Goal: Entertainment & Leisure: Browse casually

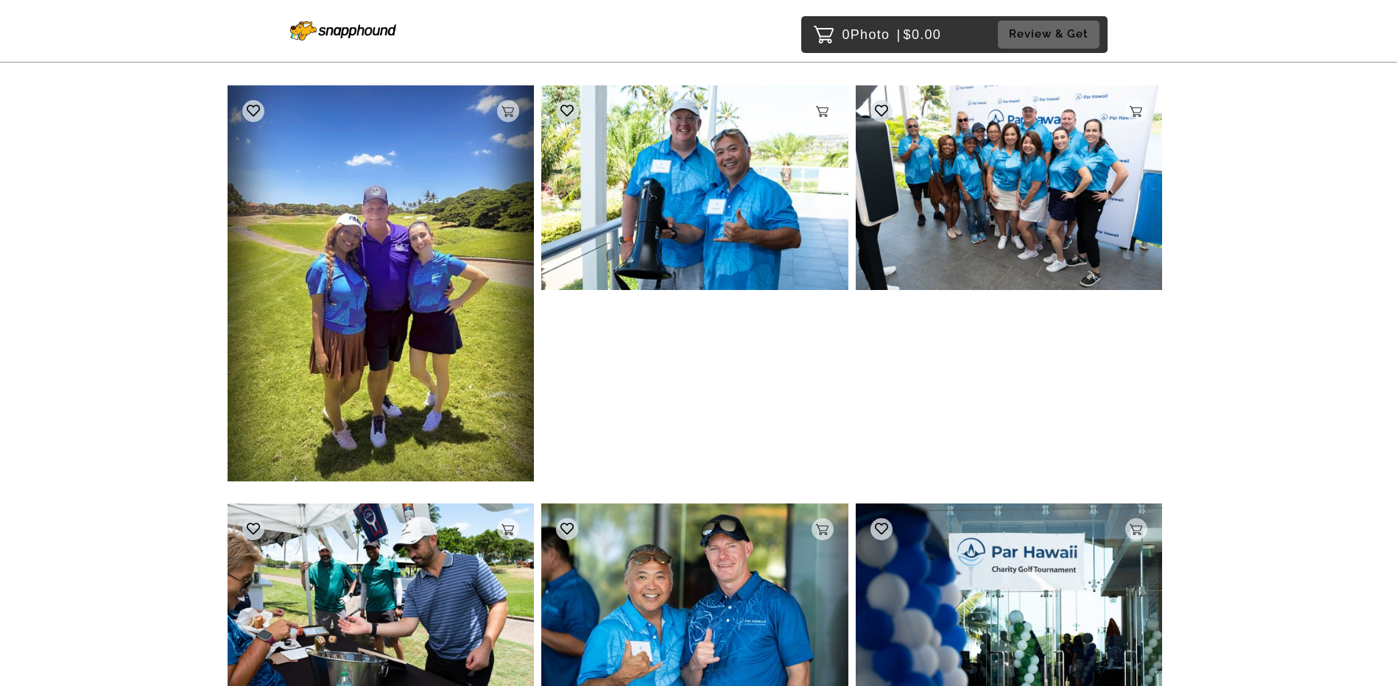
scroll to position [147, 0]
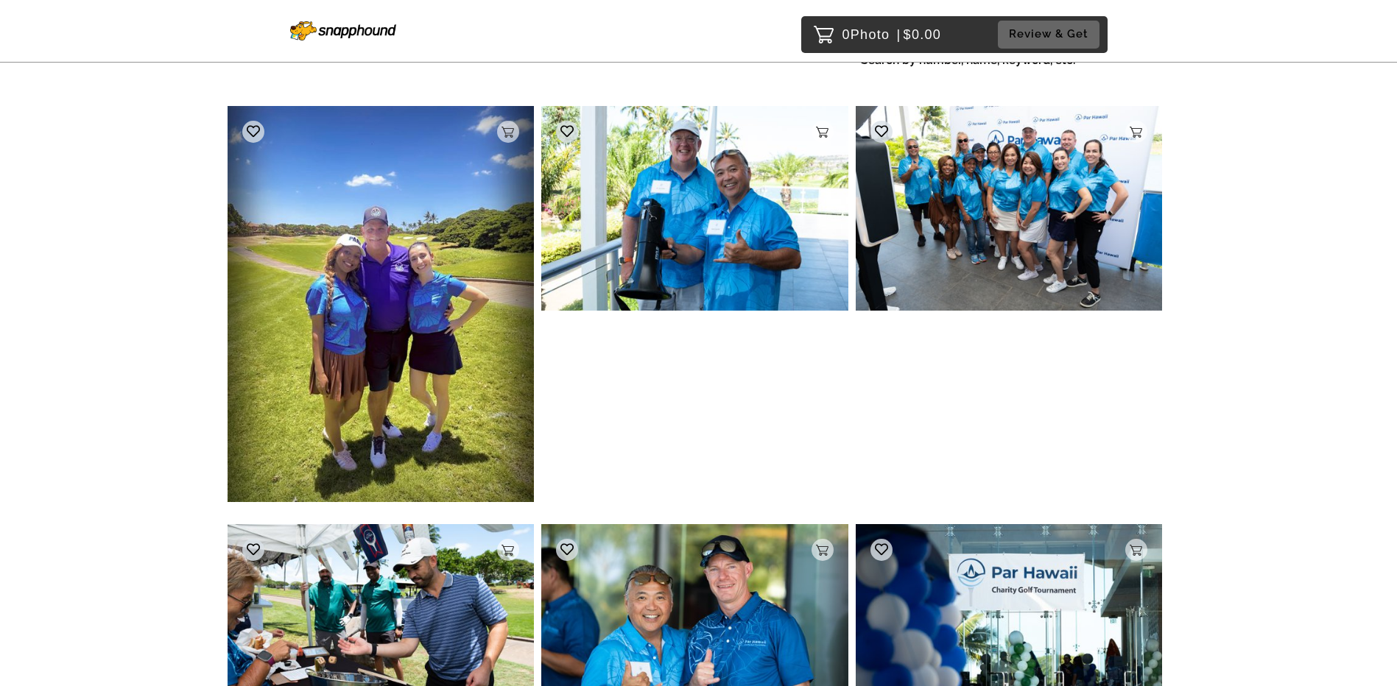
click at [451, 253] on img at bounding box center [381, 303] width 307 height 395
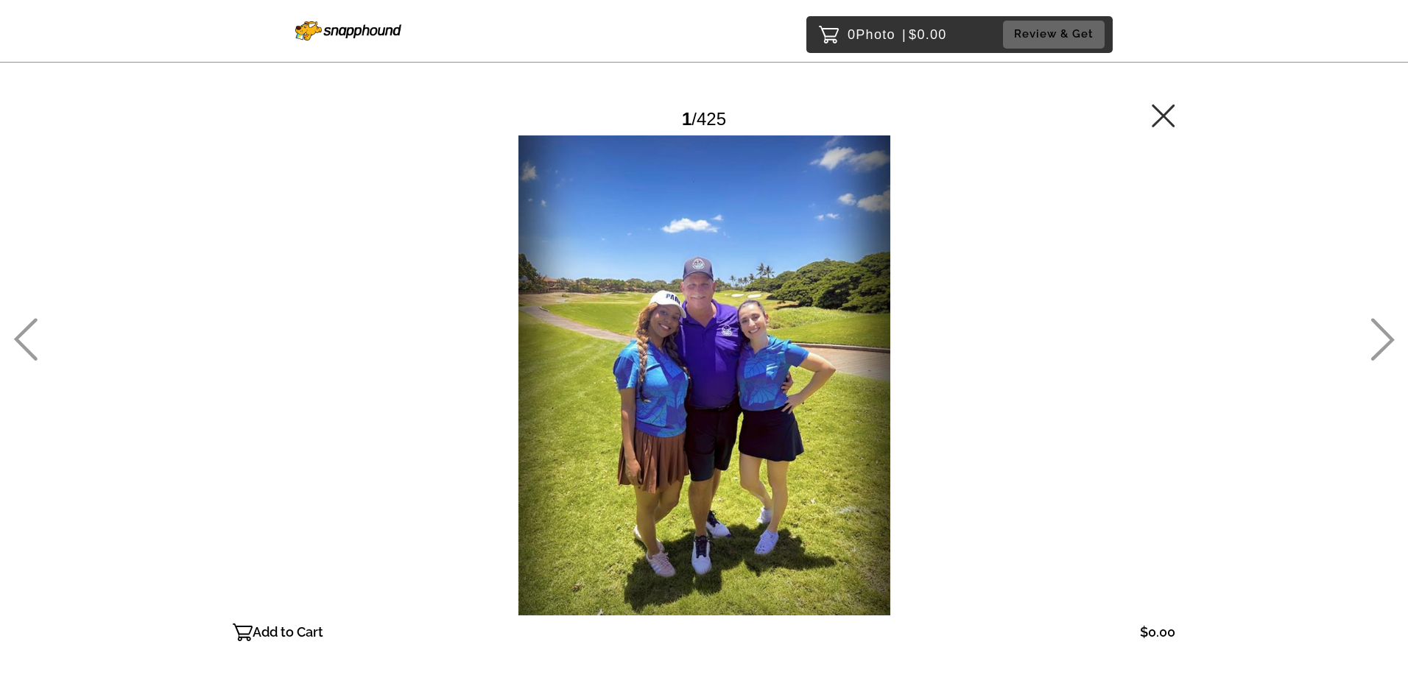
click at [1380, 350] on icon at bounding box center [1383, 339] width 24 height 43
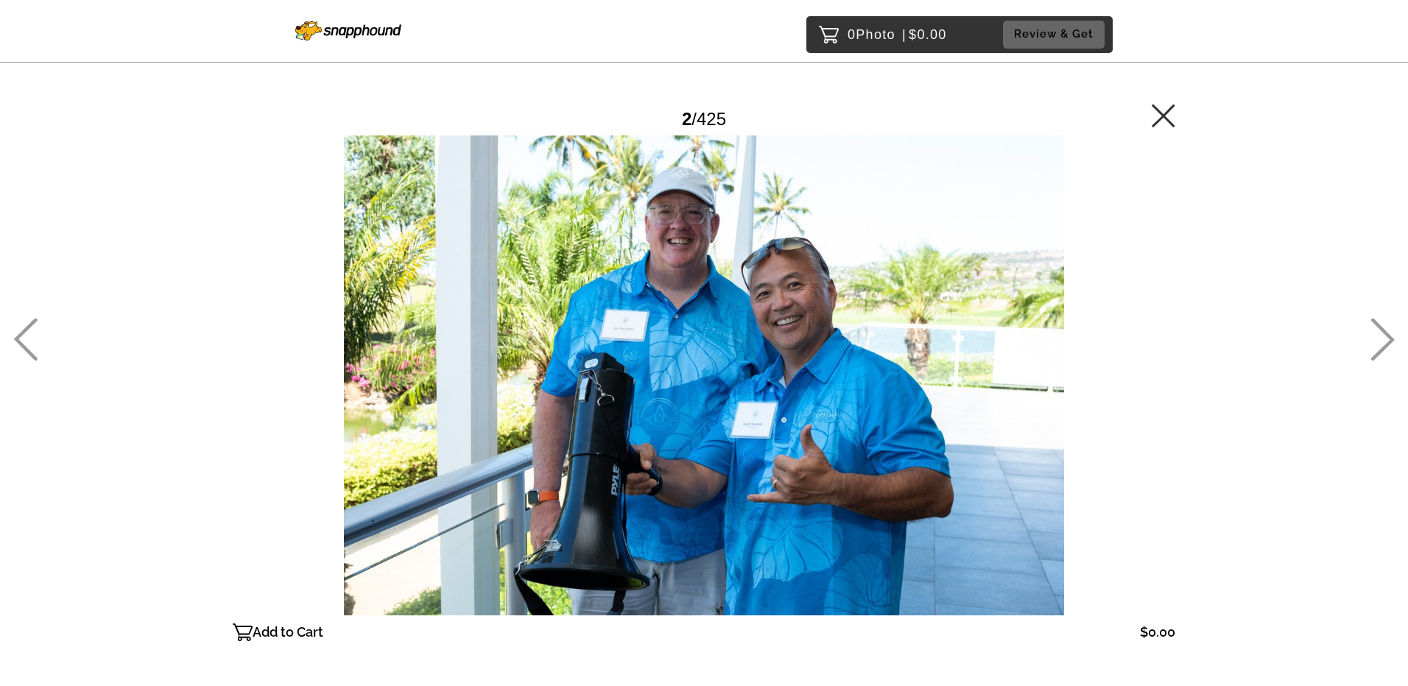
click at [1377, 351] on icon at bounding box center [1383, 339] width 24 height 43
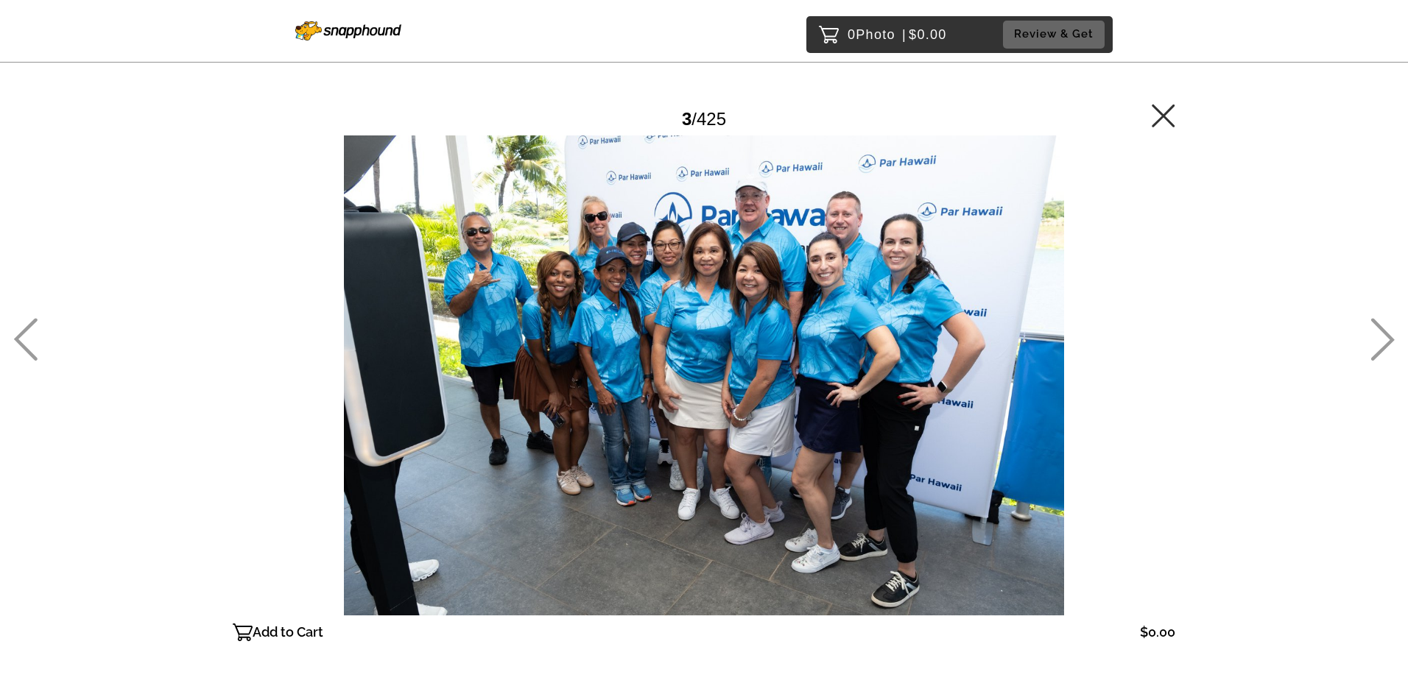
click at [1377, 351] on icon at bounding box center [1383, 339] width 24 height 43
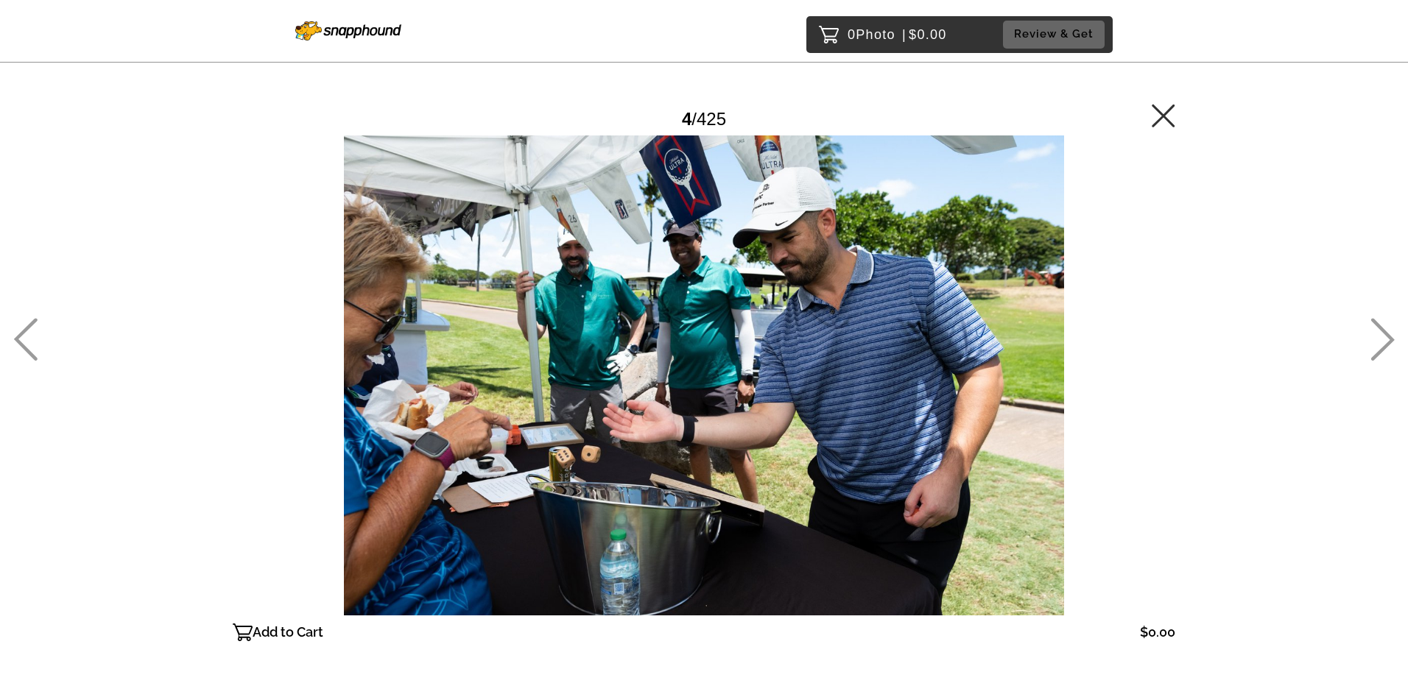
click at [1377, 351] on icon at bounding box center [1383, 339] width 24 height 43
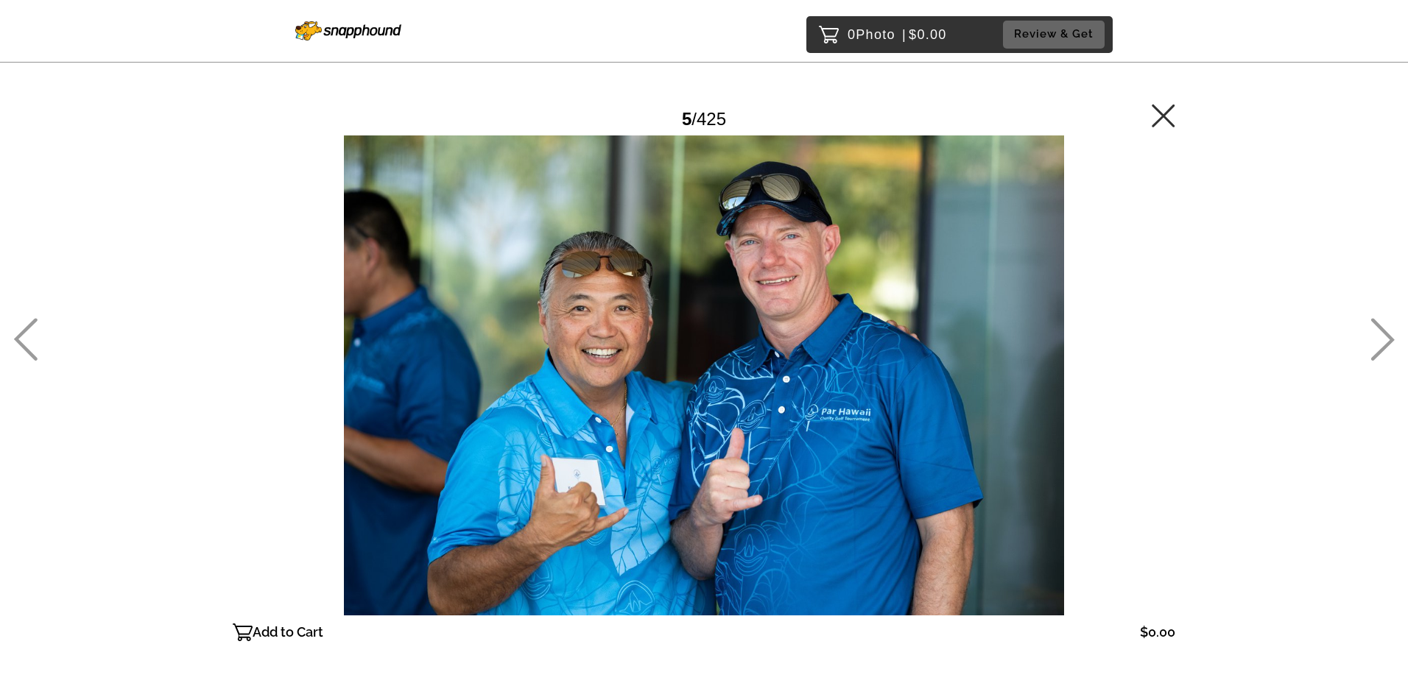
click at [1377, 351] on icon at bounding box center [1383, 339] width 24 height 43
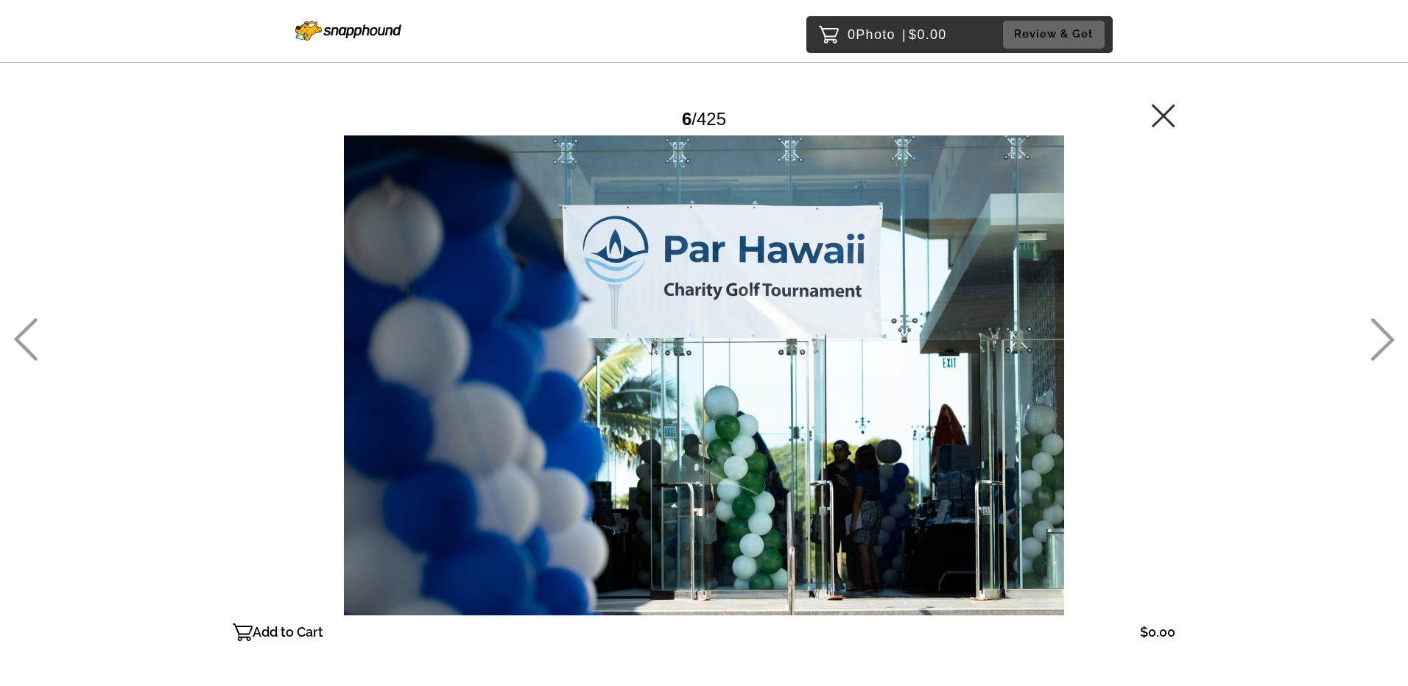
click at [1377, 351] on icon at bounding box center [1383, 339] width 24 height 43
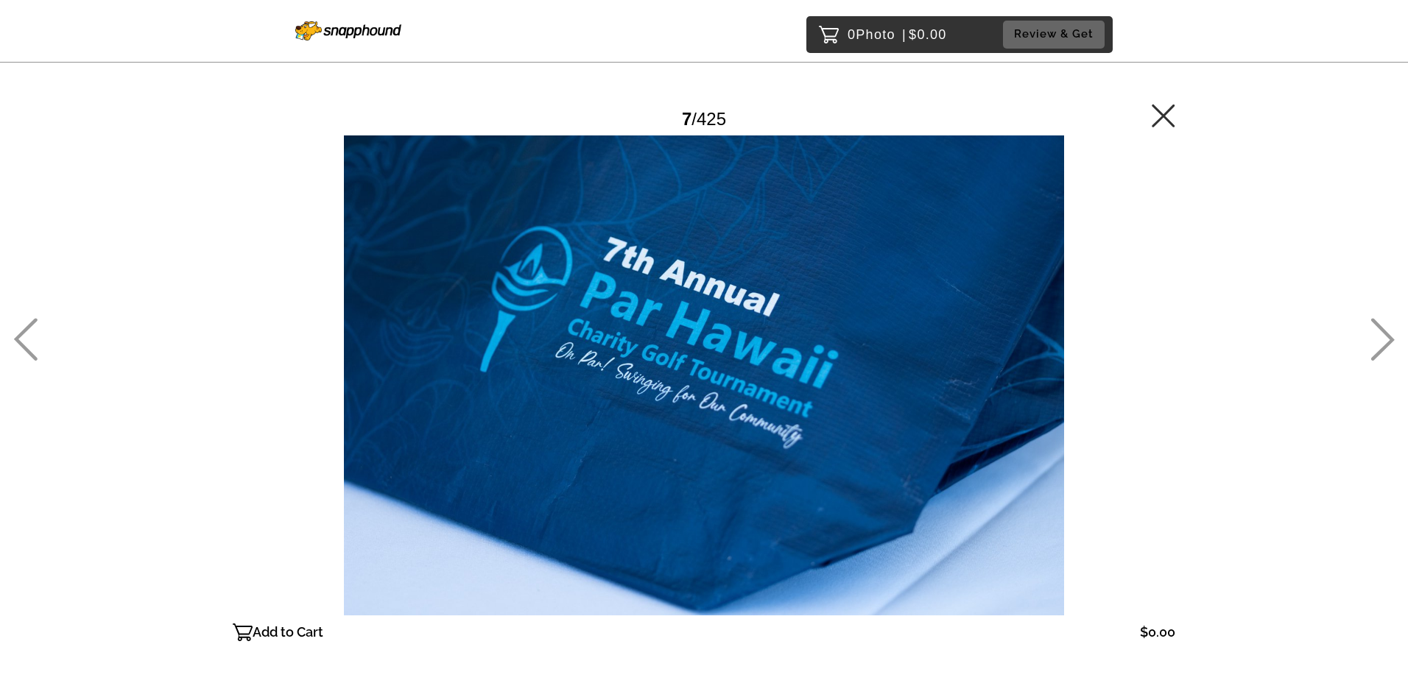
click at [1377, 351] on icon at bounding box center [1383, 339] width 24 height 43
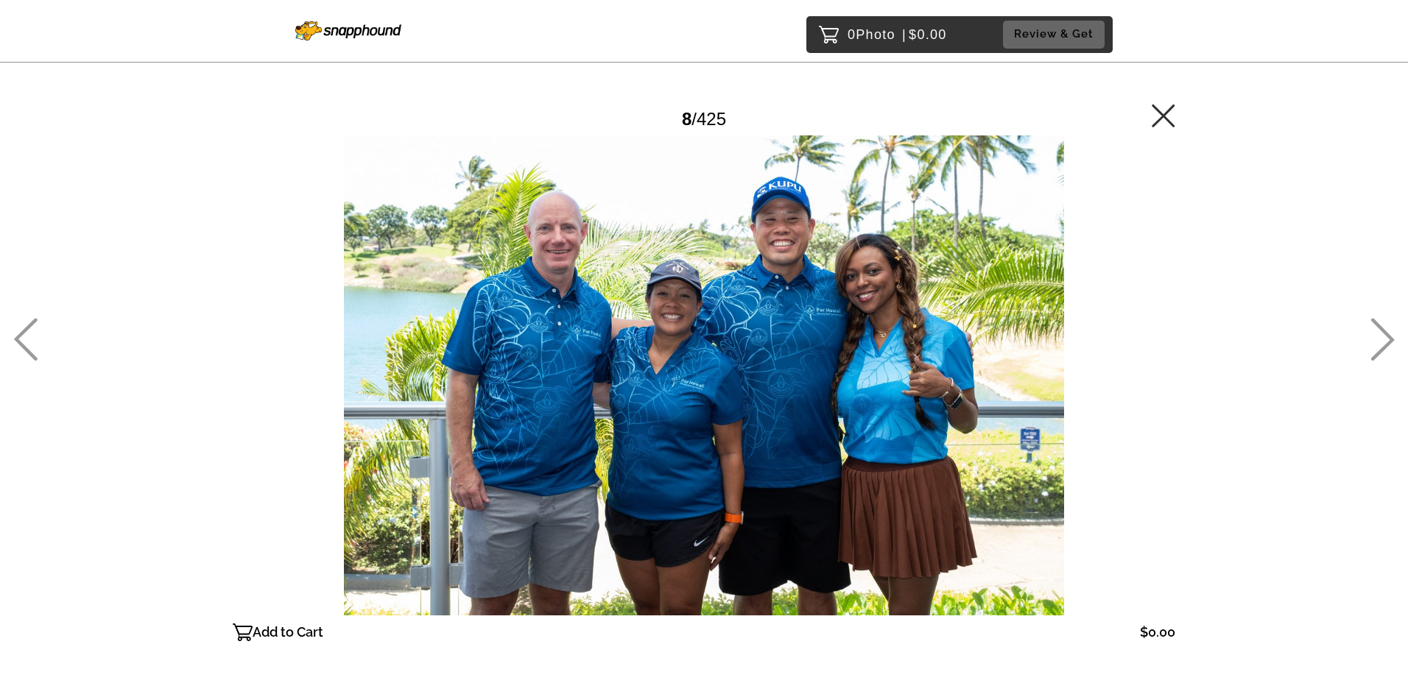
click at [1377, 351] on icon at bounding box center [1383, 339] width 24 height 43
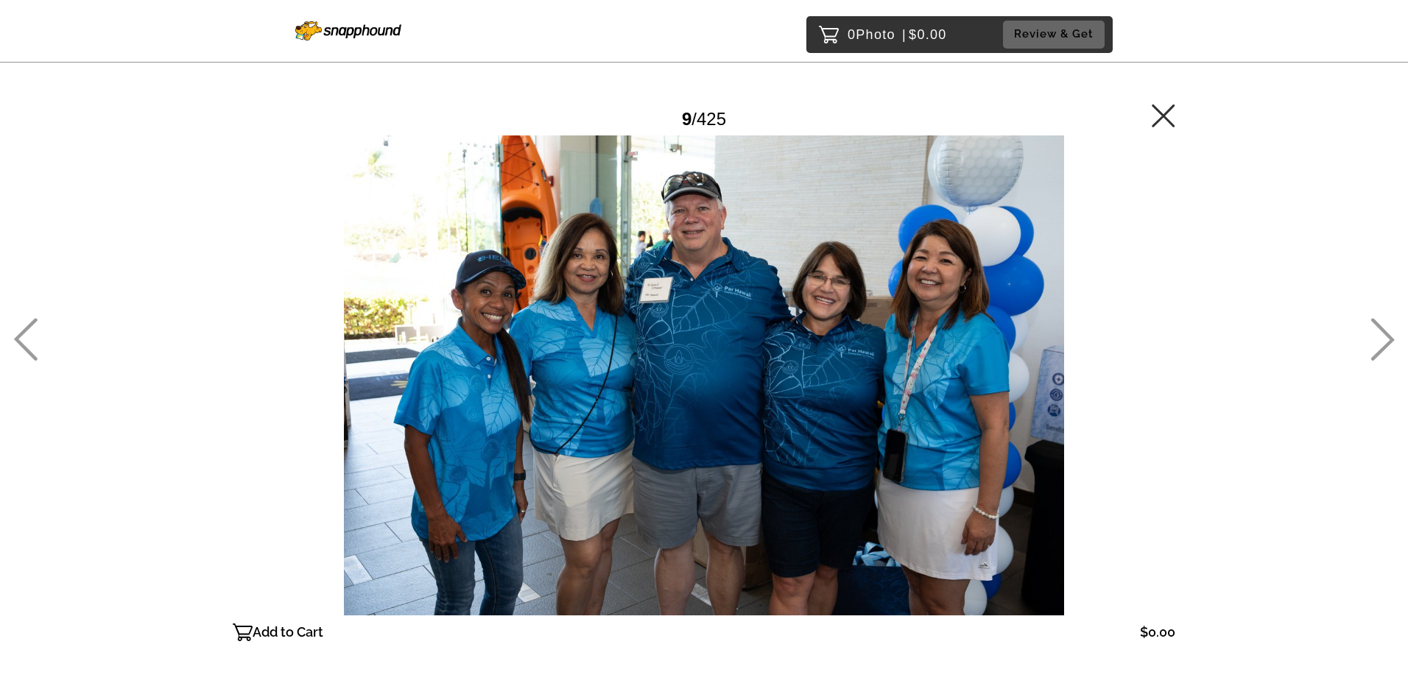
click at [1377, 351] on icon at bounding box center [1383, 339] width 24 height 43
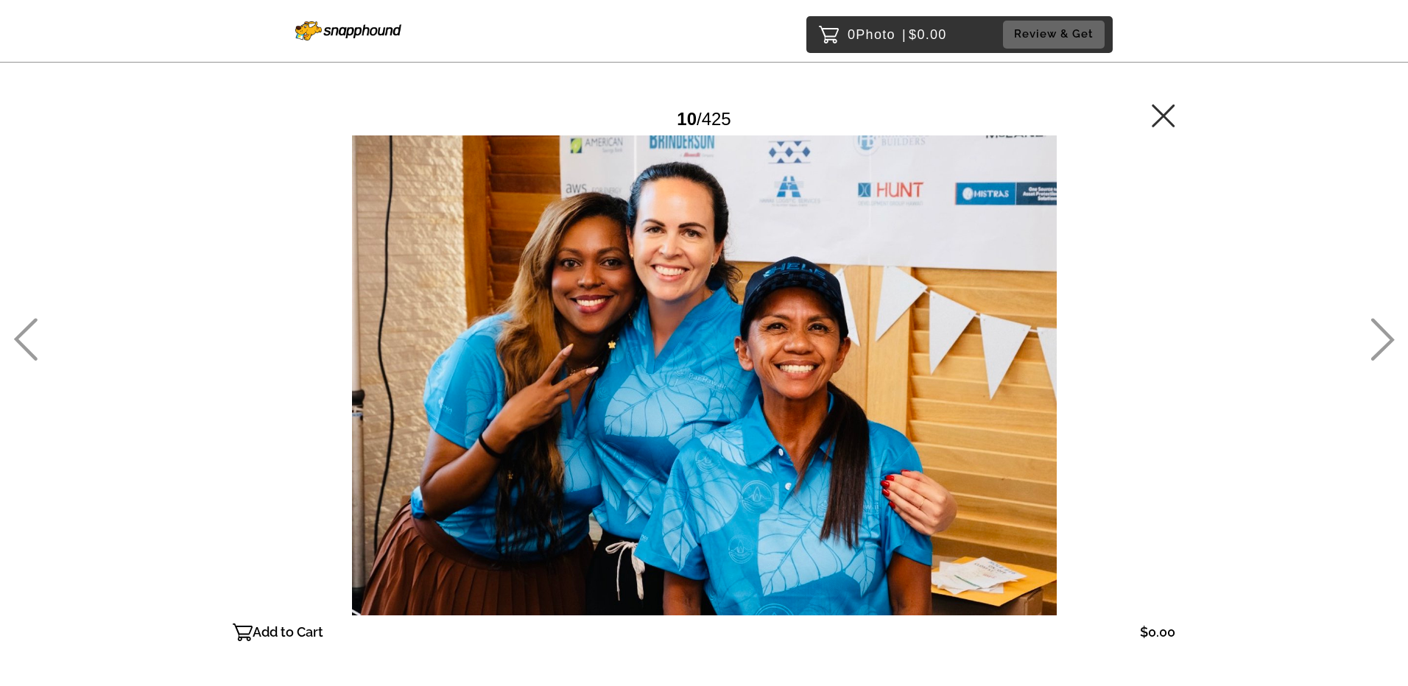
click at [1377, 351] on icon at bounding box center [1383, 339] width 24 height 43
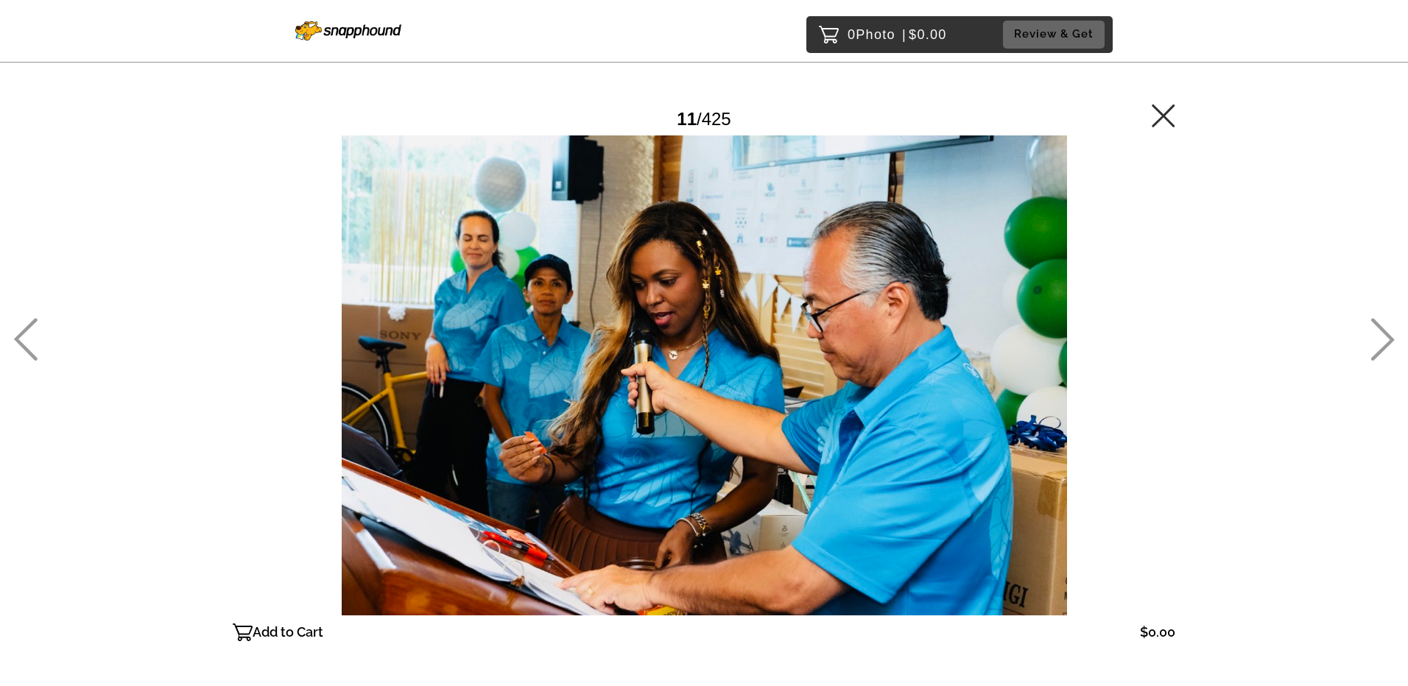
click at [1377, 351] on icon at bounding box center [1383, 339] width 24 height 43
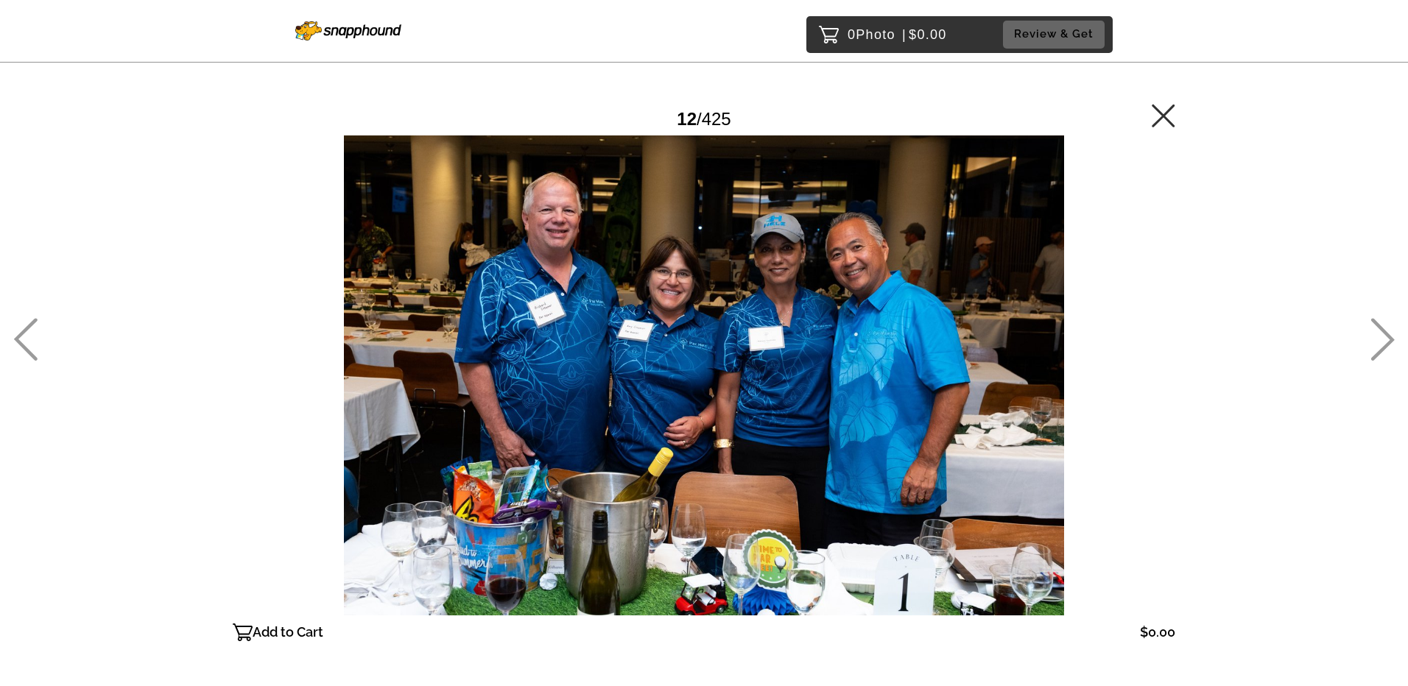
click at [1377, 351] on icon at bounding box center [1383, 339] width 24 height 43
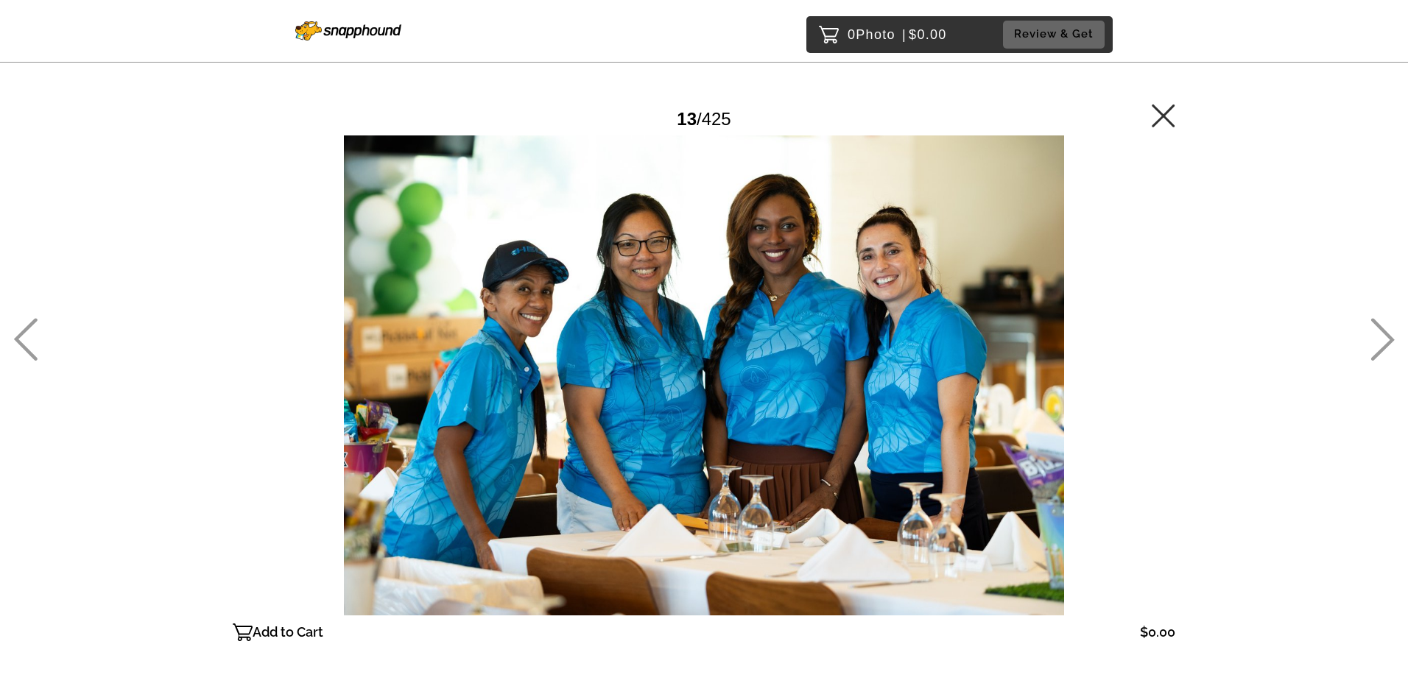
click at [1377, 351] on icon at bounding box center [1383, 339] width 24 height 43
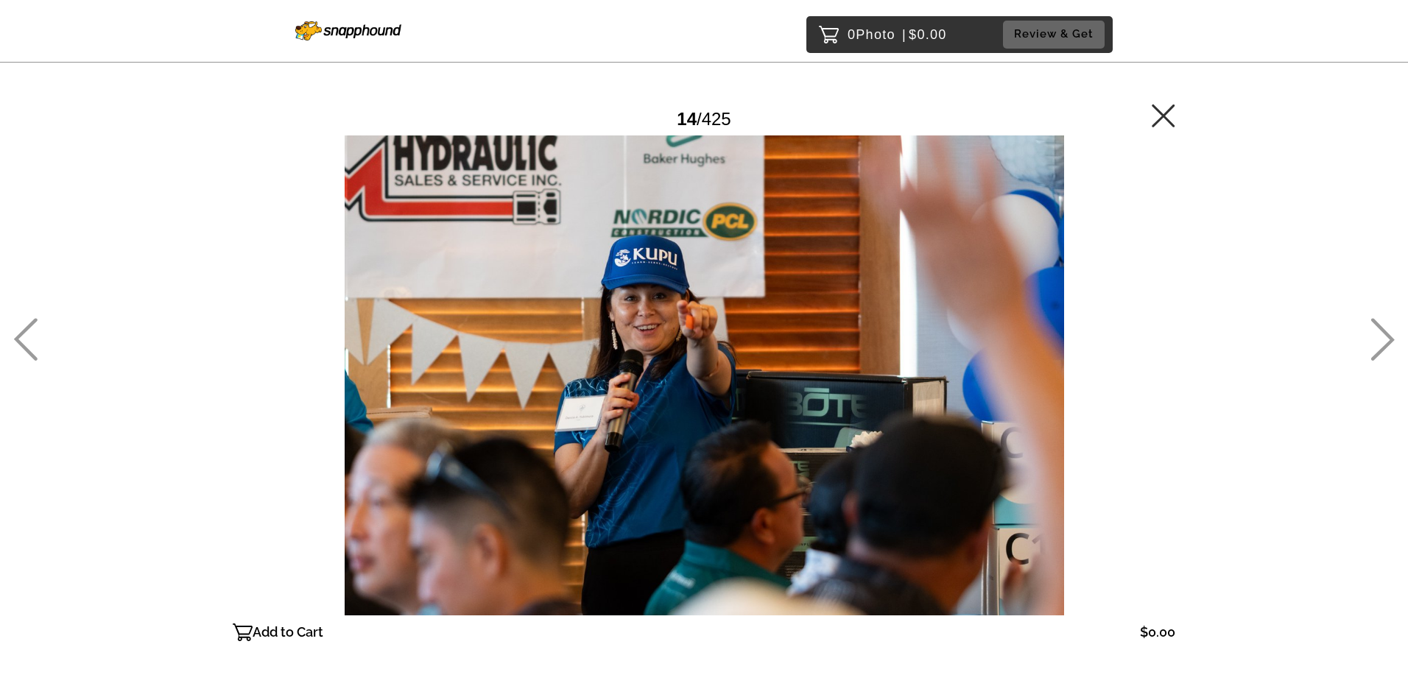
click at [1377, 351] on icon at bounding box center [1383, 339] width 24 height 43
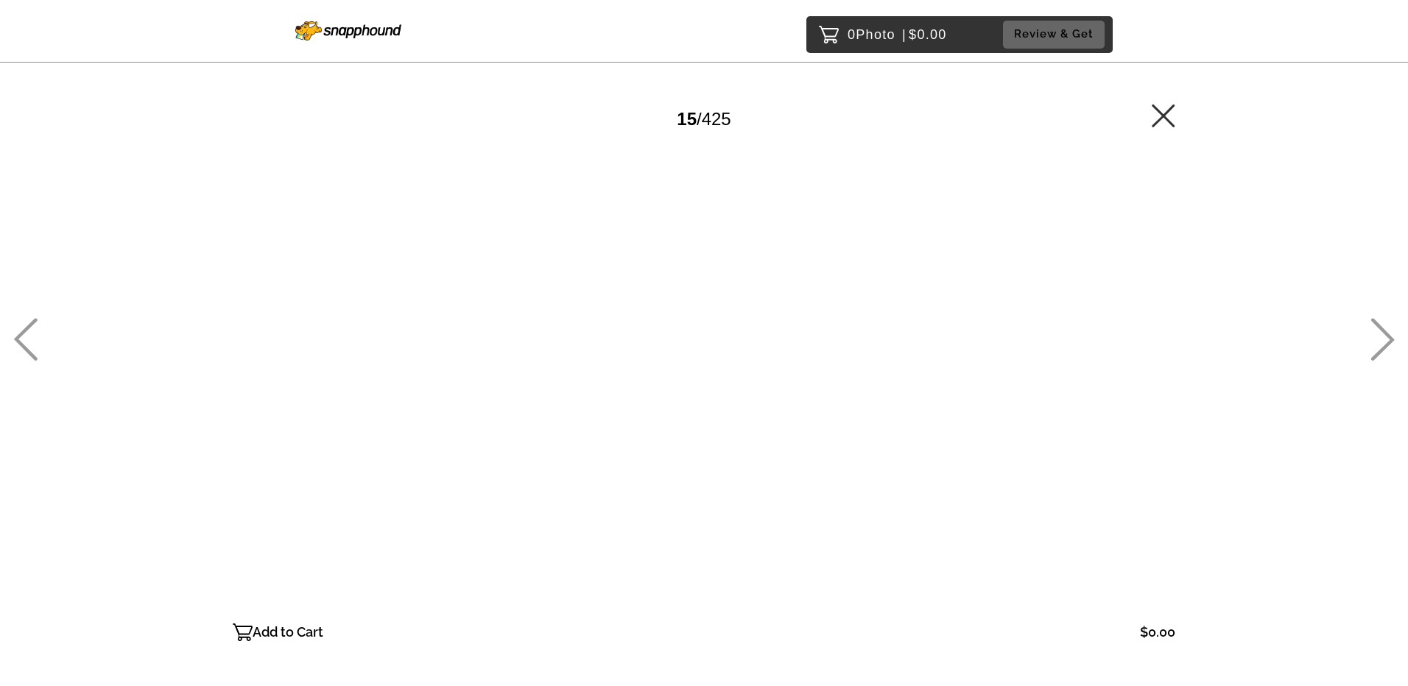
click at [1377, 351] on icon at bounding box center [1383, 339] width 24 height 43
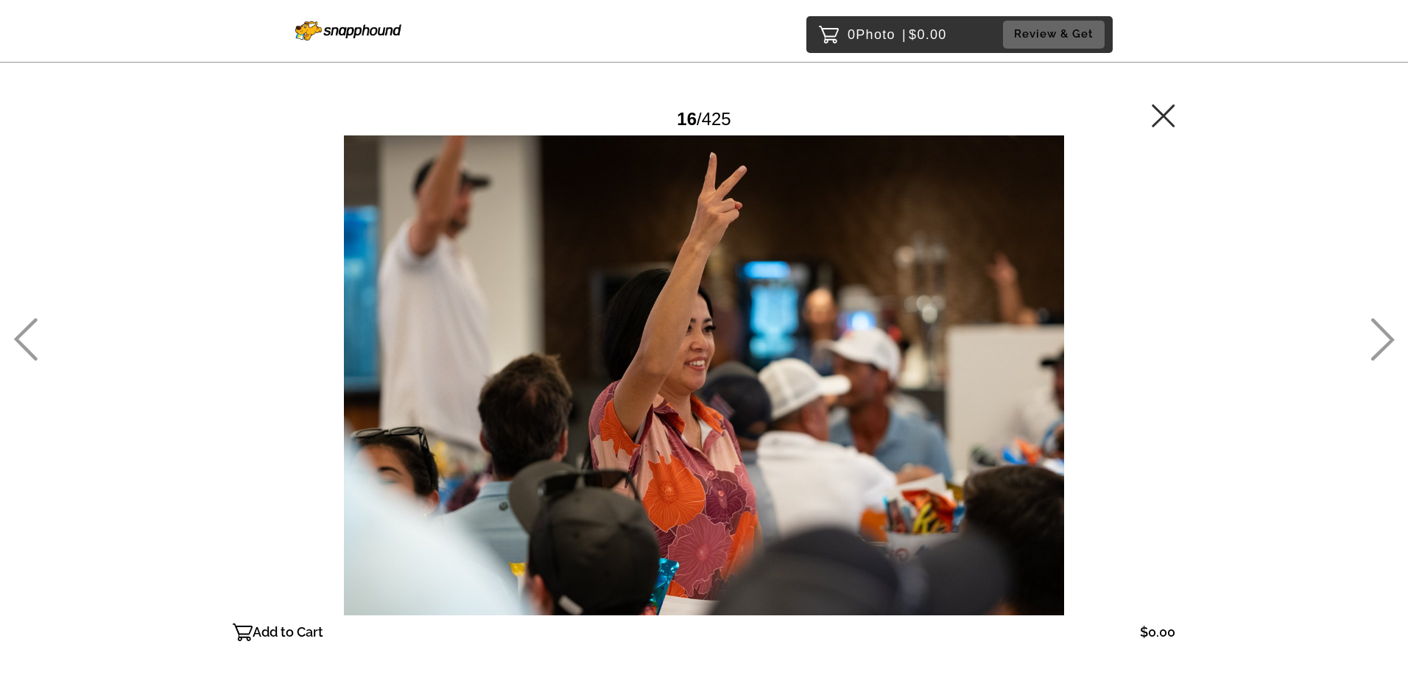
click at [1377, 351] on icon at bounding box center [1383, 339] width 24 height 43
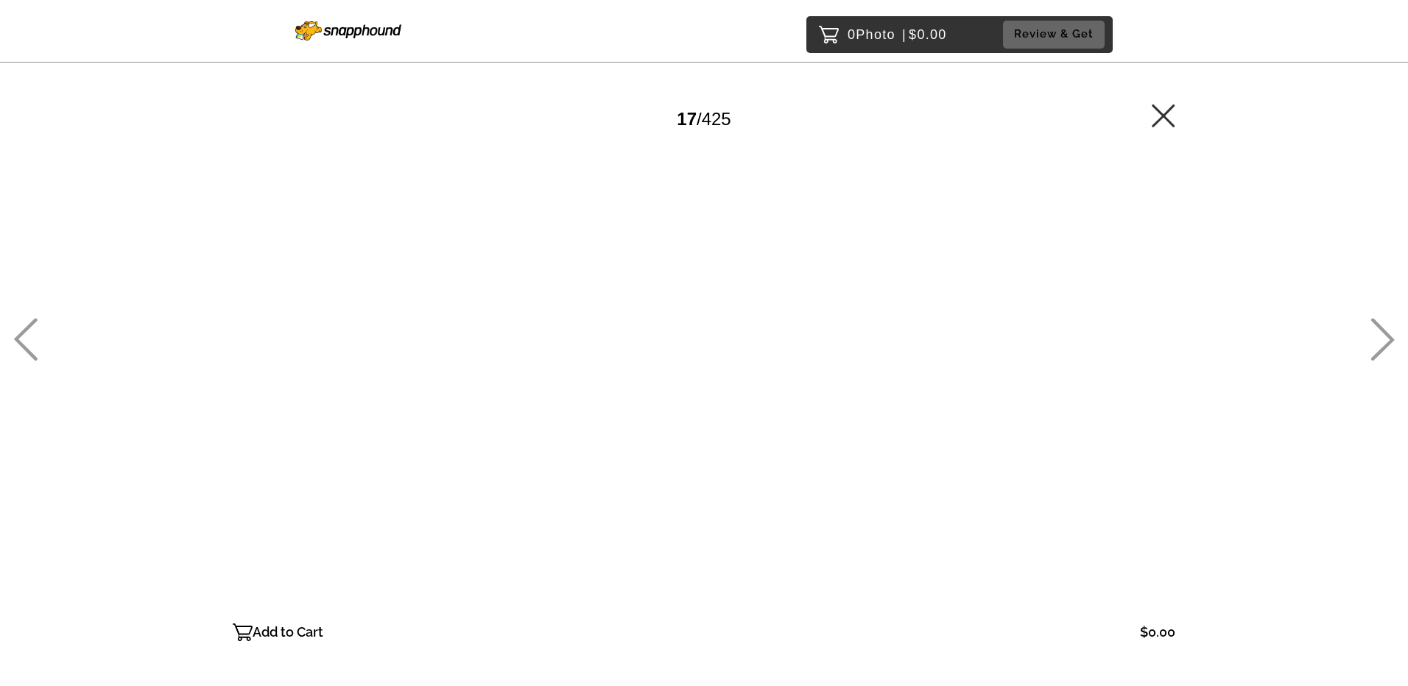
click at [1377, 351] on icon at bounding box center [1383, 339] width 24 height 43
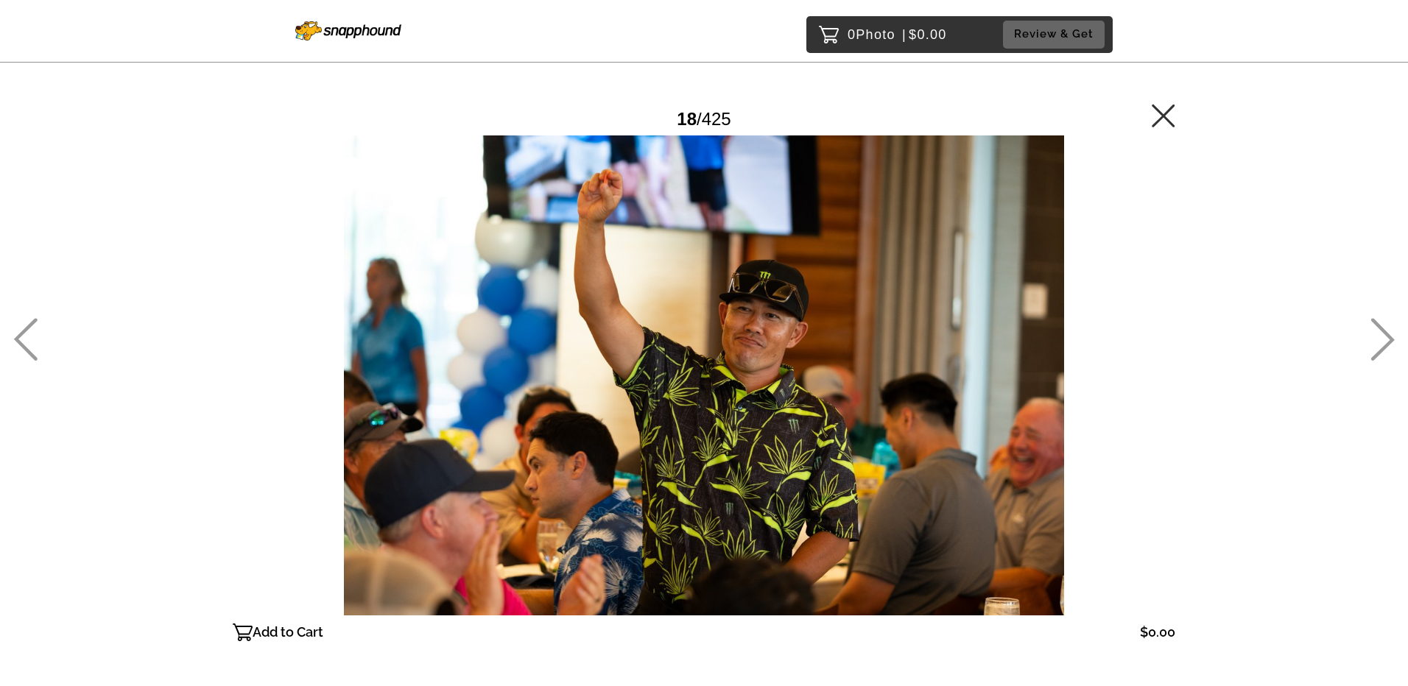
click at [1377, 351] on icon at bounding box center [1383, 339] width 24 height 43
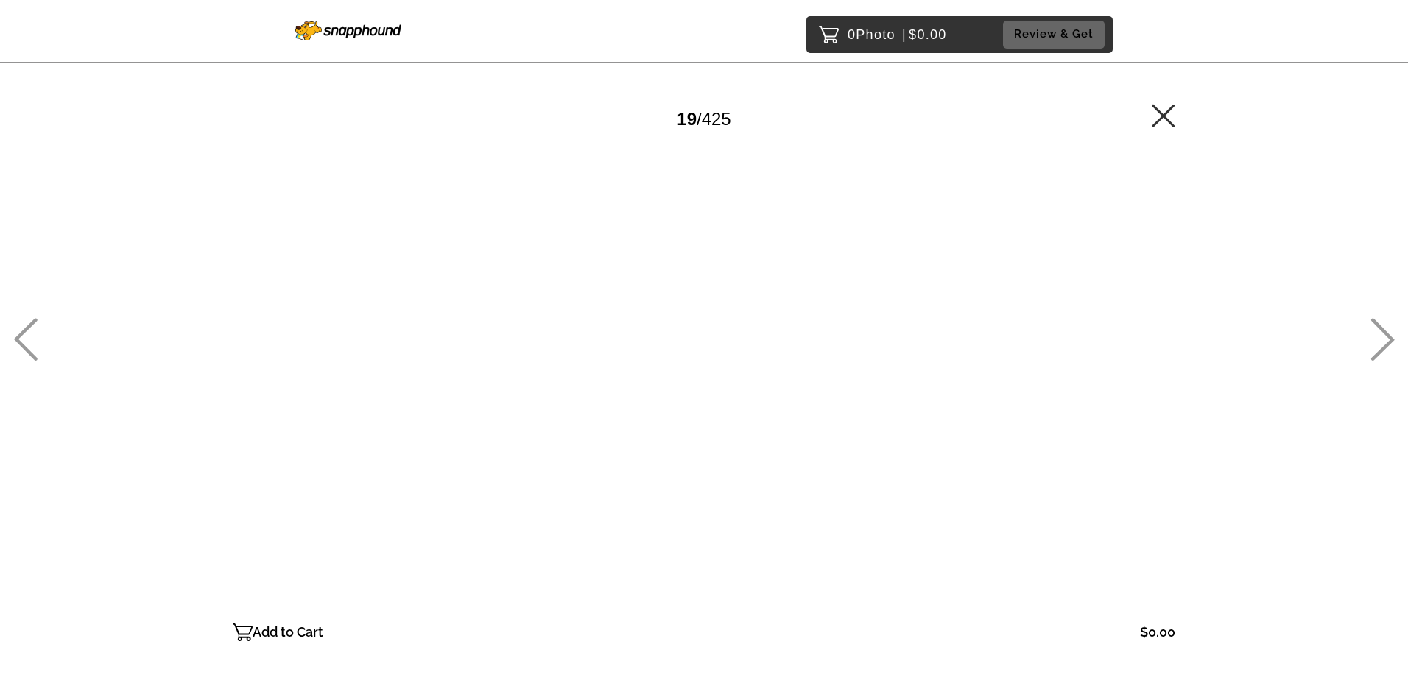
click at [1377, 351] on icon at bounding box center [1383, 339] width 24 height 43
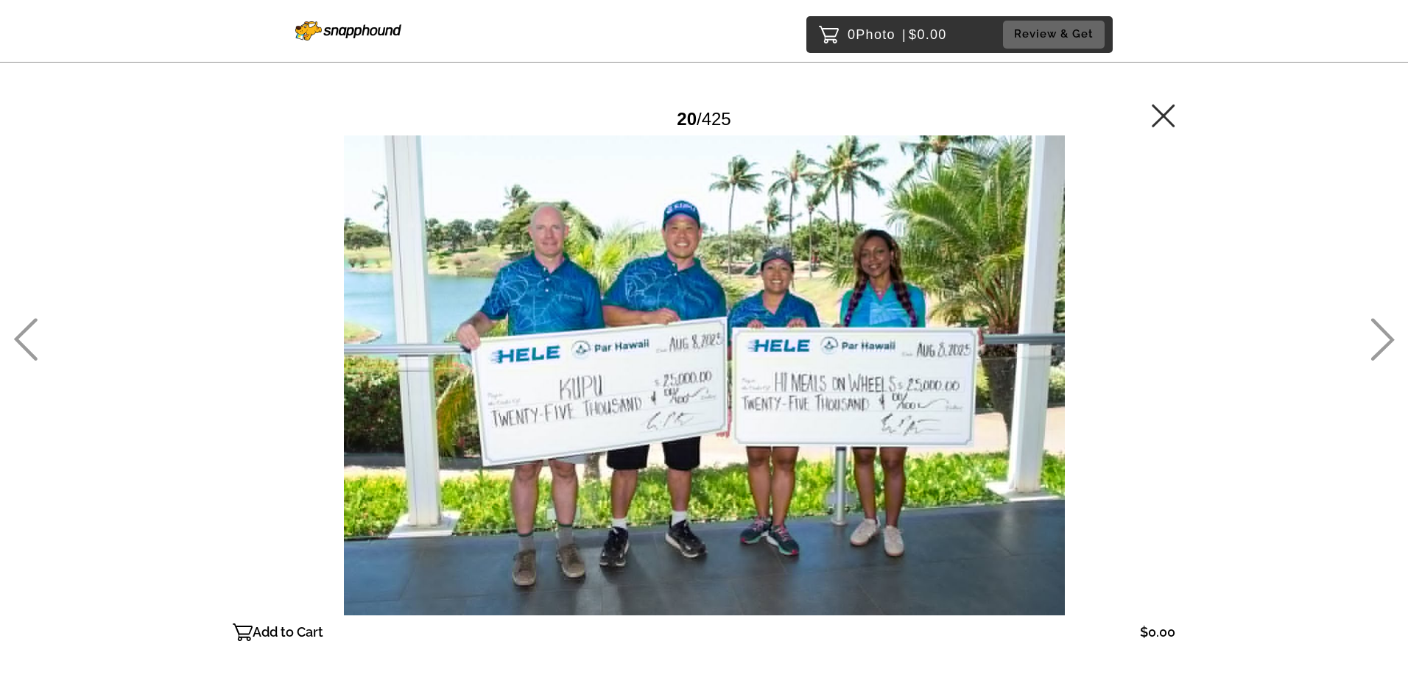
click at [1377, 351] on icon at bounding box center [1383, 339] width 24 height 43
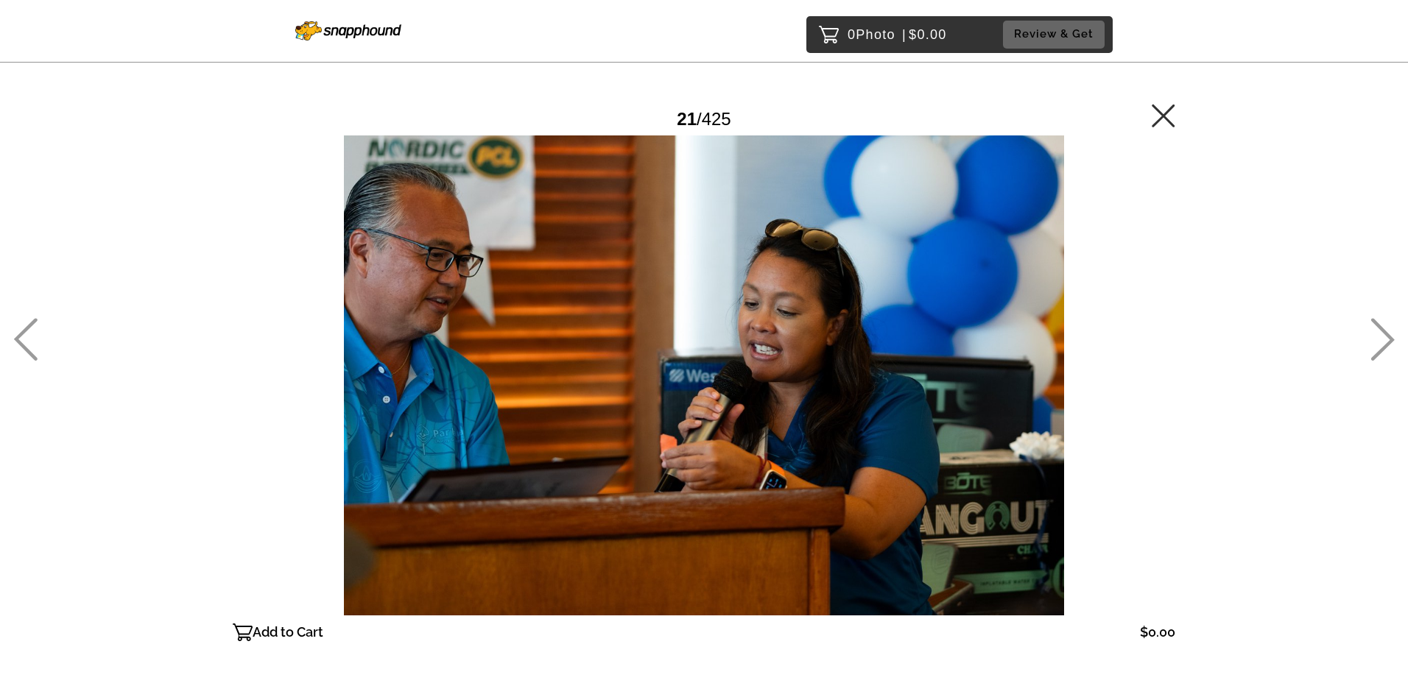
click at [1377, 351] on icon at bounding box center [1383, 339] width 24 height 43
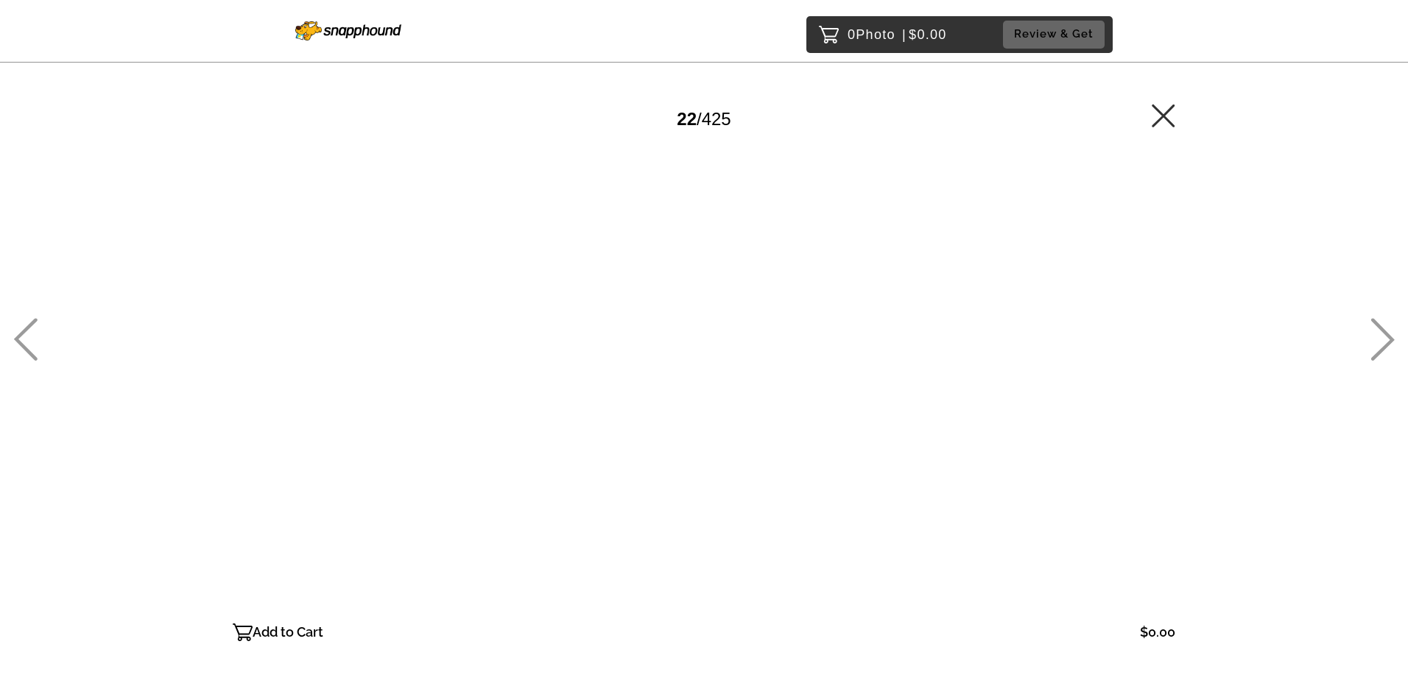
click at [1377, 351] on icon at bounding box center [1383, 339] width 24 height 43
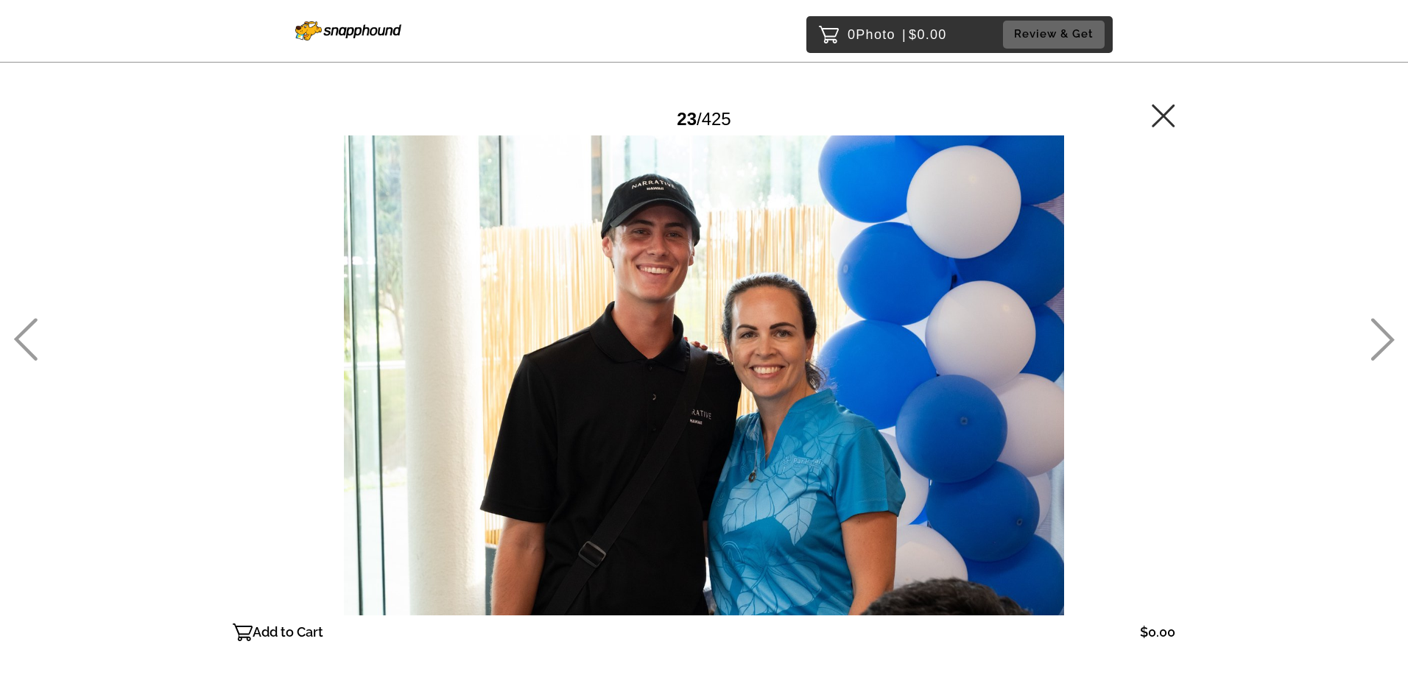
click at [1377, 351] on icon at bounding box center [1383, 339] width 24 height 43
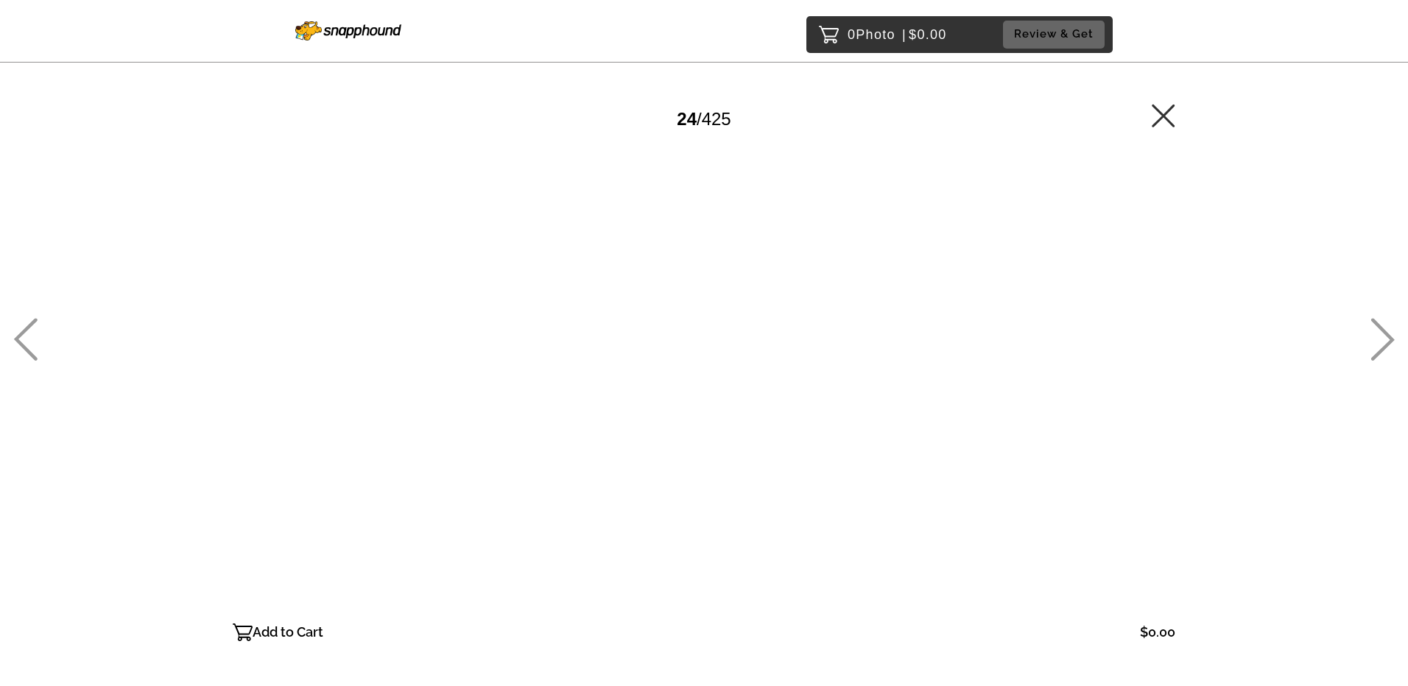
click at [1377, 351] on icon at bounding box center [1383, 339] width 24 height 43
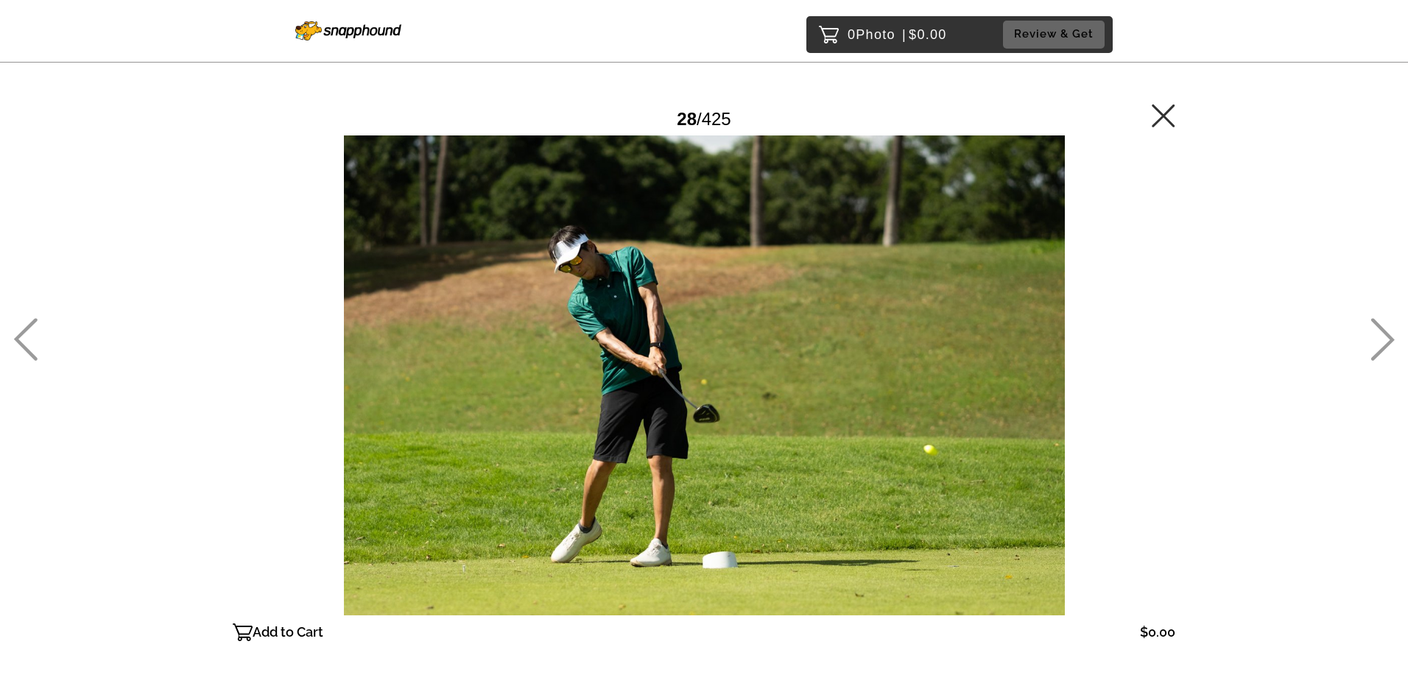
click at [1377, 351] on icon at bounding box center [1383, 339] width 24 height 43
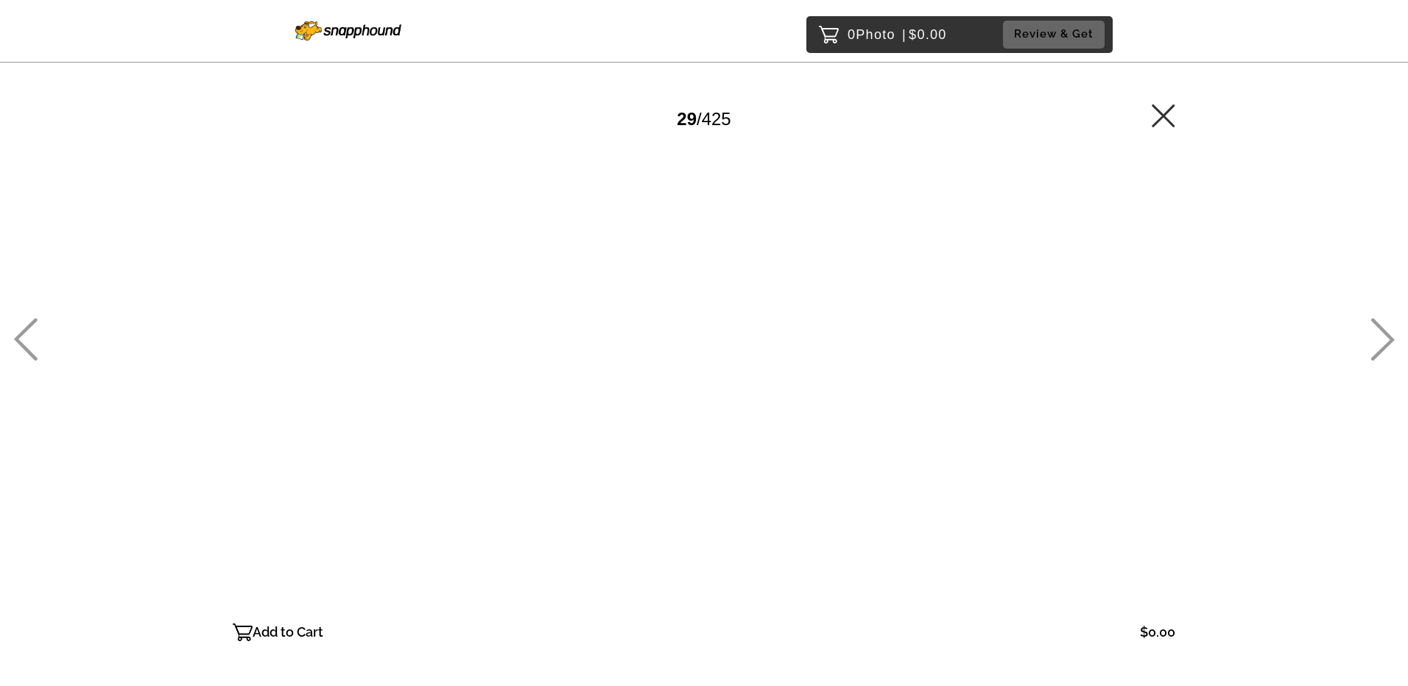
click at [1377, 351] on icon at bounding box center [1383, 339] width 24 height 43
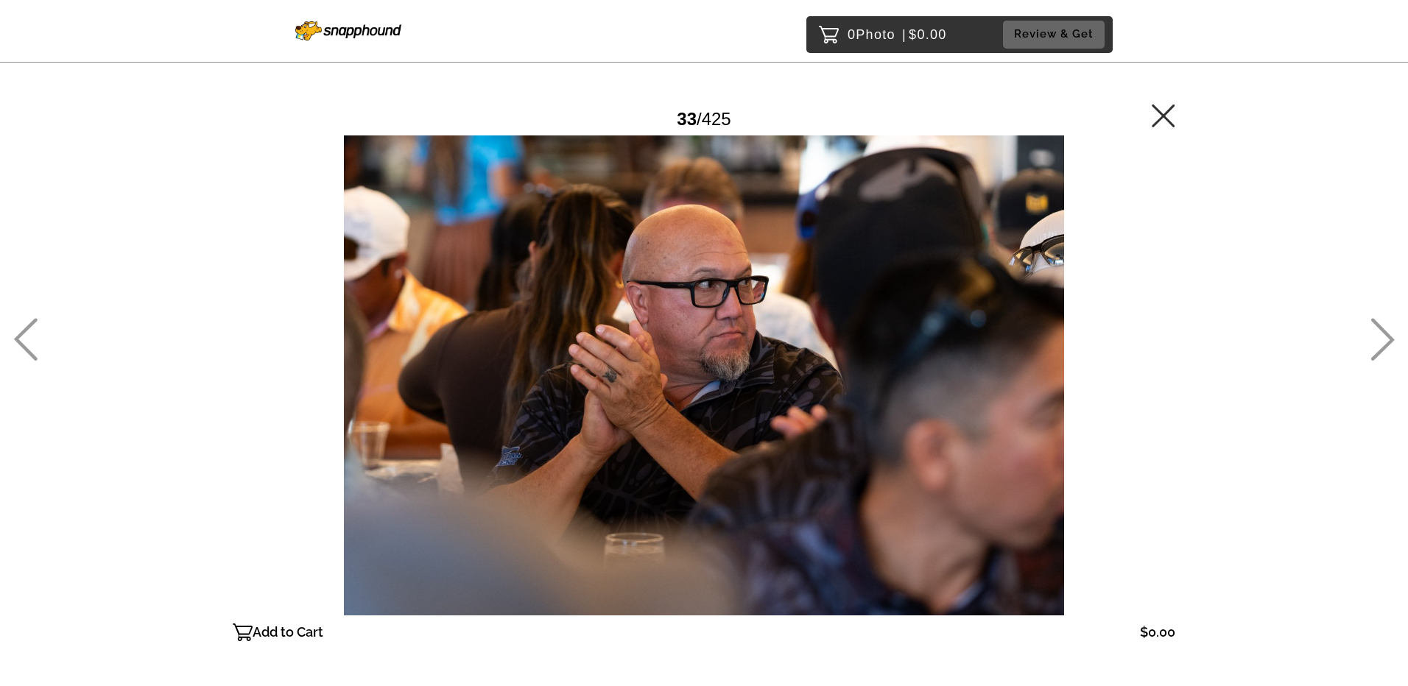
click at [1377, 351] on icon at bounding box center [1383, 339] width 24 height 43
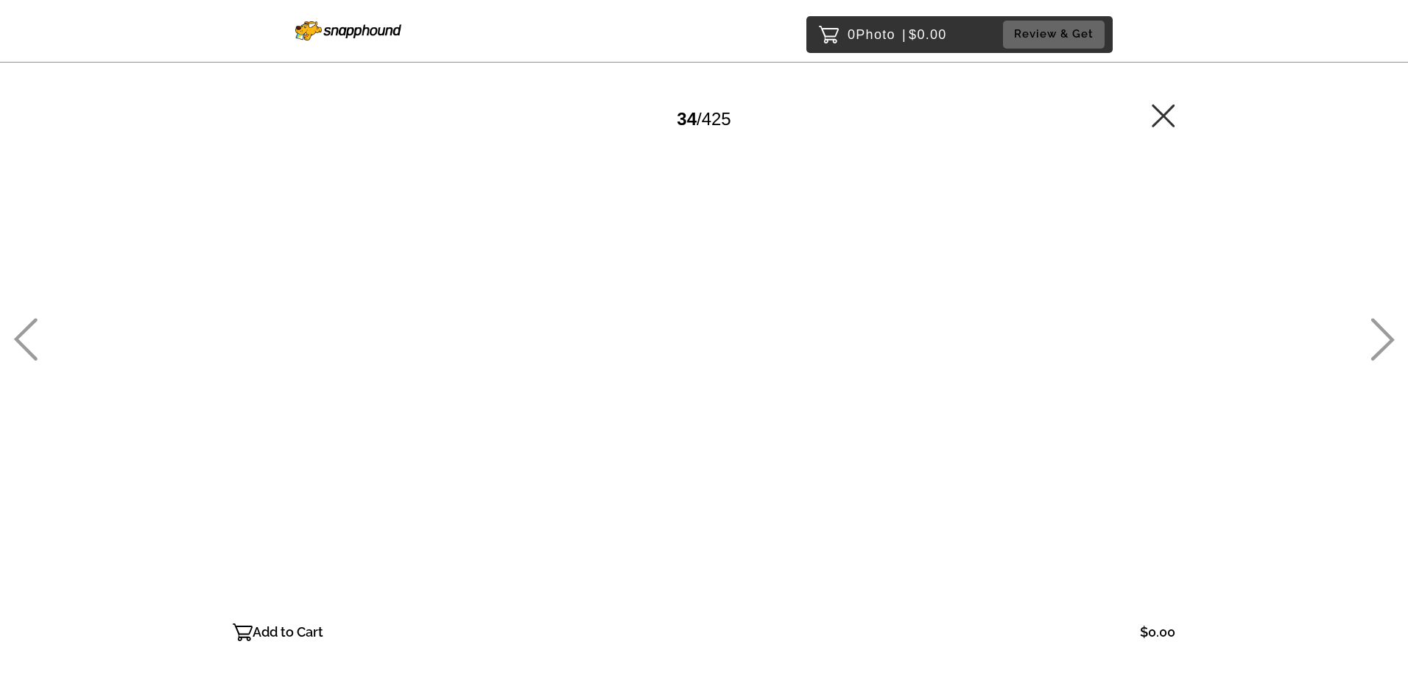
click at [1377, 351] on icon at bounding box center [1383, 339] width 24 height 43
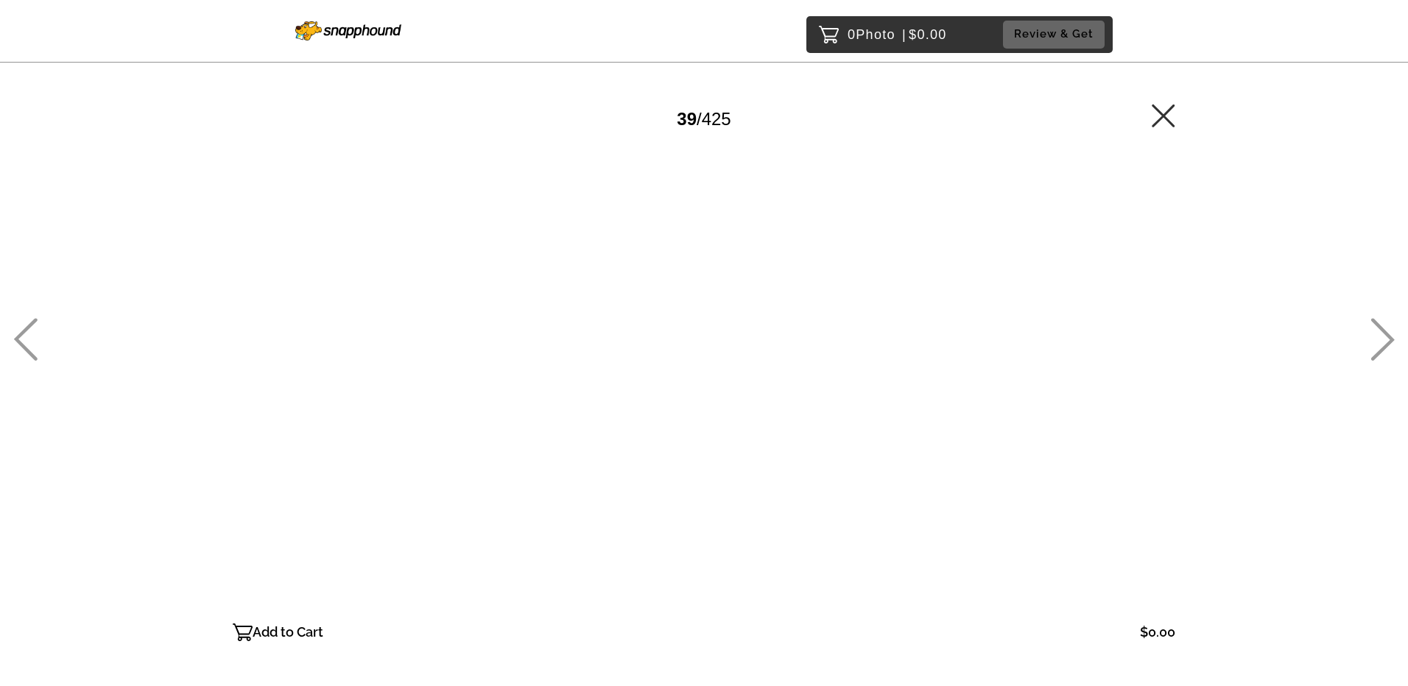
click at [1377, 351] on icon at bounding box center [1383, 339] width 24 height 43
click at [1379, 348] on icon at bounding box center [1383, 339] width 24 height 43
click at [1377, 351] on icon at bounding box center [1383, 339] width 24 height 43
click at [1382, 353] on icon at bounding box center [1383, 339] width 24 height 43
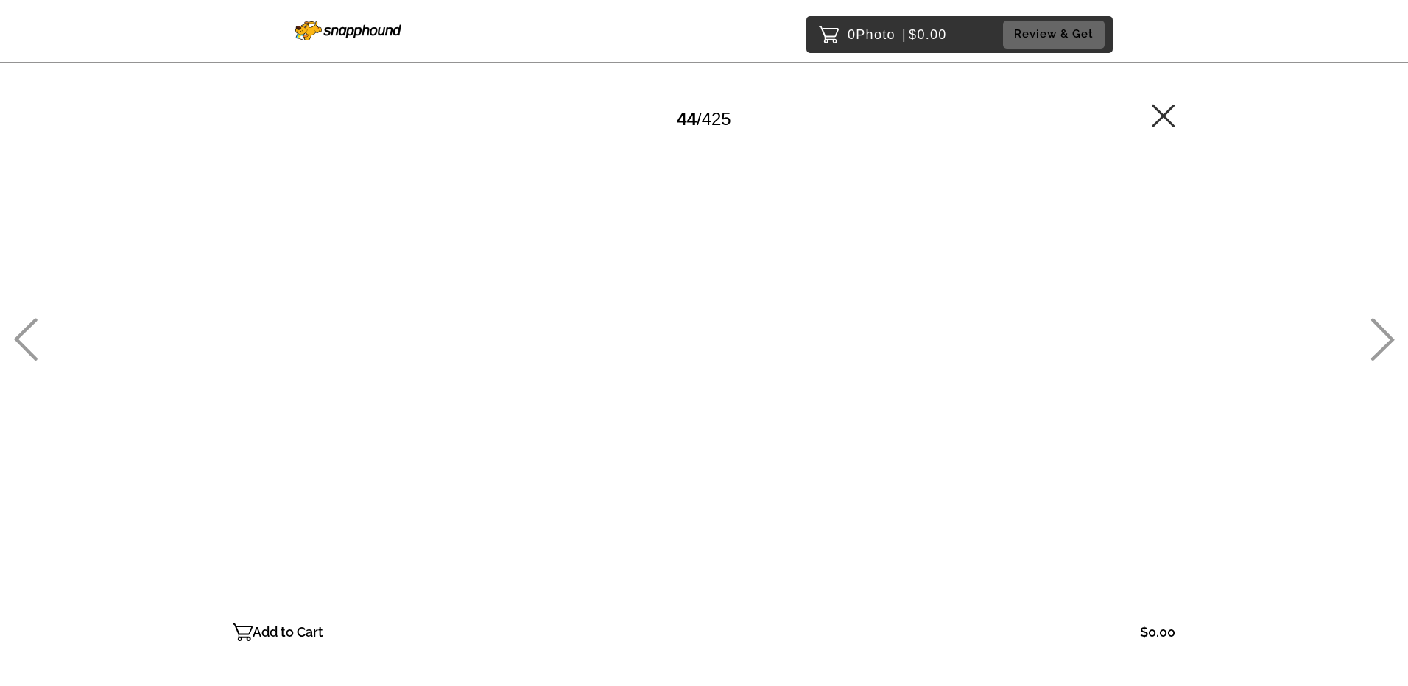
click at [1382, 354] on icon at bounding box center [1383, 339] width 24 height 43
click at [1383, 356] on icon at bounding box center [1383, 339] width 24 height 43
click at [1384, 356] on icon at bounding box center [1383, 339] width 24 height 43
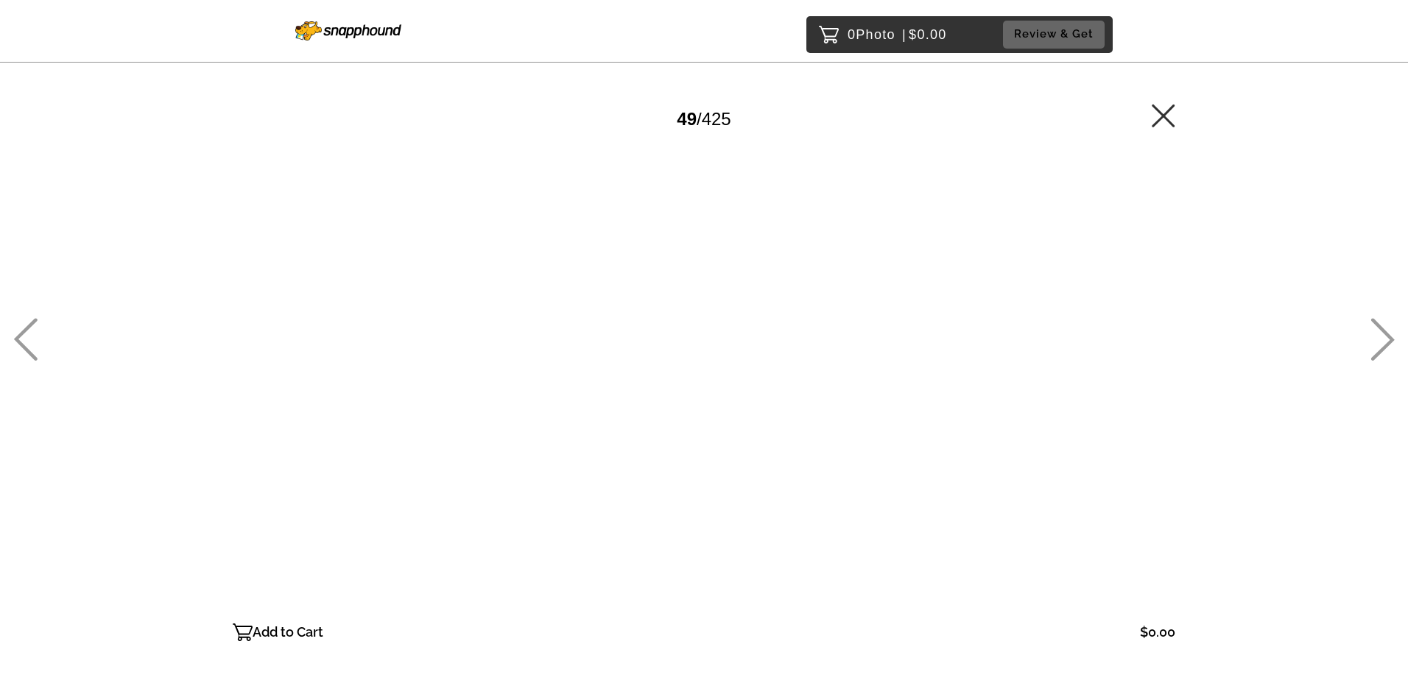
click at [1383, 357] on icon at bounding box center [1383, 339] width 24 height 43
click at [1383, 358] on icon at bounding box center [1383, 339] width 24 height 43
click at [1383, 359] on icon at bounding box center [1383, 339] width 24 height 43
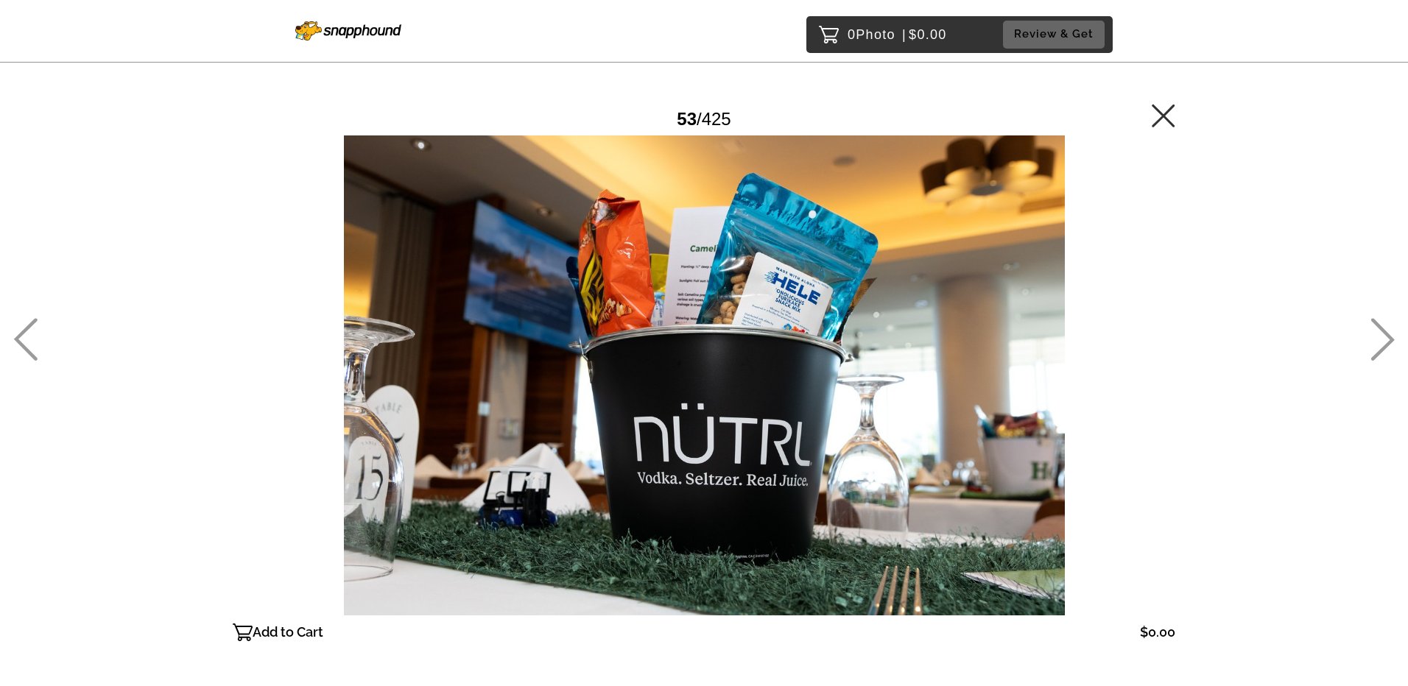
click at [1383, 359] on icon at bounding box center [1383, 339] width 24 height 43
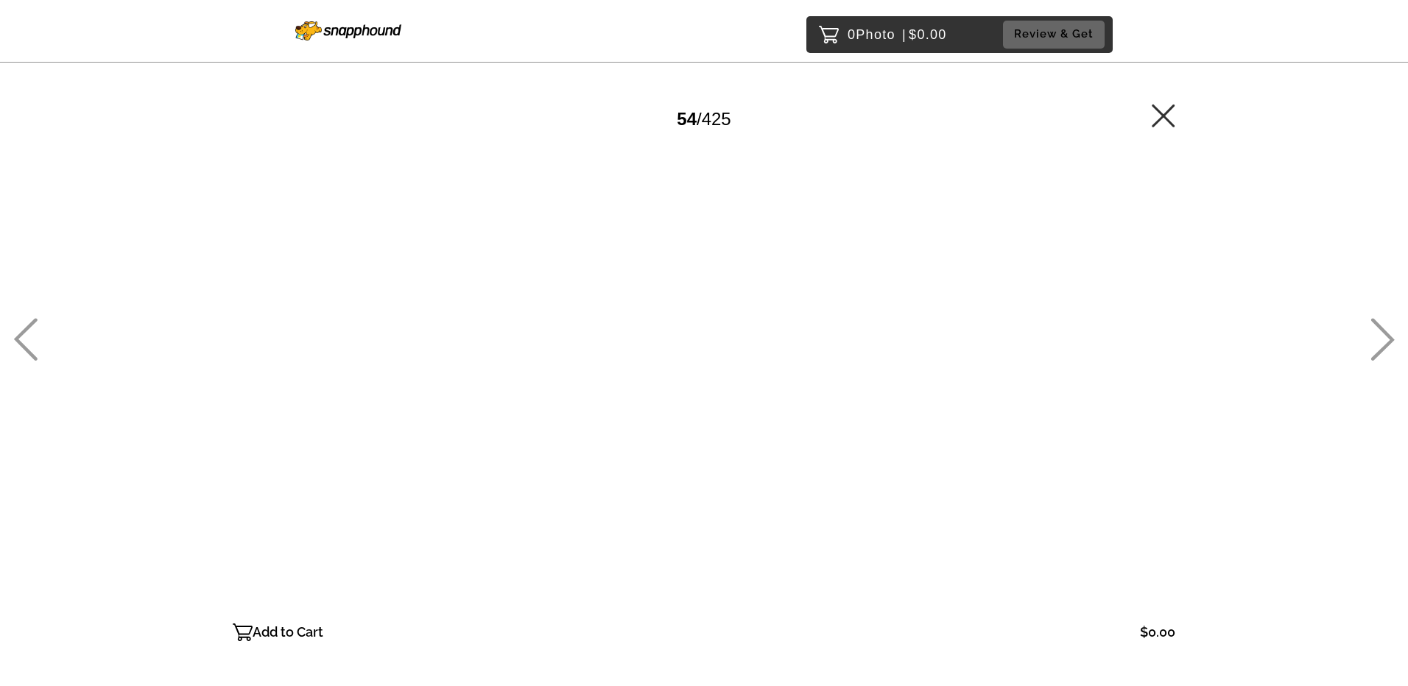
click at [1385, 347] on icon at bounding box center [1383, 339] width 24 height 43
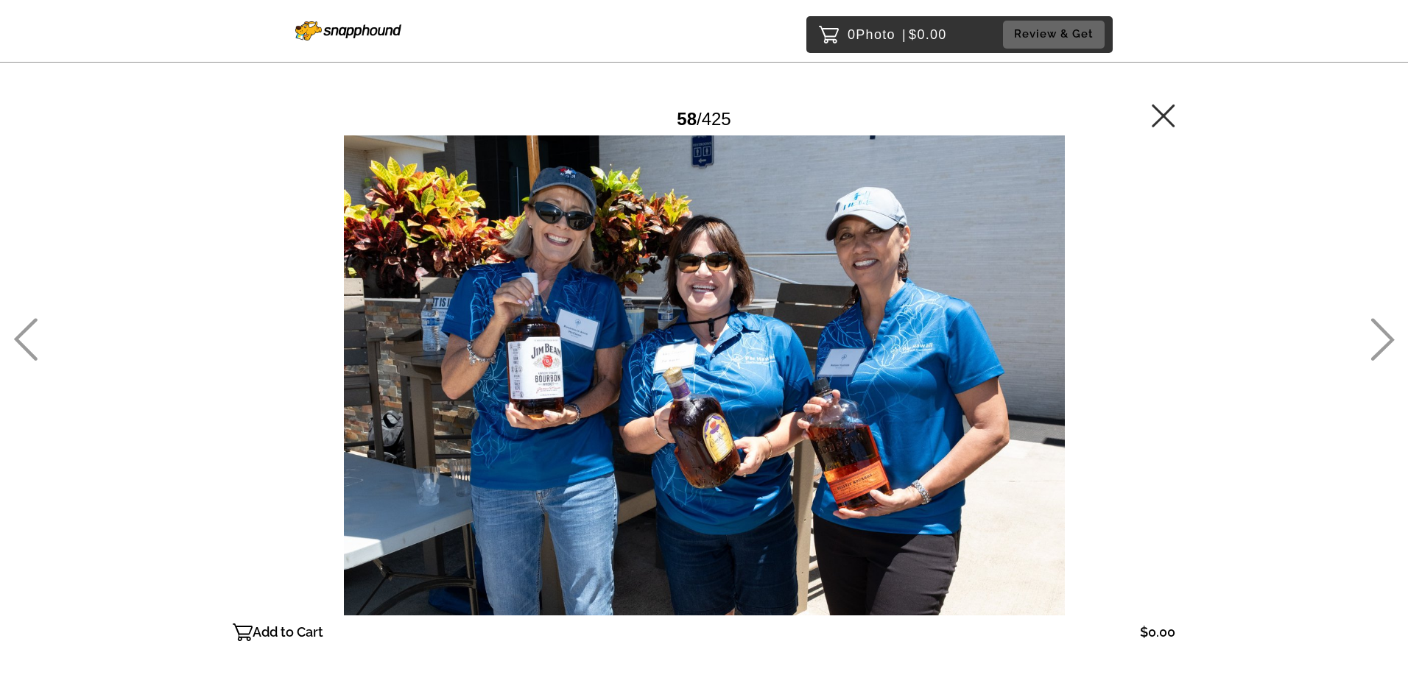
click at [1385, 347] on icon at bounding box center [1383, 339] width 24 height 43
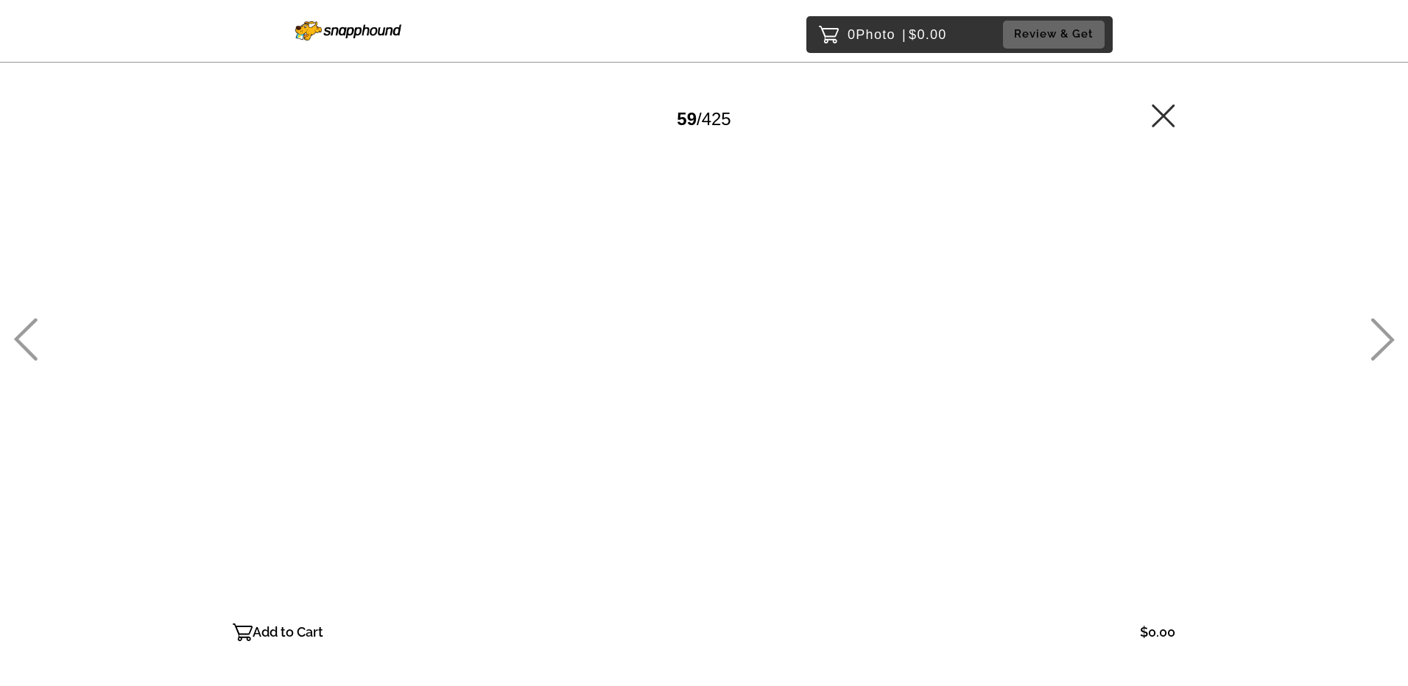
click at [1385, 347] on icon at bounding box center [1383, 339] width 24 height 43
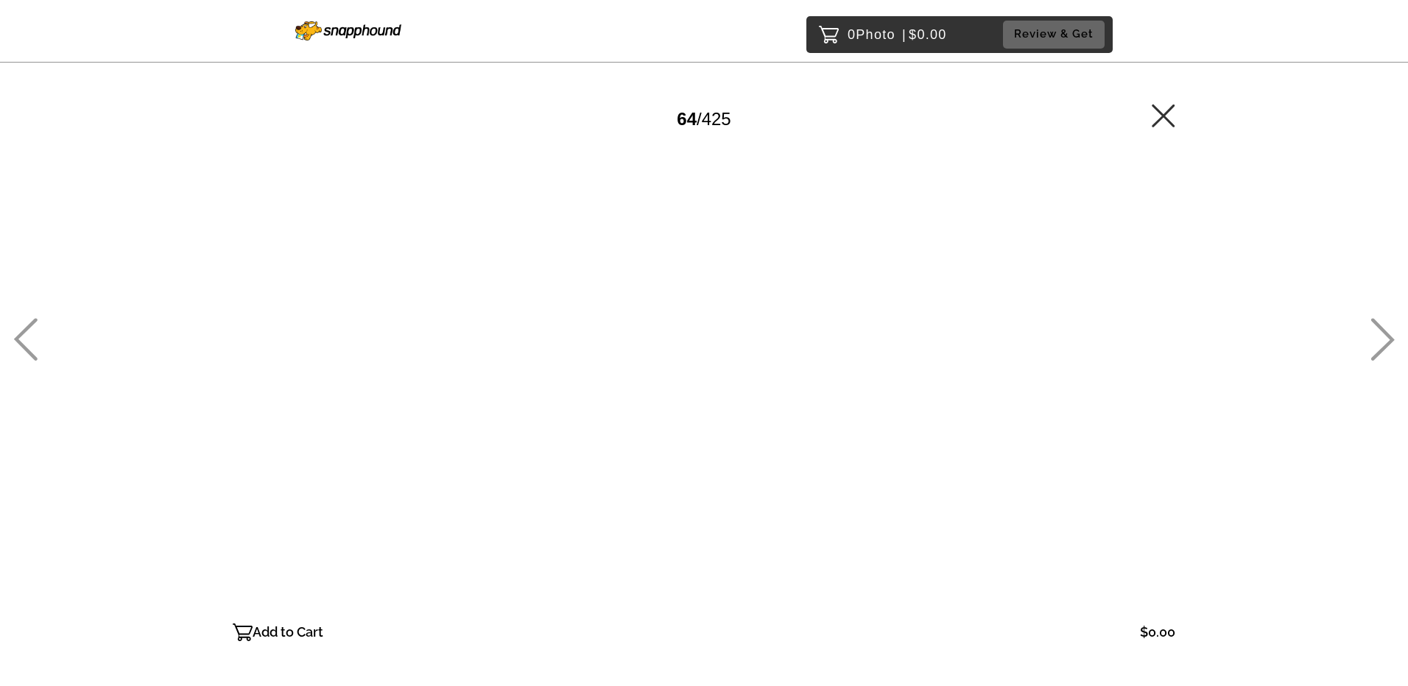
click at [1385, 347] on icon at bounding box center [1383, 339] width 24 height 43
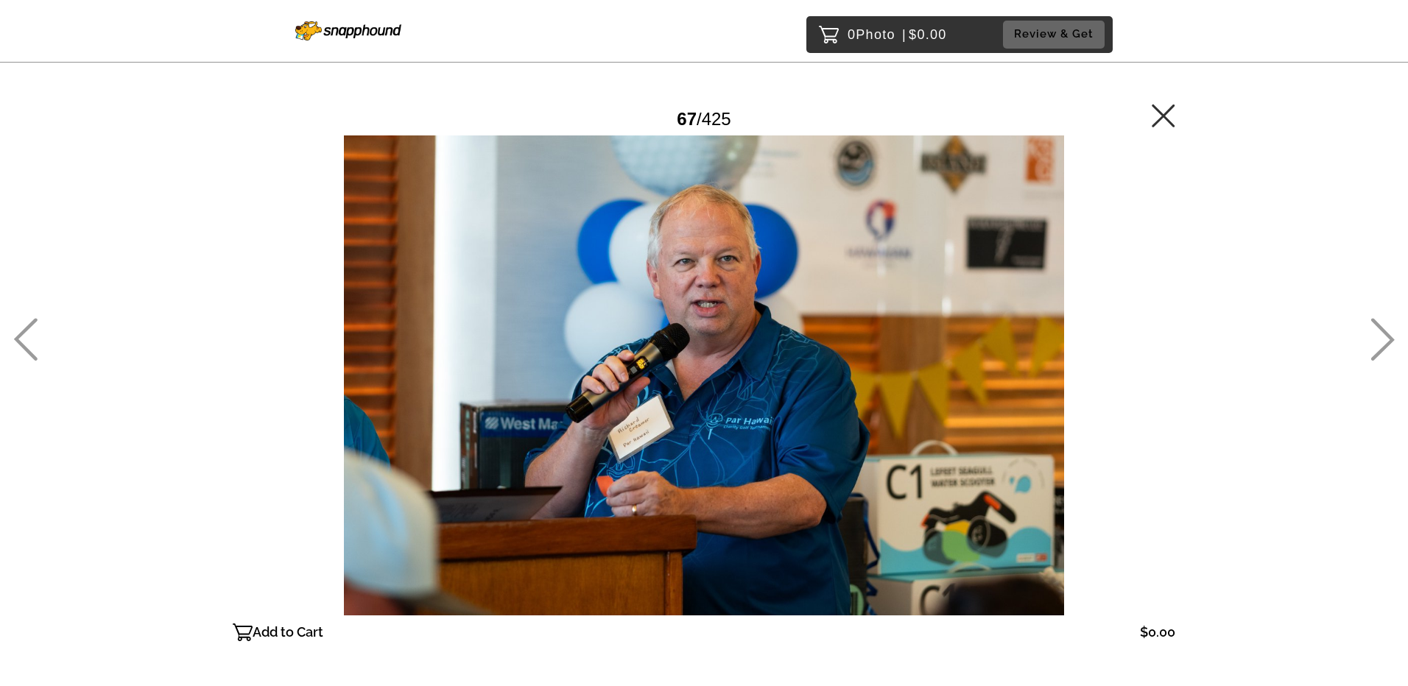
click at [1386, 347] on icon at bounding box center [1383, 339] width 24 height 43
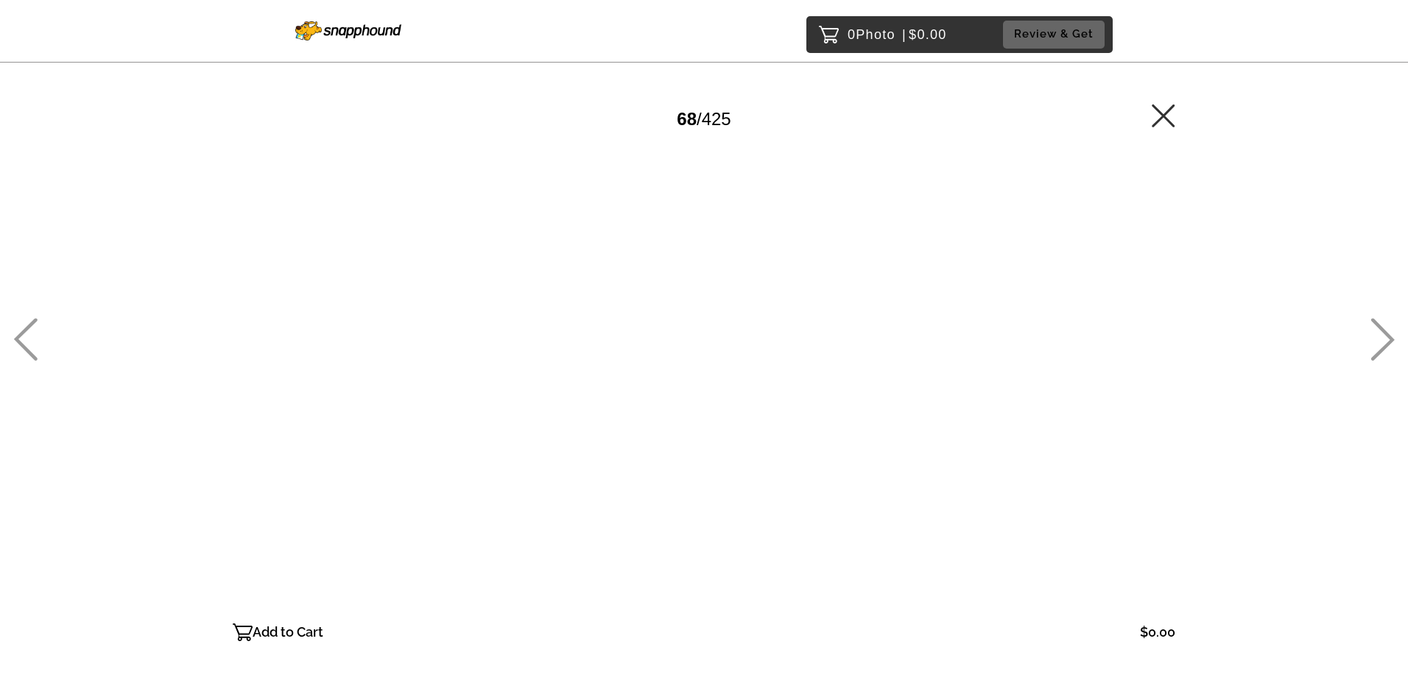
click at [1387, 348] on icon at bounding box center [1383, 339] width 24 height 43
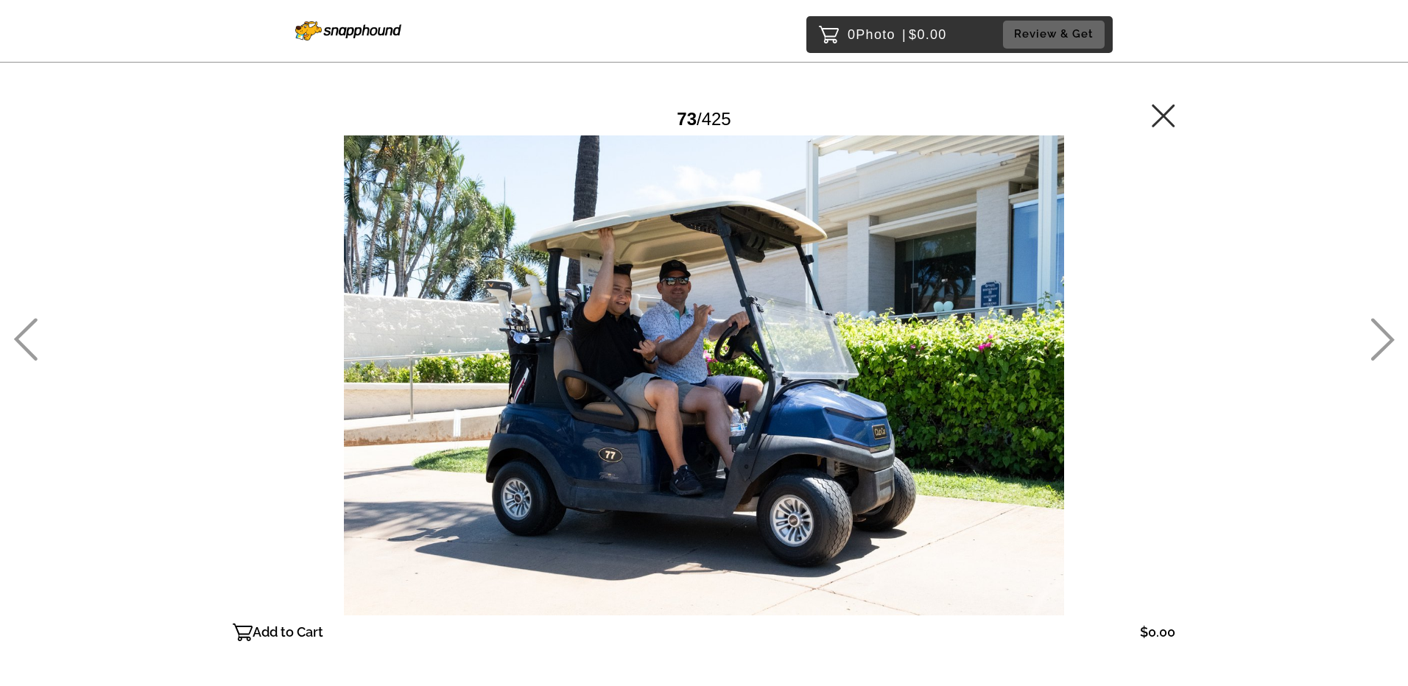
click at [1387, 348] on icon at bounding box center [1383, 339] width 24 height 43
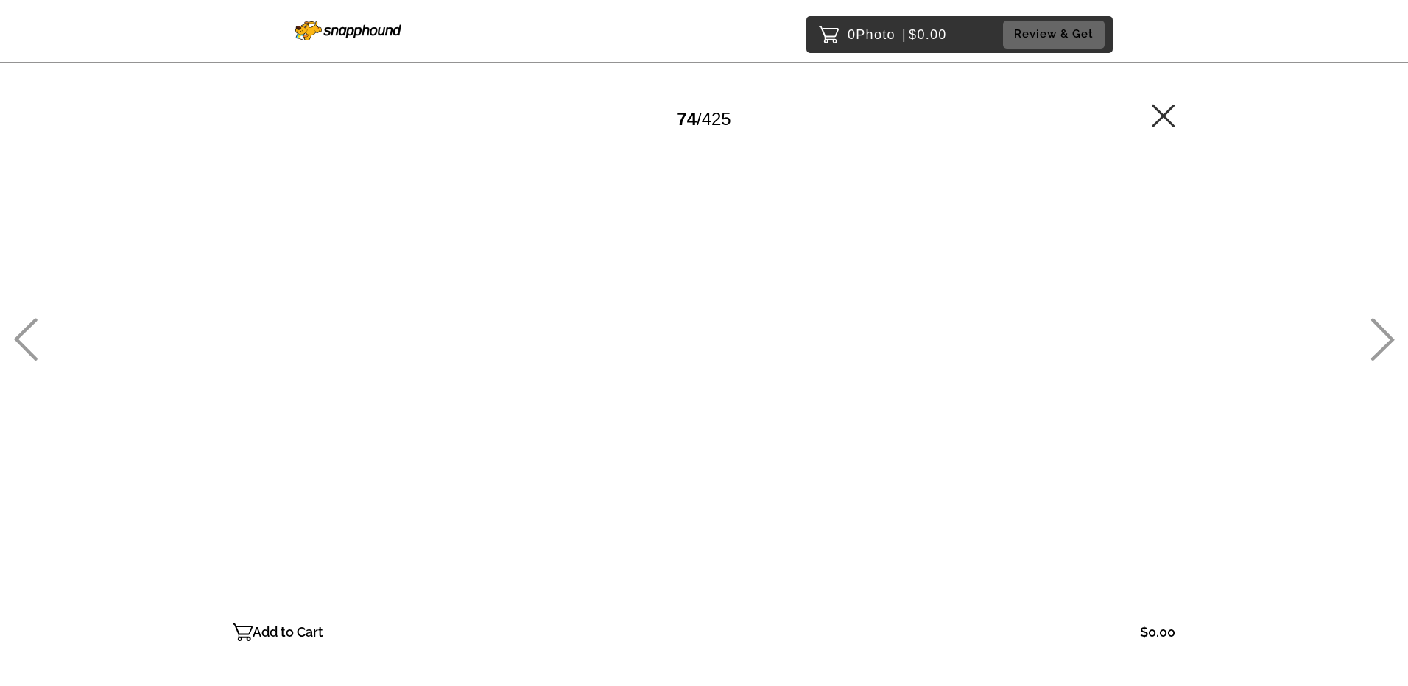
click at [1387, 348] on icon at bounding box center [1383, 339] width 24 height 43
click at [1387, 349] on icon at bounding box center [1383, 339] width 24 height 43
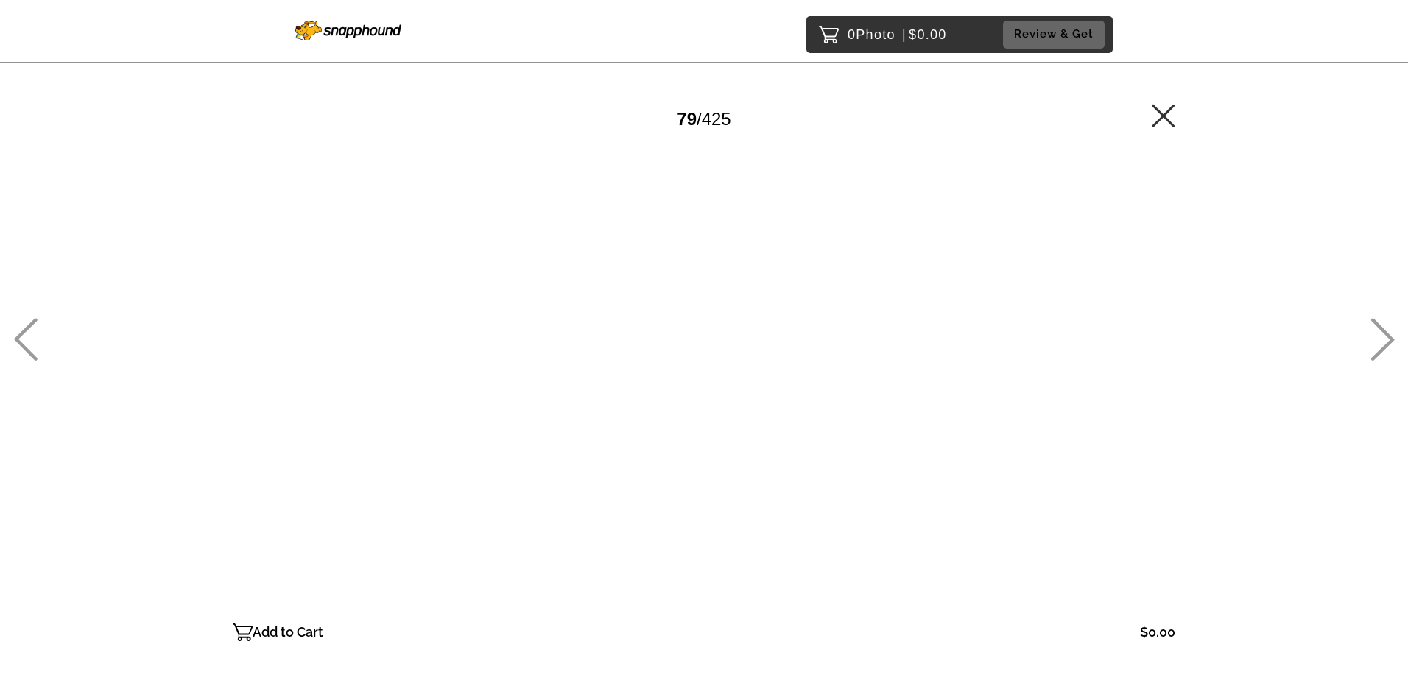
click at [1387, 351] on icon at bounding box center [1383, 339] width 24 height 43
click at [1387, 353] on icon at bounding box center [1383, 339] width 24 height 43
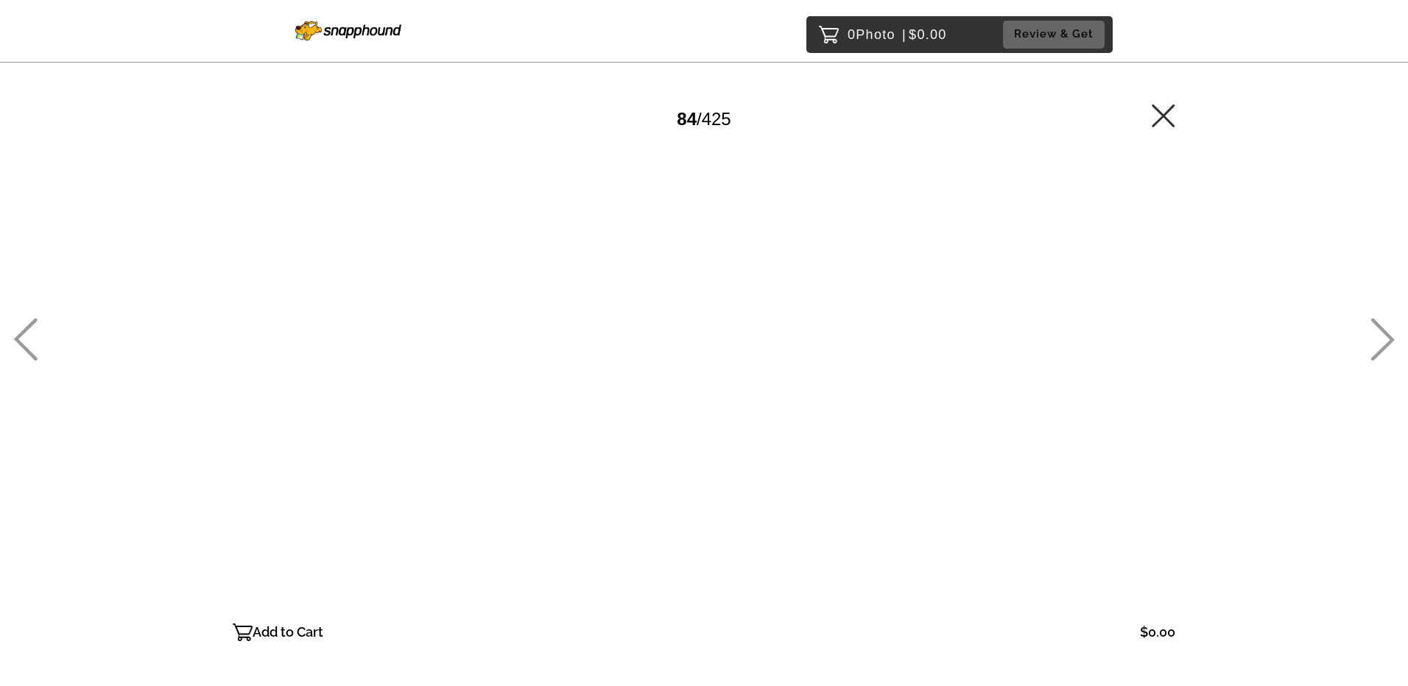
click at [1387, 353] on icon at bounding box center [1383, 339] width 24 height 43
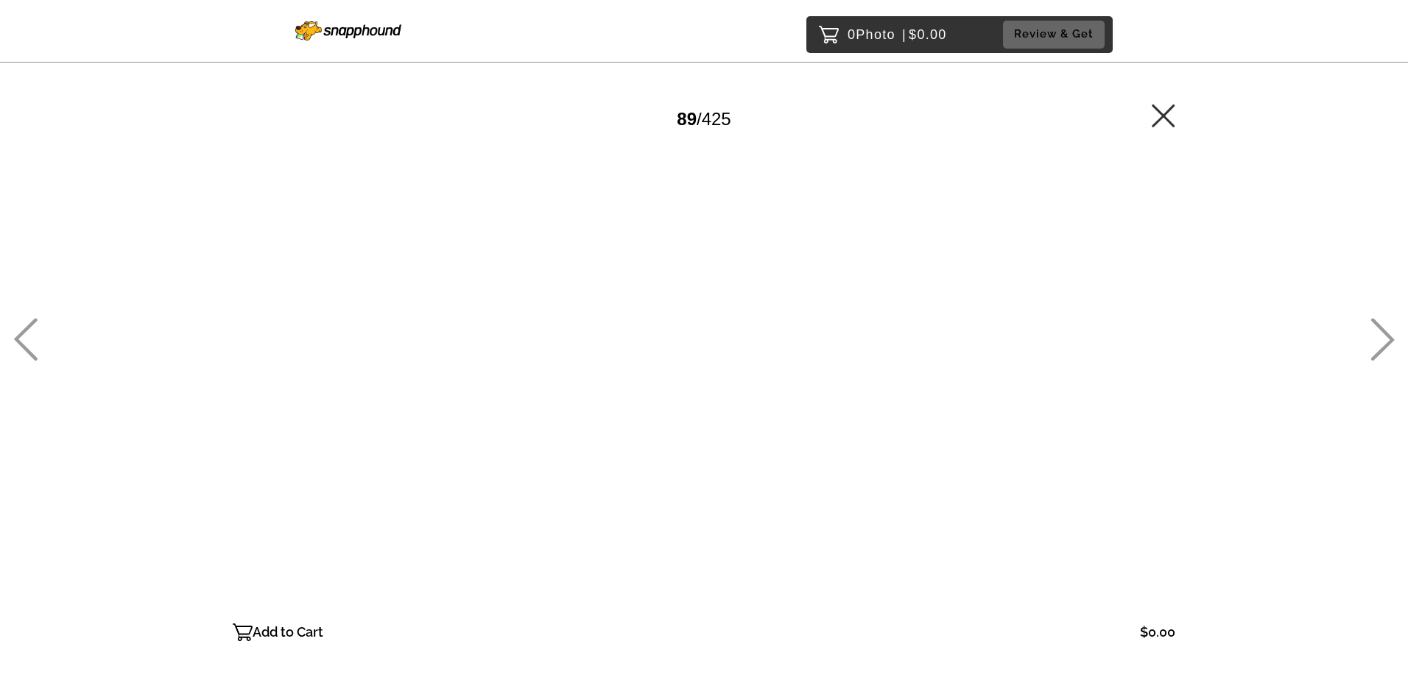
click at [1387, 353] on icon at bounding box center [1383, 339] width 24 height 43
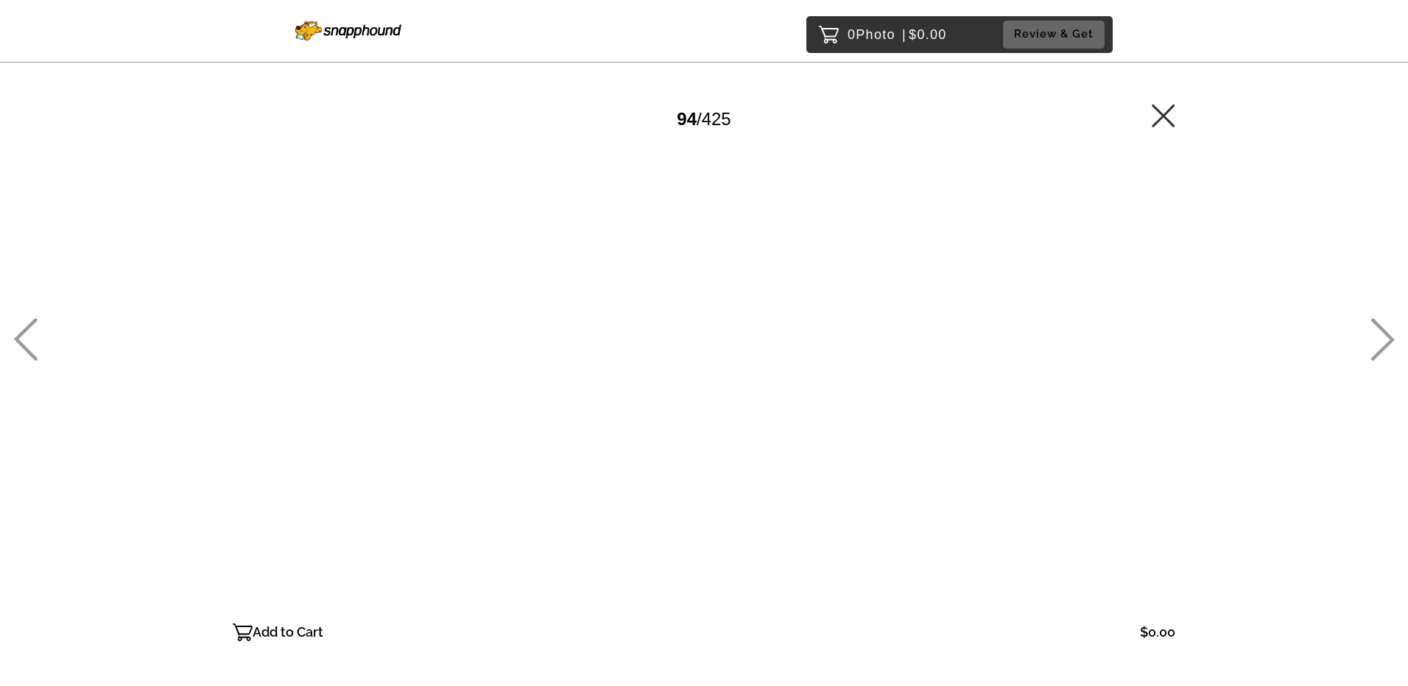
click at [1387, 353] on icon at bounding box center [1383, 339] width 24 height 43
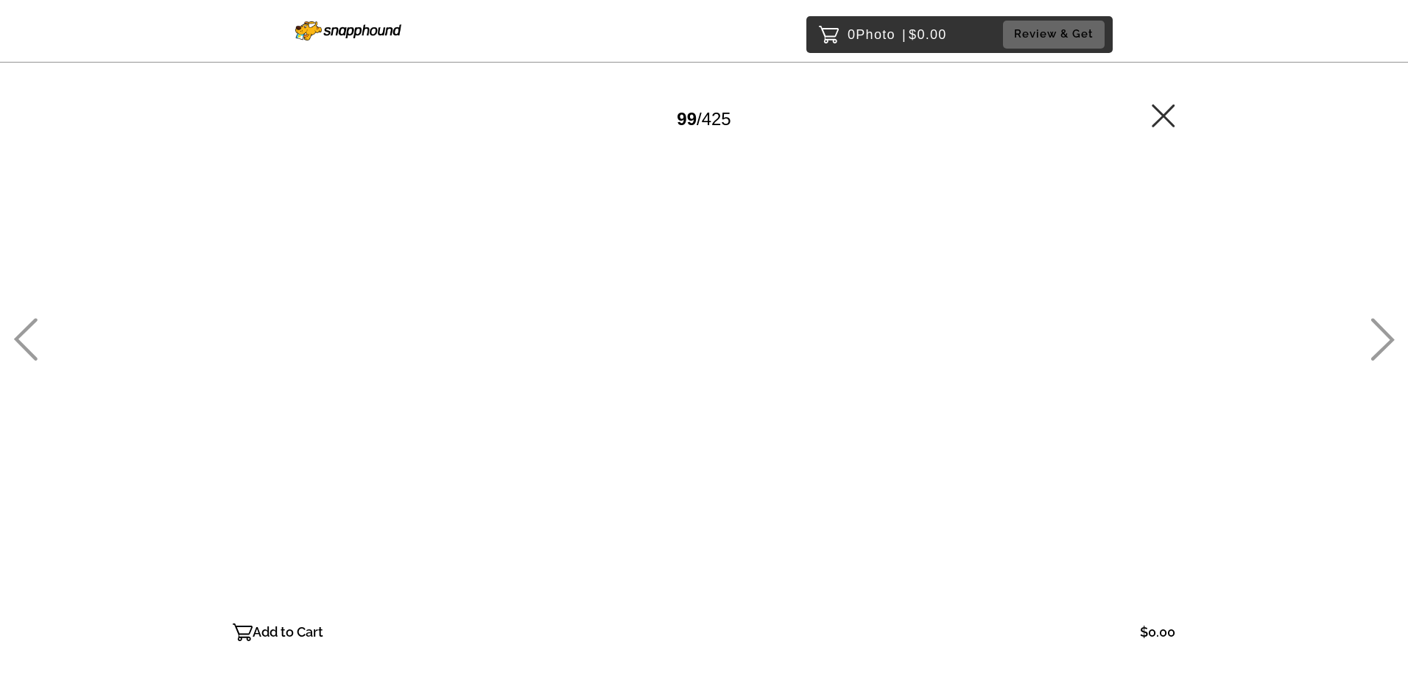
click at [1387, 353] on icon at bounding box center [1383, 339] width 24 height 43
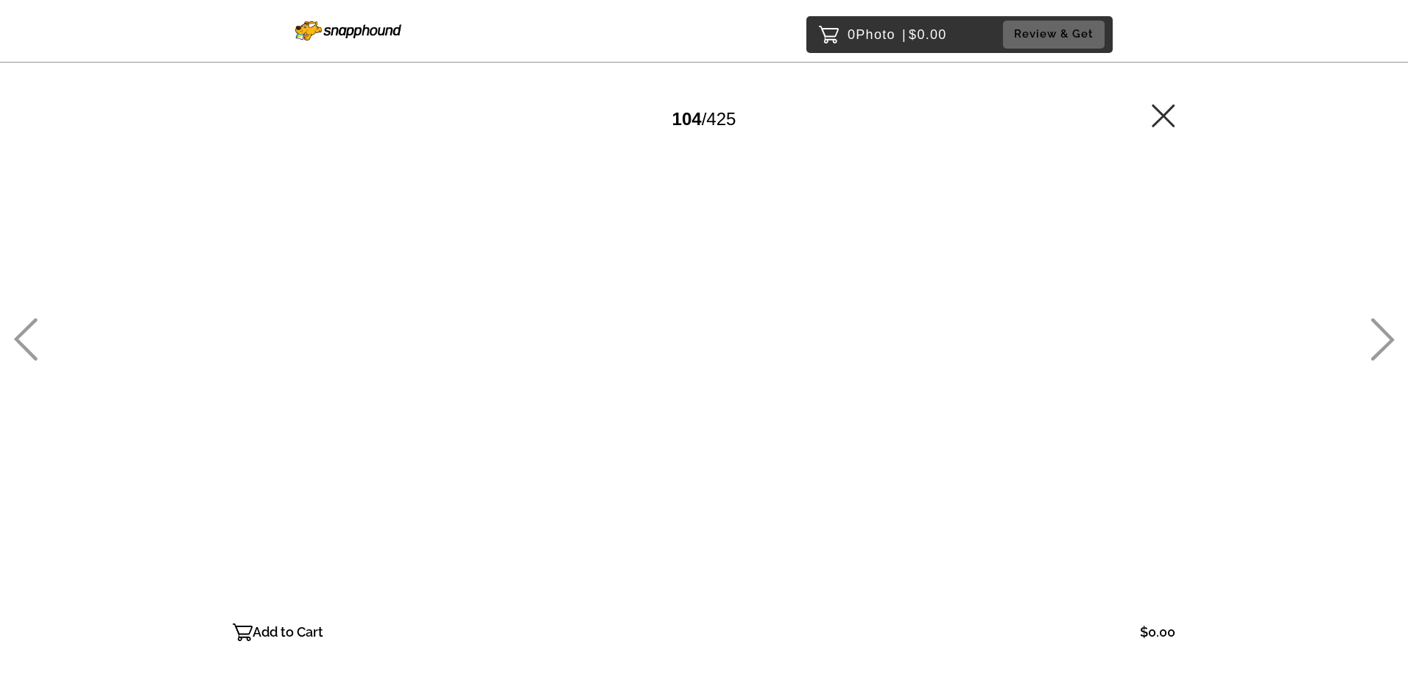
click at [1387, 354] on icon at bounding box center [1383, 339] width 24 height 43
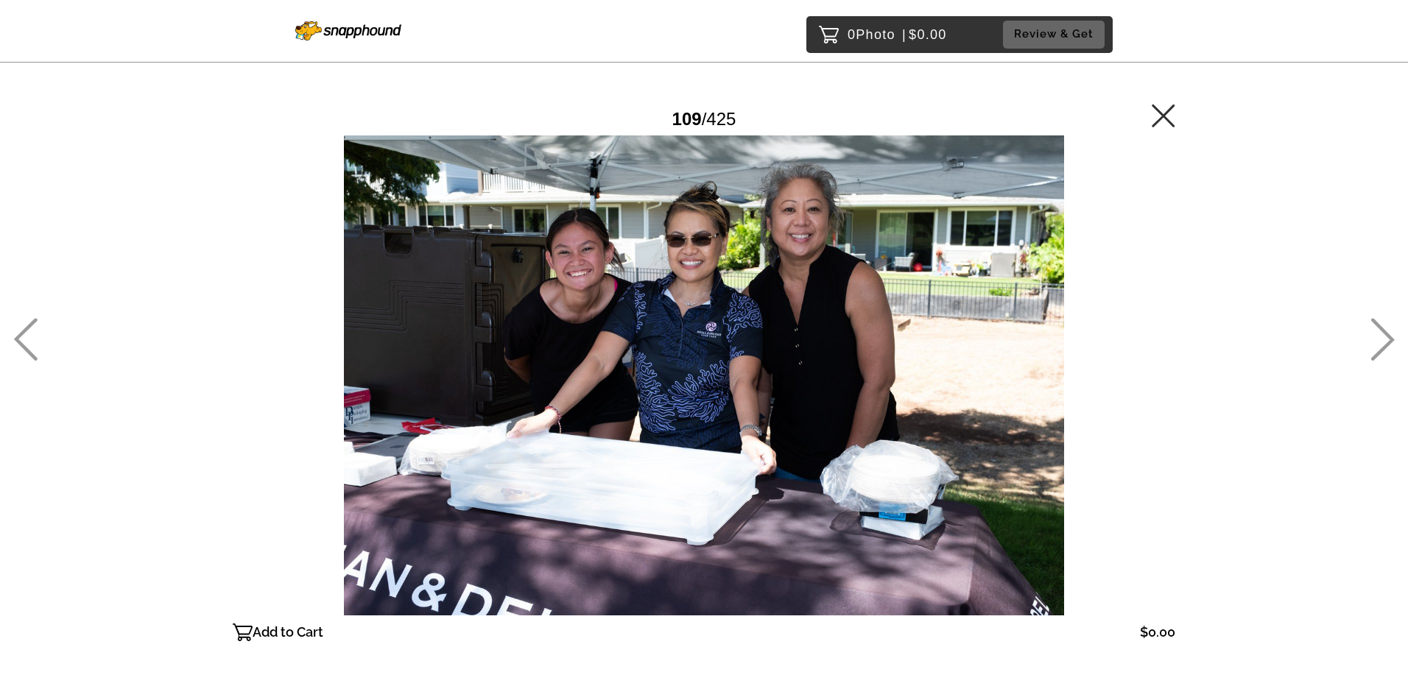
click at [1387, 354] on icon at bounding box center [1383, 339] width 24 height 43
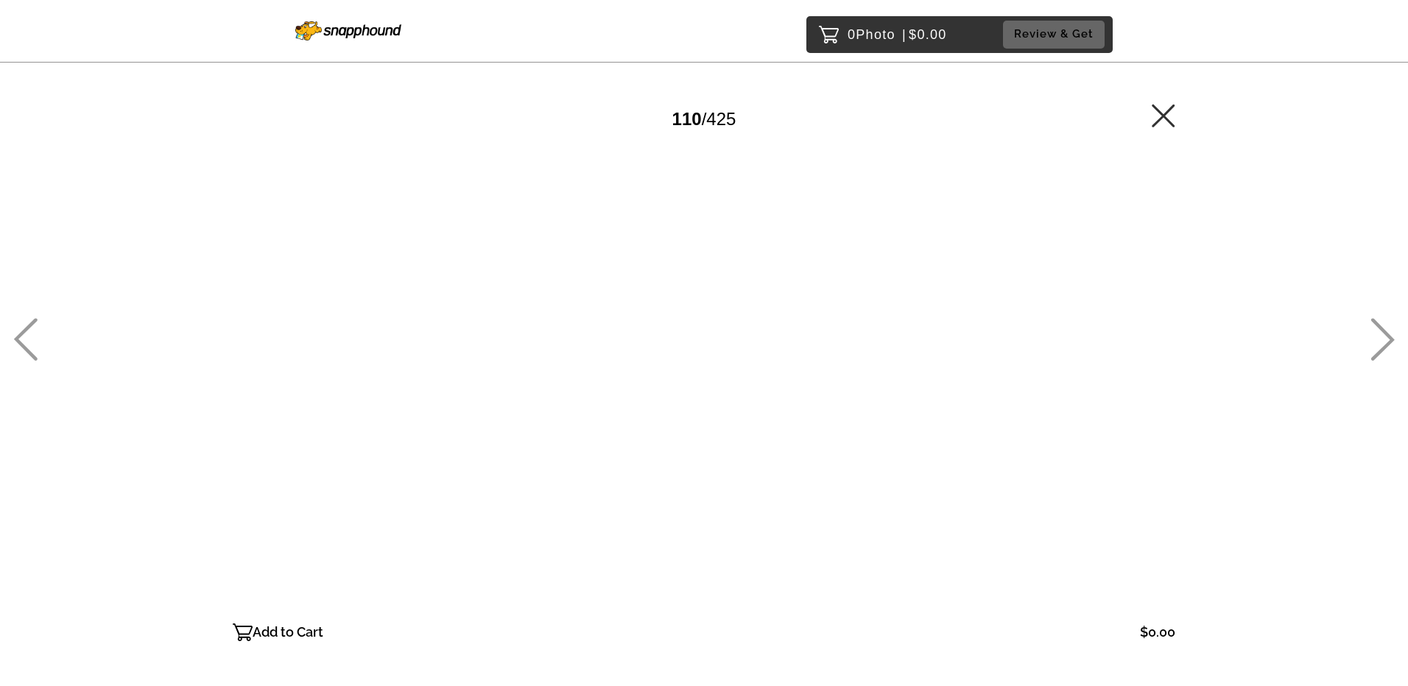
click at [1387, 354] on icon at bounding box center [1383, 339] width 24 height 43
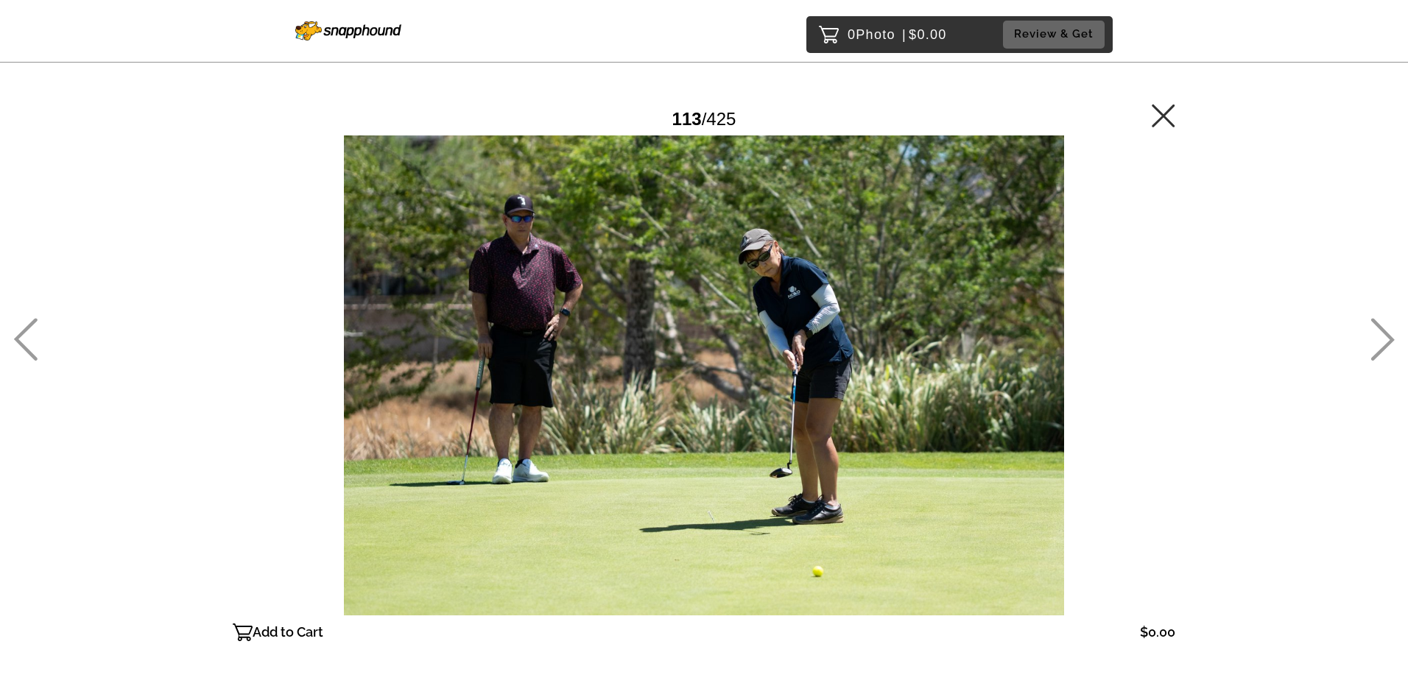
click at [1387, 354] on icon at bounding box center [1383, 339] width 24 height 43
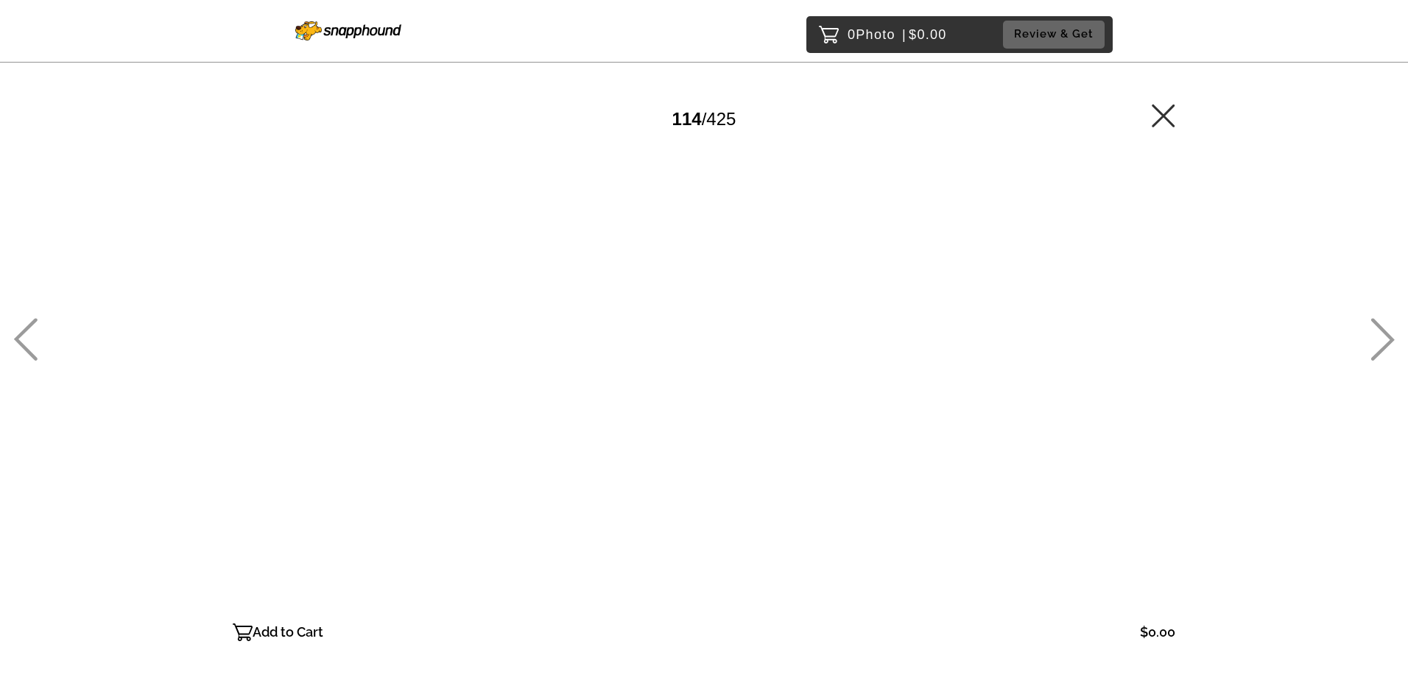
click at [1387, 354] on icon at bounding box center [1383, 339] width 24 height 43
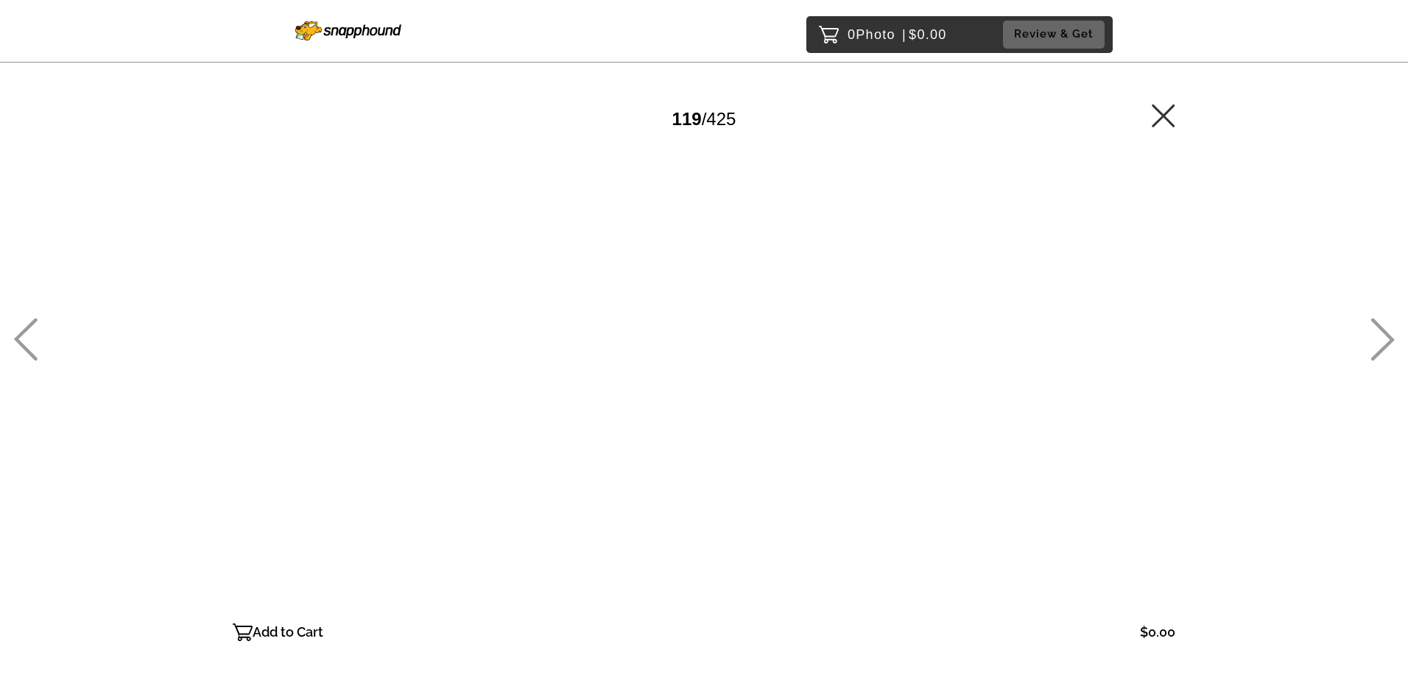
click at [1387, 354] on icon at bounding box center [1383, 339] width 24 height 43
click at [1385, 356] on icon at bounding box center [1383, 339] width 24 height 43
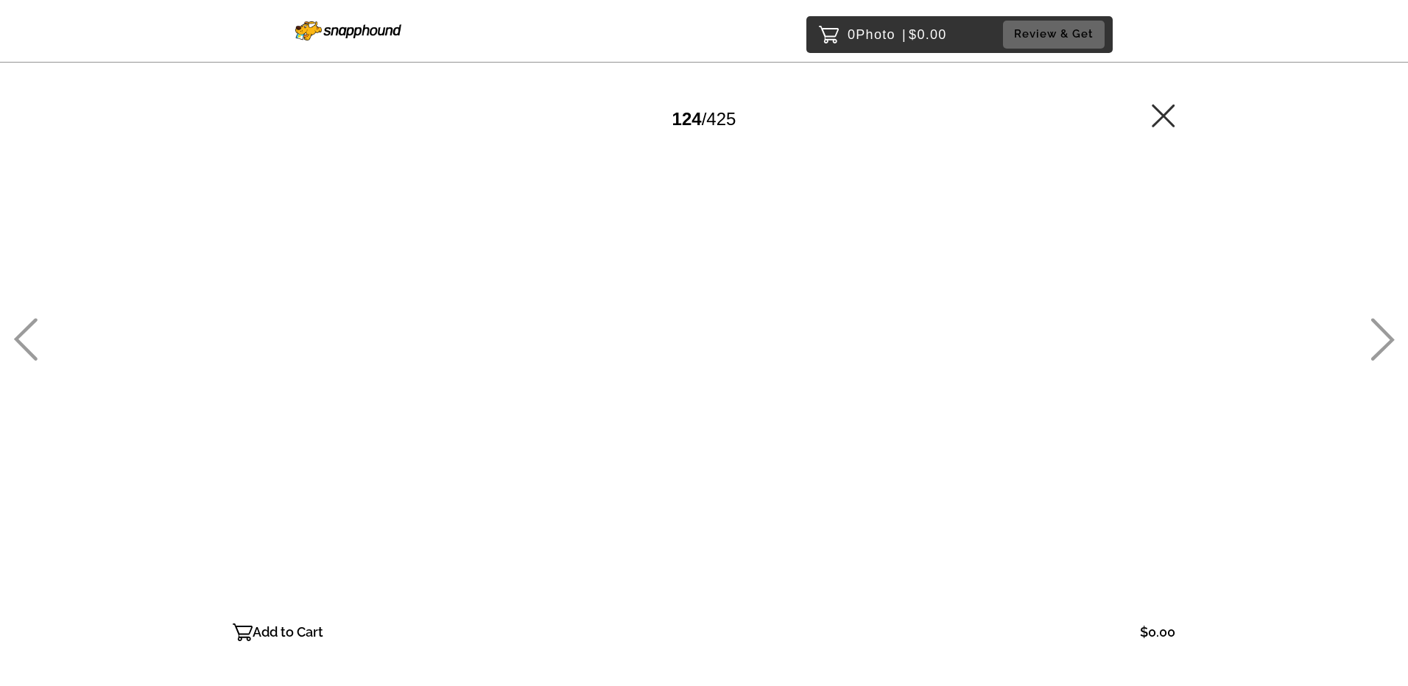
click at [1385, 356] on icon at bounding box center [1383, 339] width 24 height 43
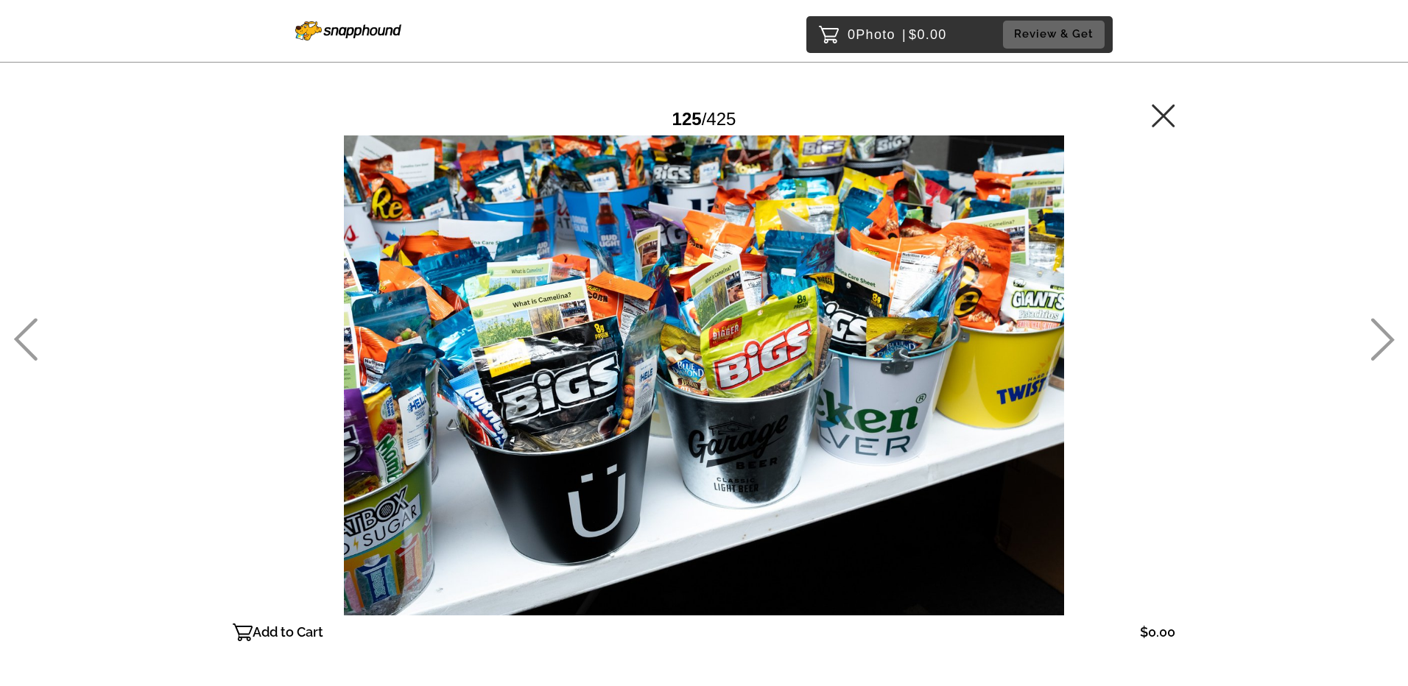
click at [1385, 356] on icon at bounding box center [1383, 339] width 24 height 43
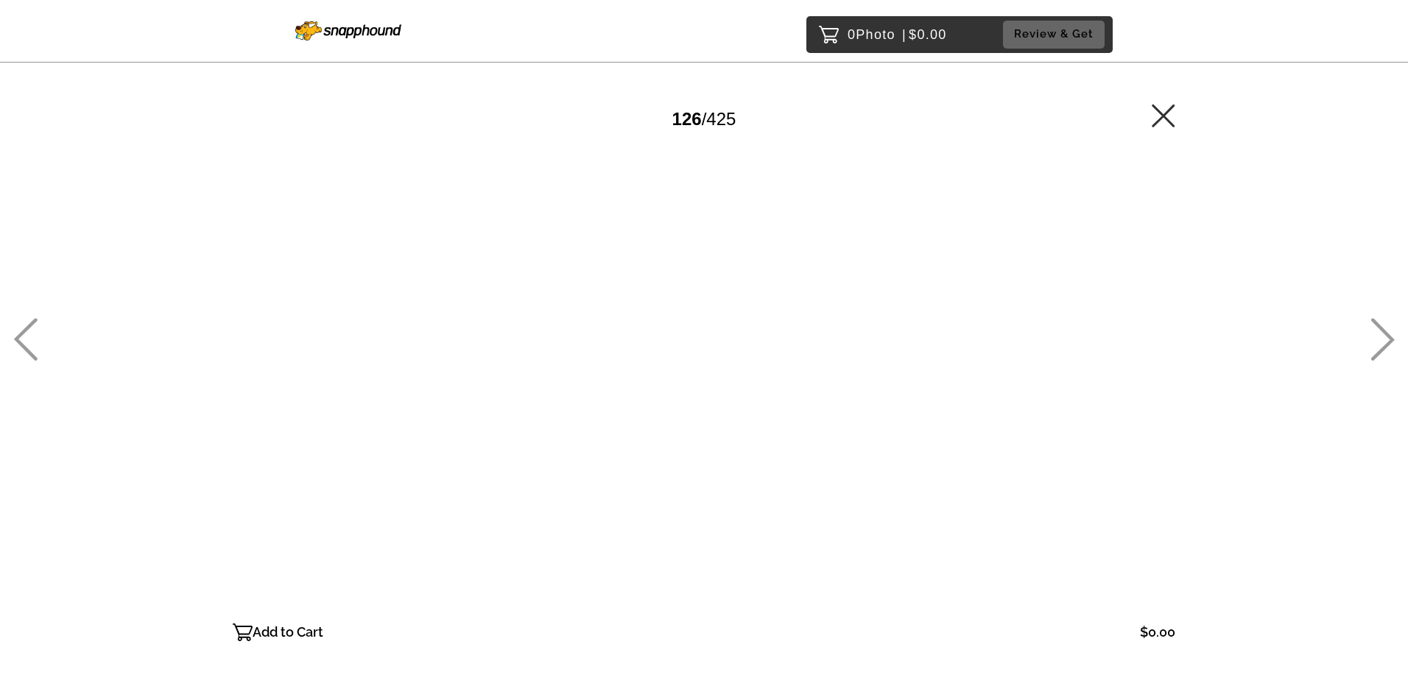
click at [1385, 356] on icon at bounding box center [1383, 339] width 24 height 43
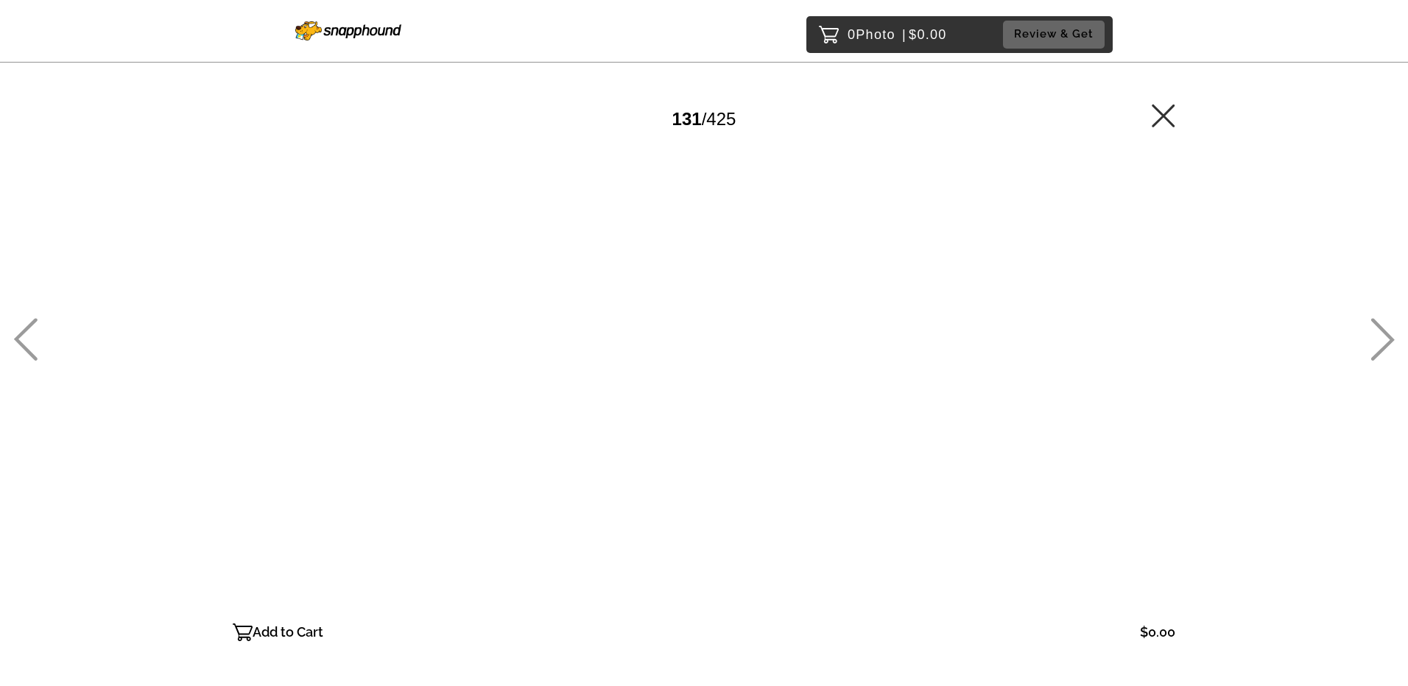
click at [1385, 356] on icon at bounding box center [1383, 339] width 24 height 43
click at [29, 356] on icon at bounding box center [25, 339] width 24 height 43
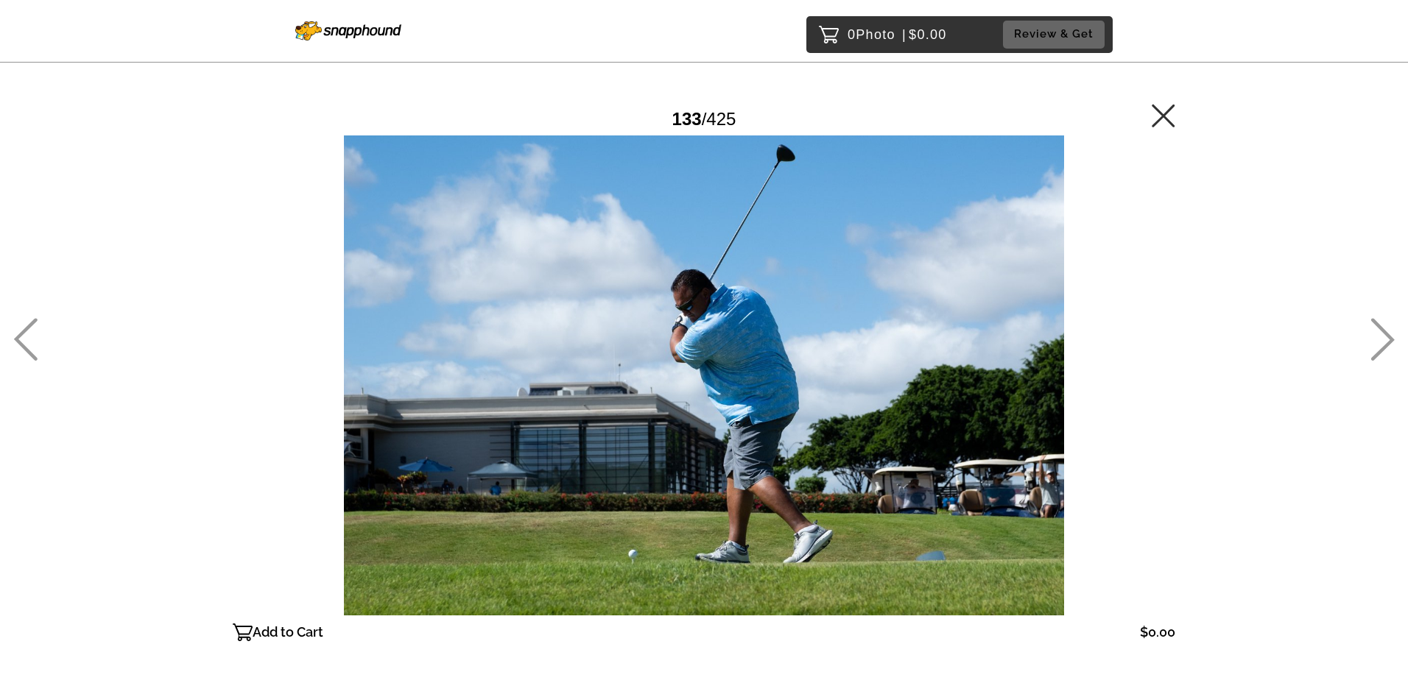
click at [1387, 334] on icon at bounding box center [1383, 339] width 24 height 43
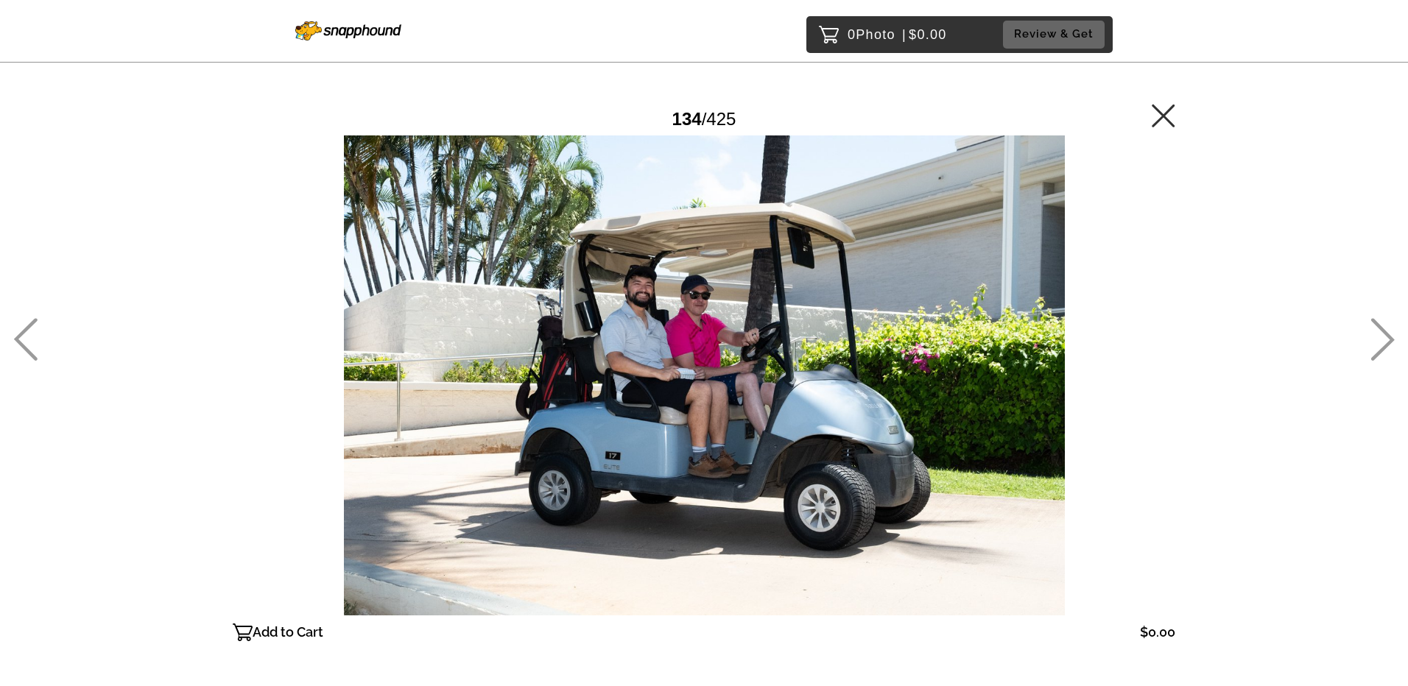
click at [1387, 334] on icon at bounding box center [1383, 339] width 24 height 43
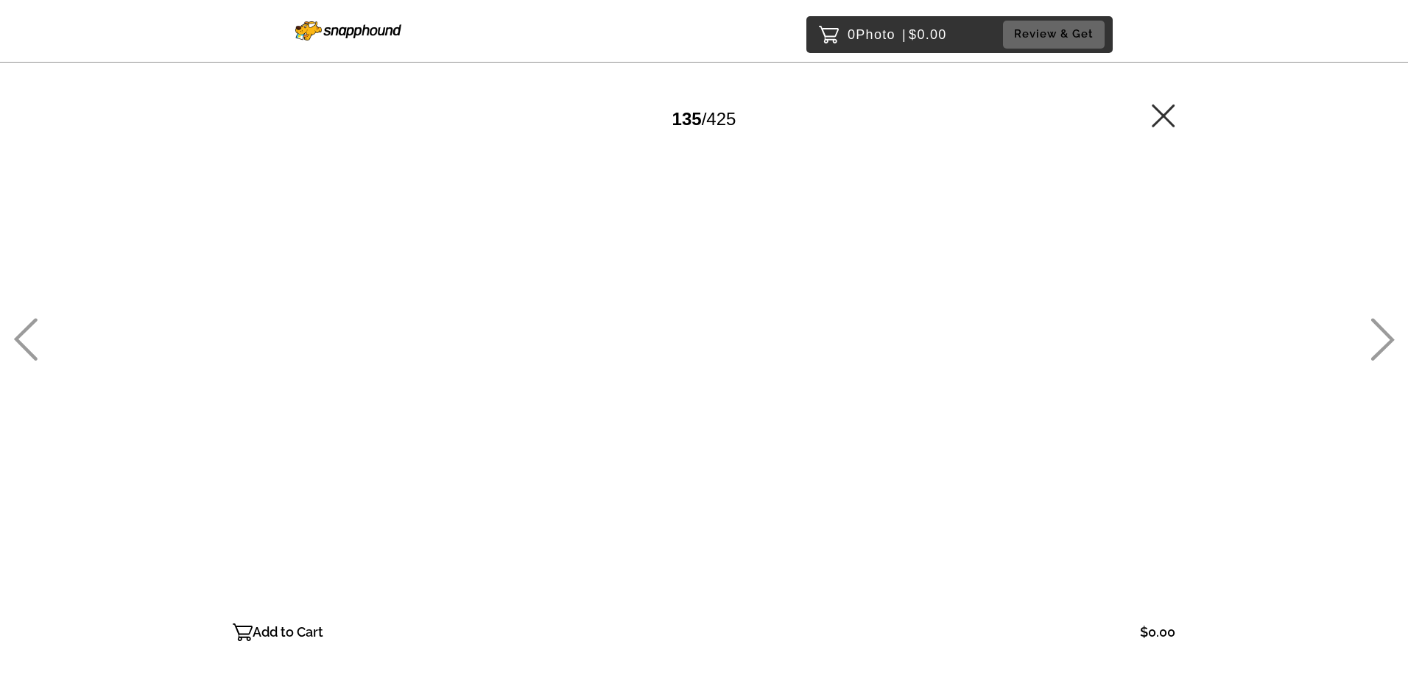
click at [1387, 334] on icon at bounding box center [1383, 339] width 24 height 43
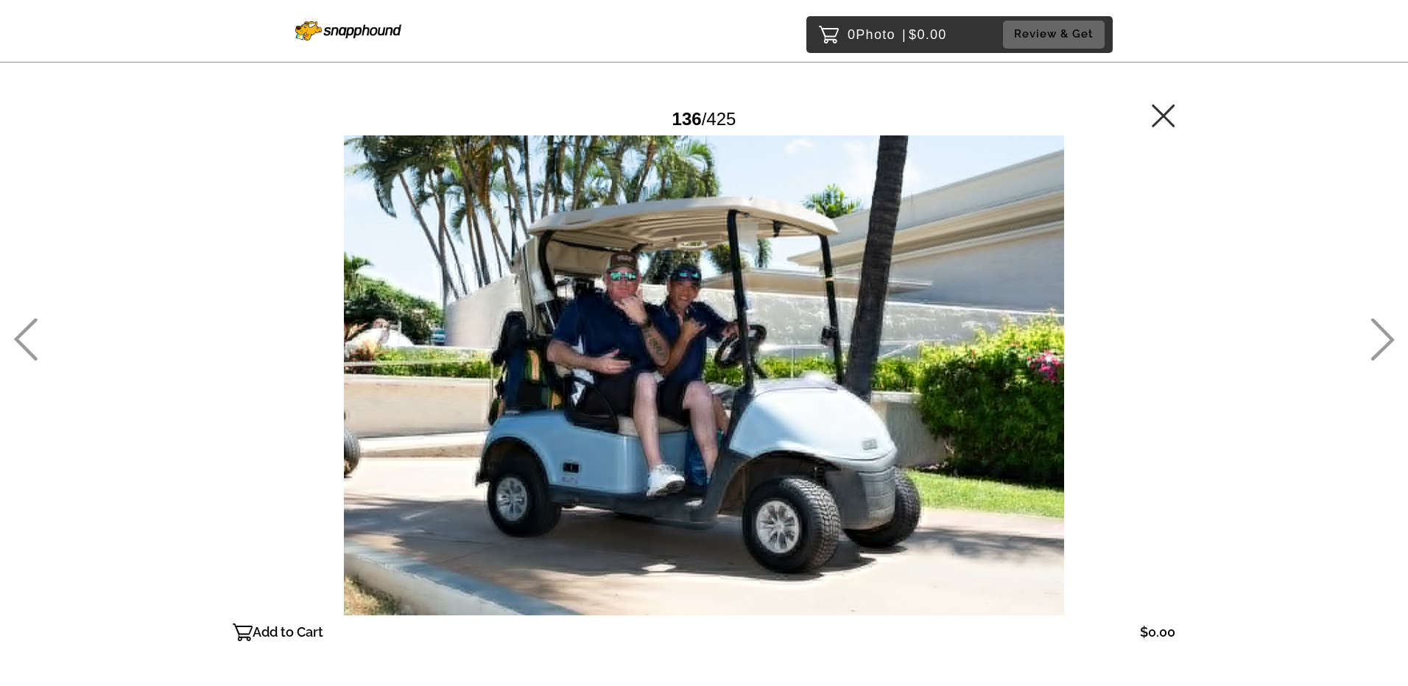
click at [1387, 334] on icon at bounding box center [1383, 339] width 24 height 43
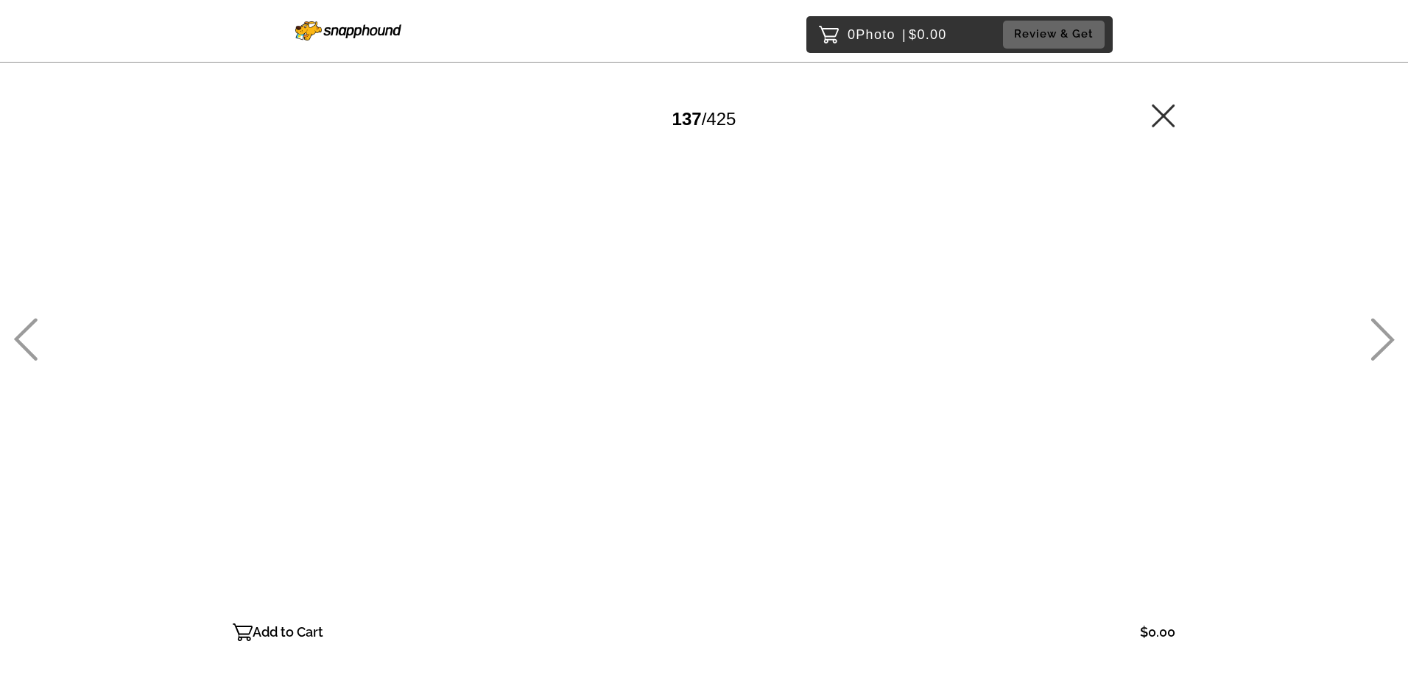
click at [1388, 334] on icon at bounding box center [1383, 339] width 24 height 43
click at [1389, 334] on icon at bounding box center [1383, 339] width 24 height 43
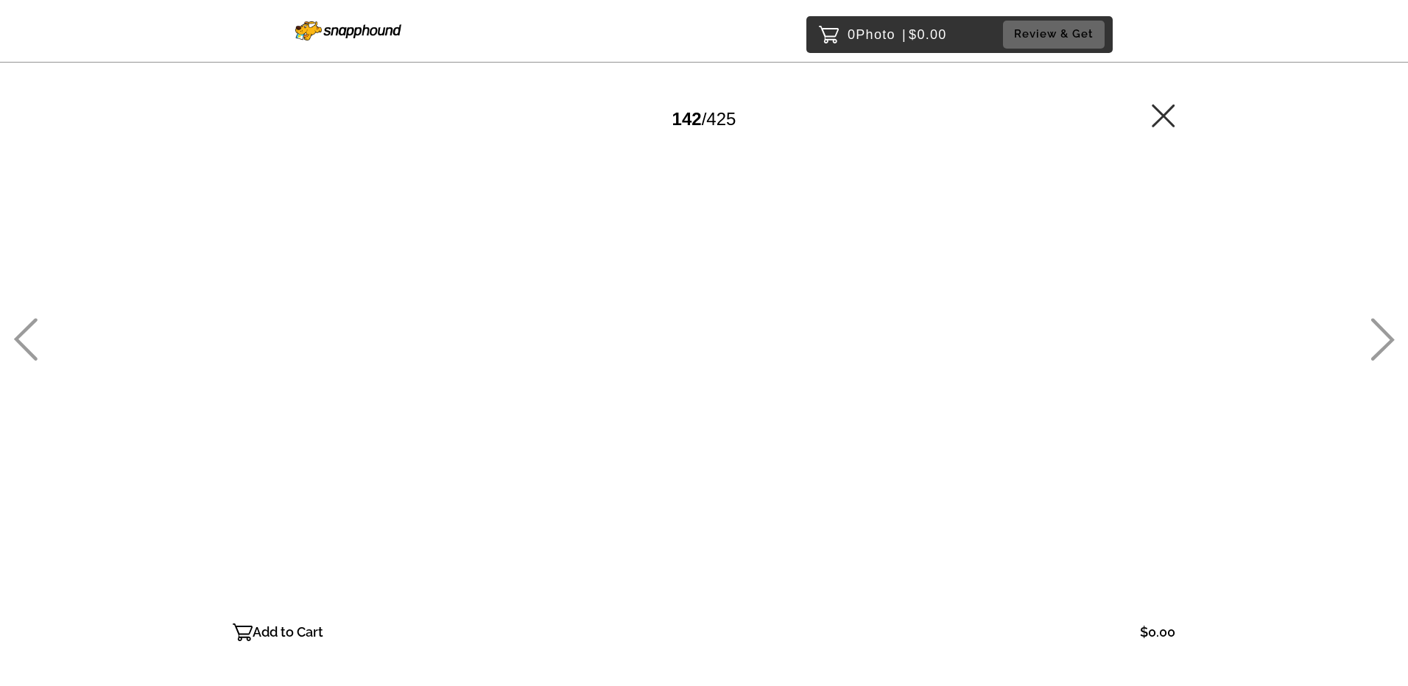
click at [1389, 334] on icon at bounding box center [1383, 339] width 24 height 43
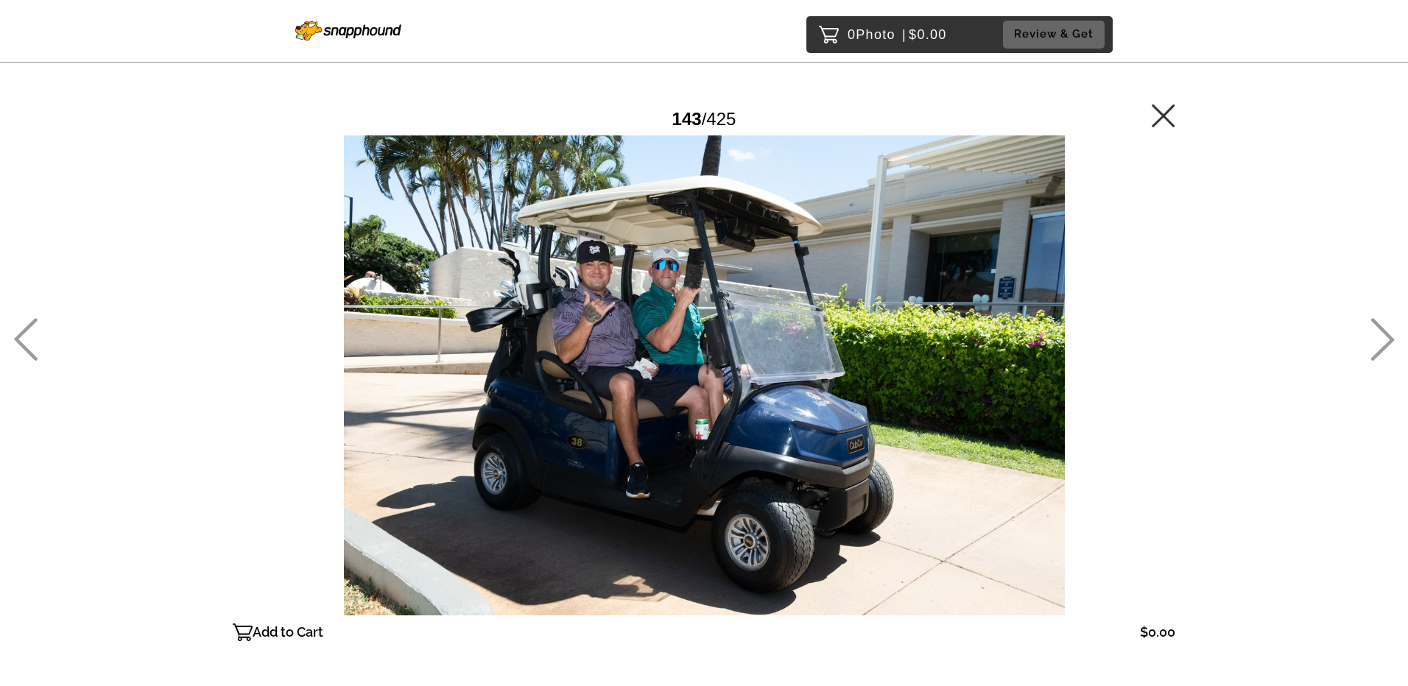
click at [1389, 334] on icon at bounding box center [1383, 339] width 24 height 43
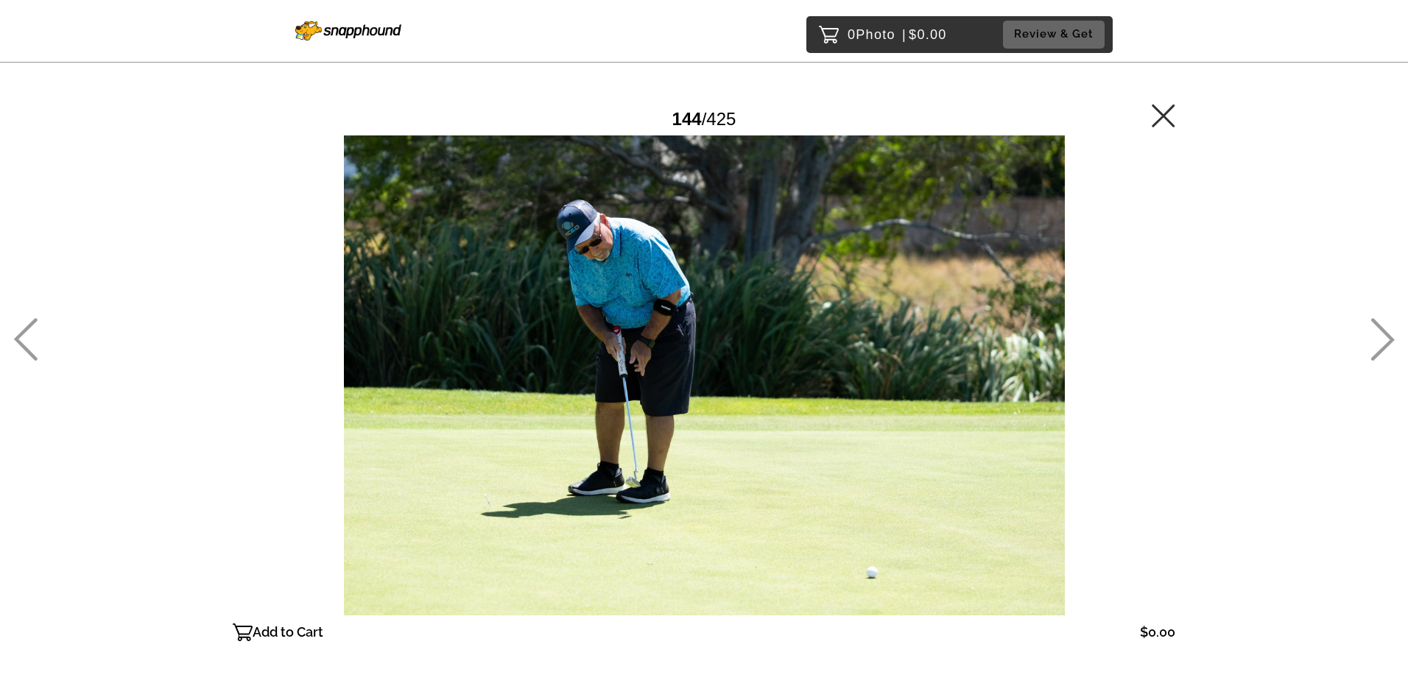
click at [1389, 334] on icon at bounding box center [1383, 339] width 24 height 43
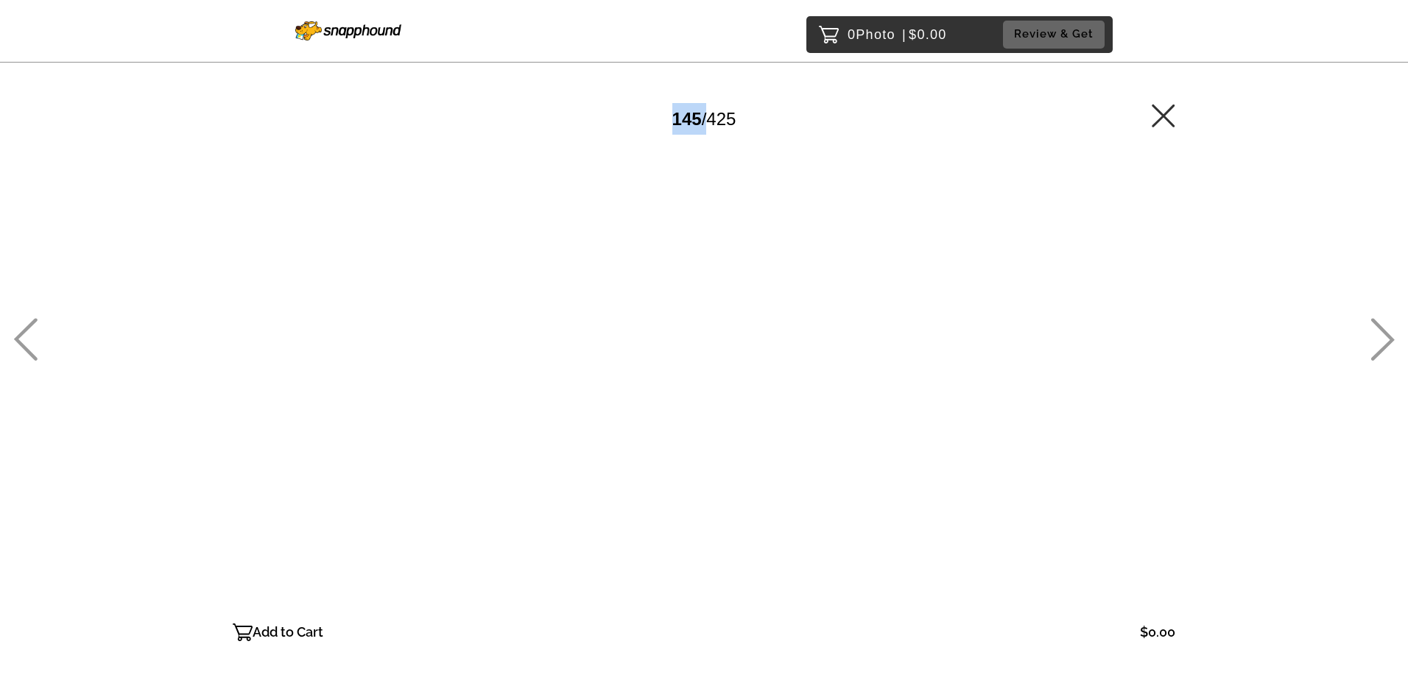
click at [1389, 334] on icon at bounding box center [1383, 339] width 24 height 43
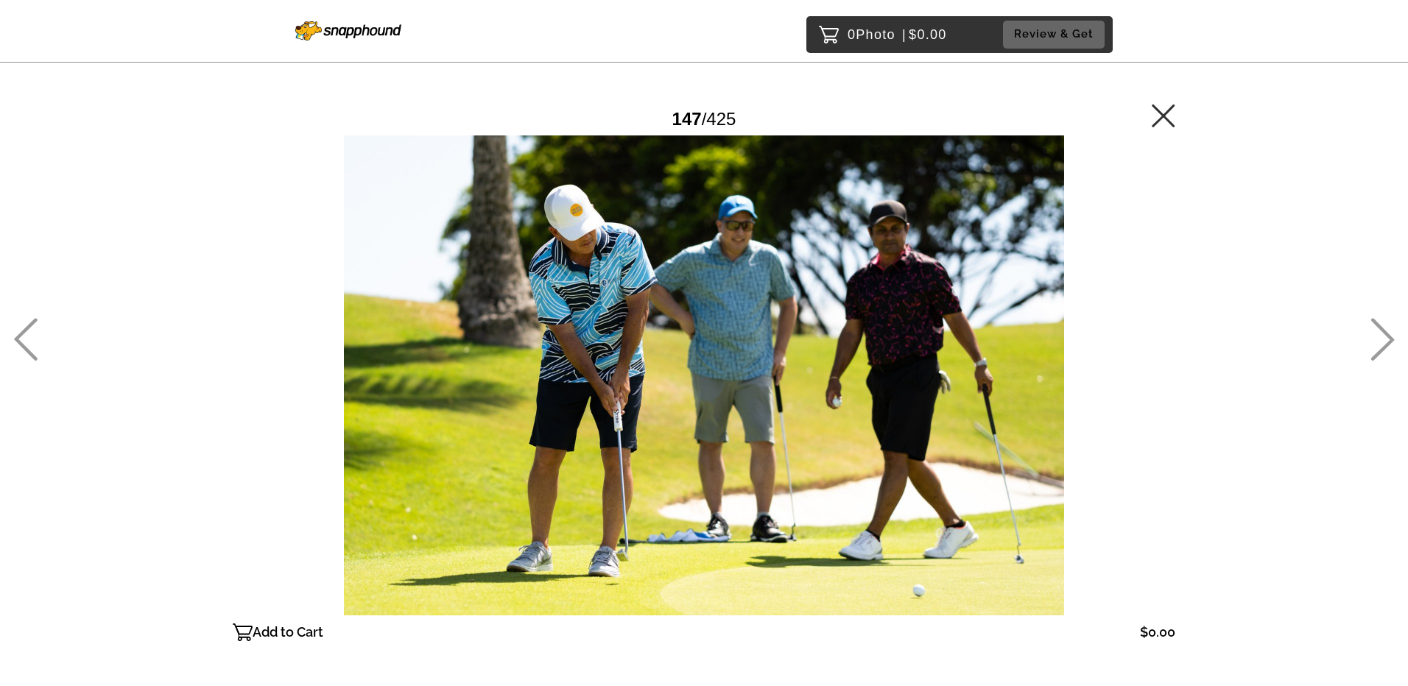
click at [1161, 120] on icon at bounding box center [1164, 116] width 24 height 24
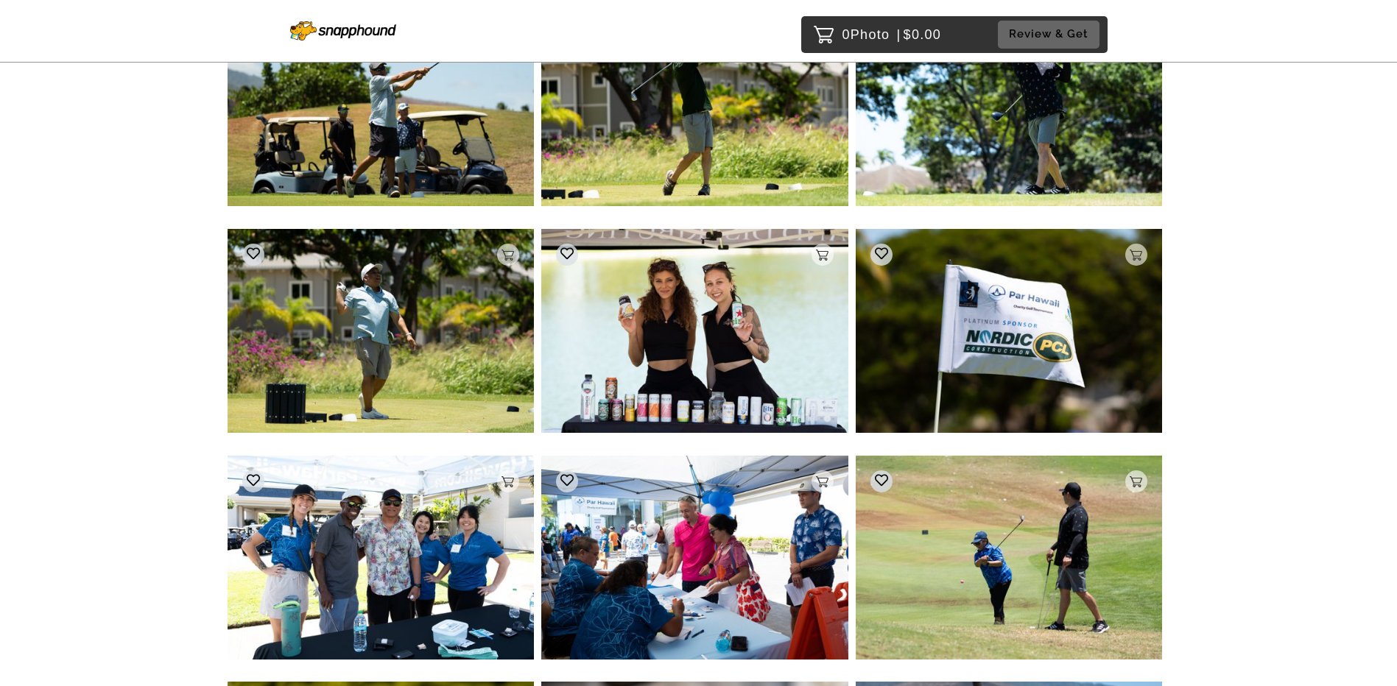
scroll to position [19820, 0]
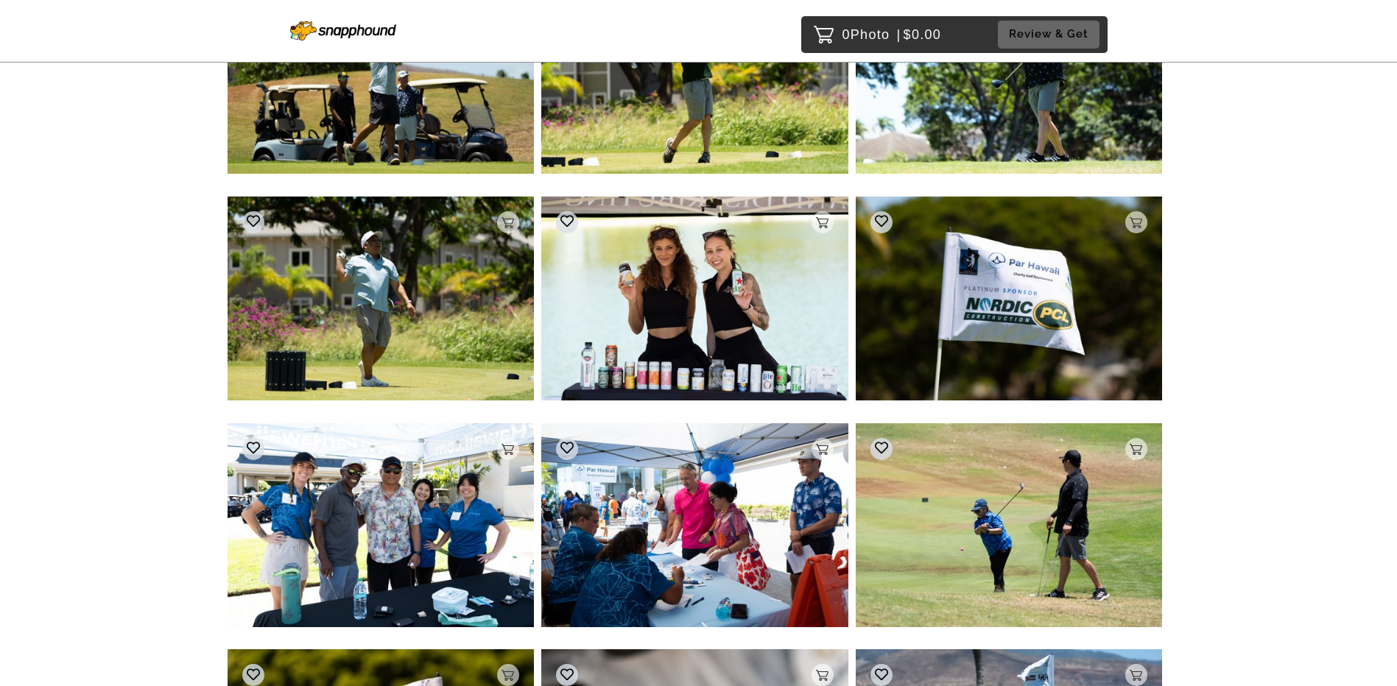
click at [774, 376] on img at bounding box center [694, 299] width 307 height 204
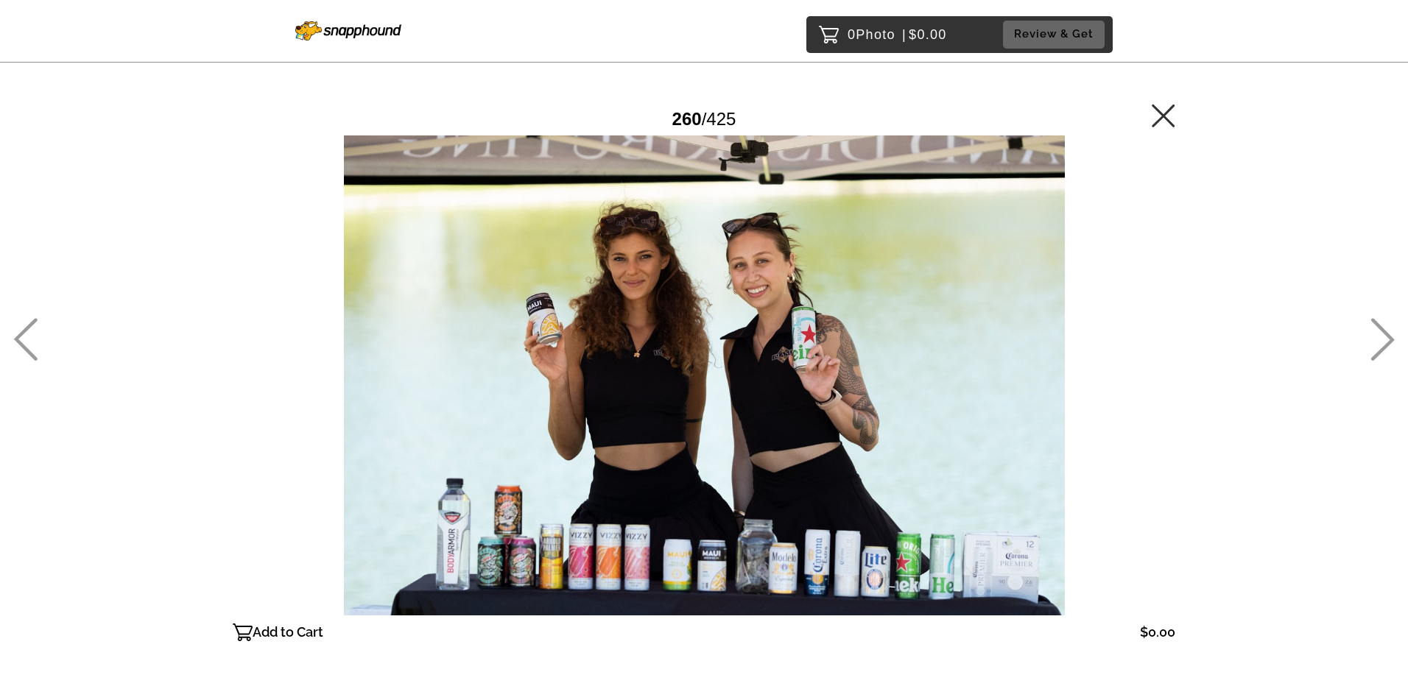
click at [1164, 121] on icon at bounding box center [1164, 116] width 24 height 24
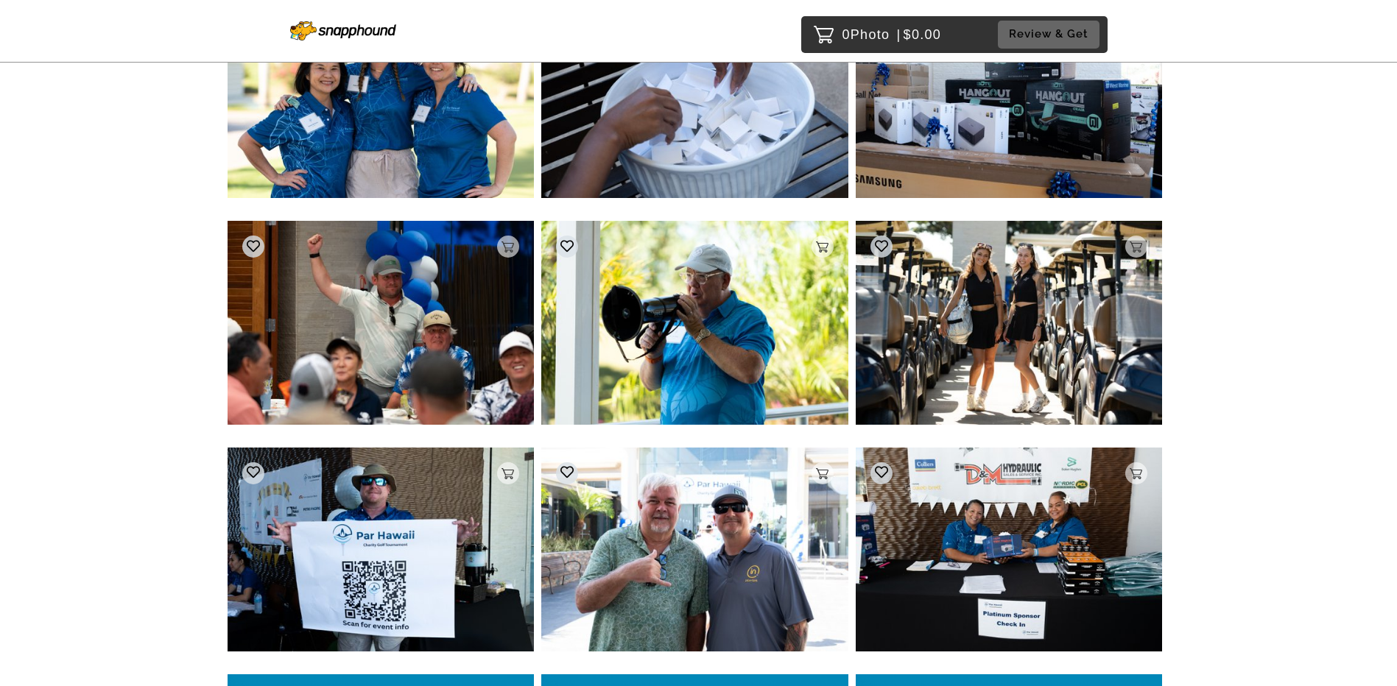
scroll to position [29671, 0]
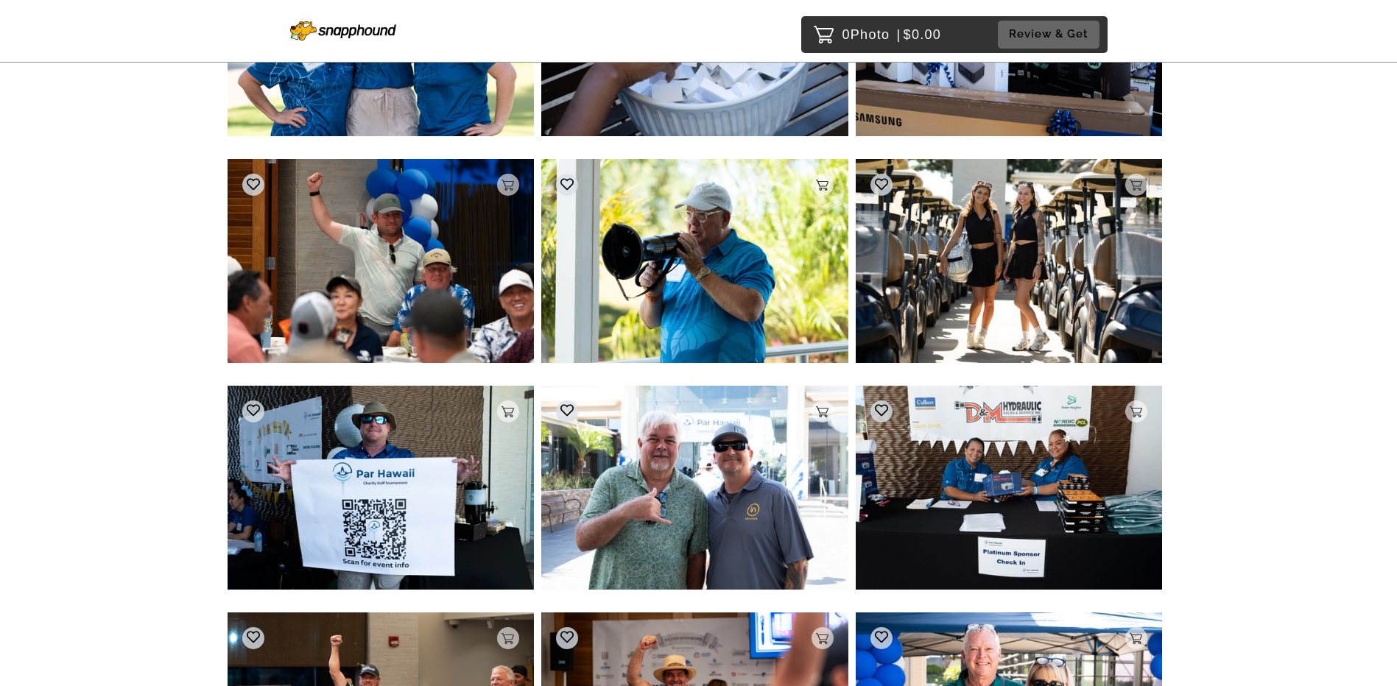
click at [1044, 305] on img at bounding box center [1009, 261] width 307 height 204
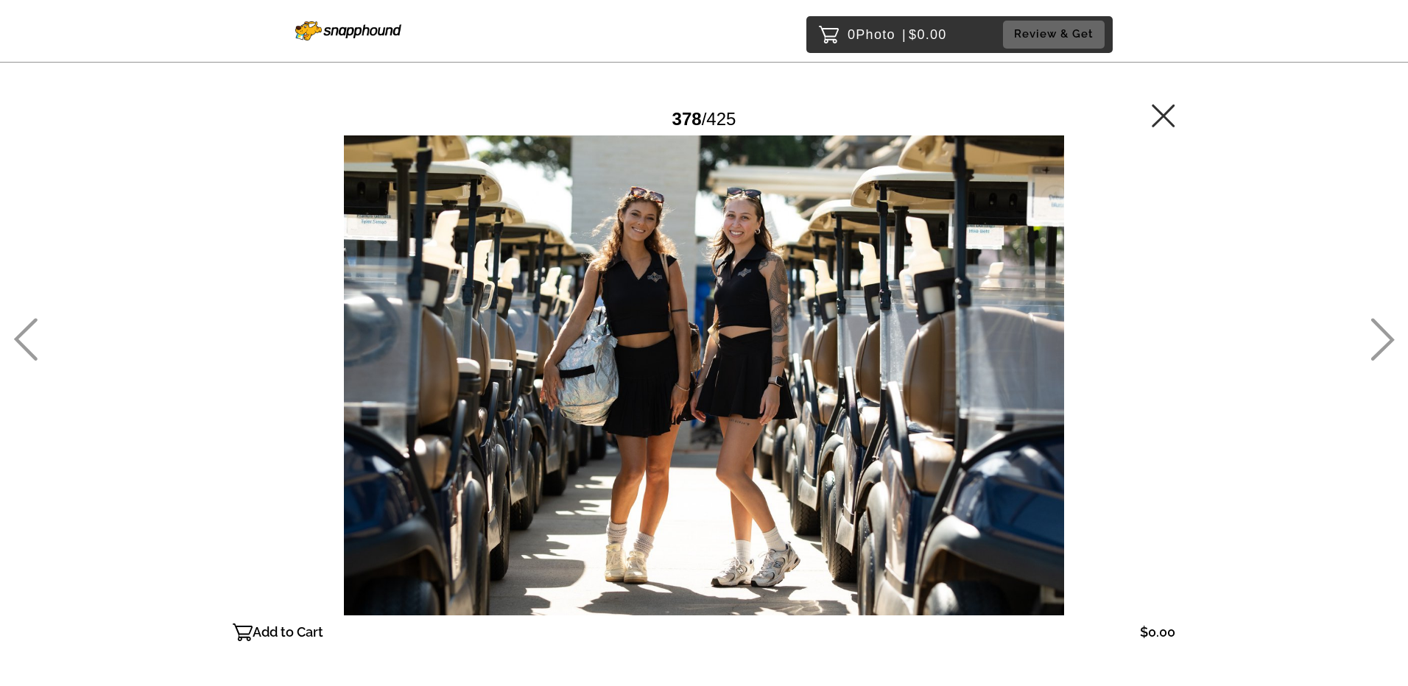
click at [1166, 119] on icon at bounding box center [1163, 115] width 23 height 23
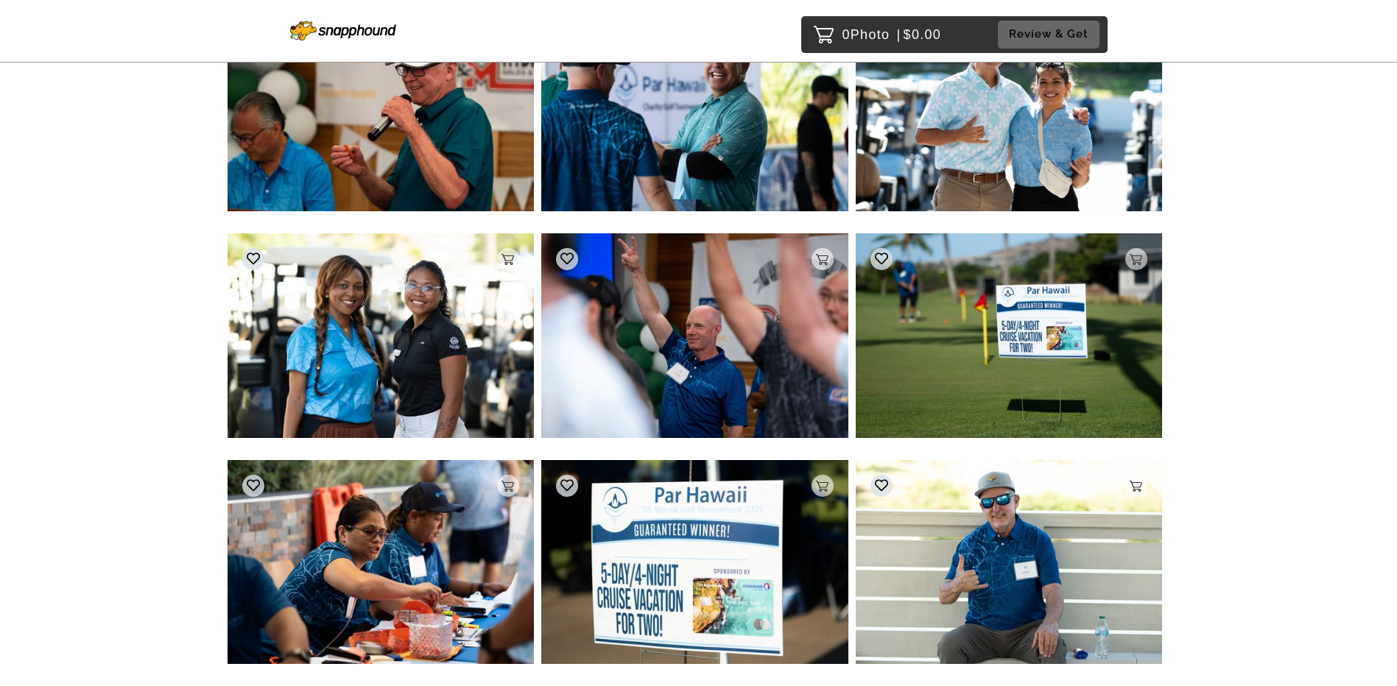
scroll to position [30735, 0]
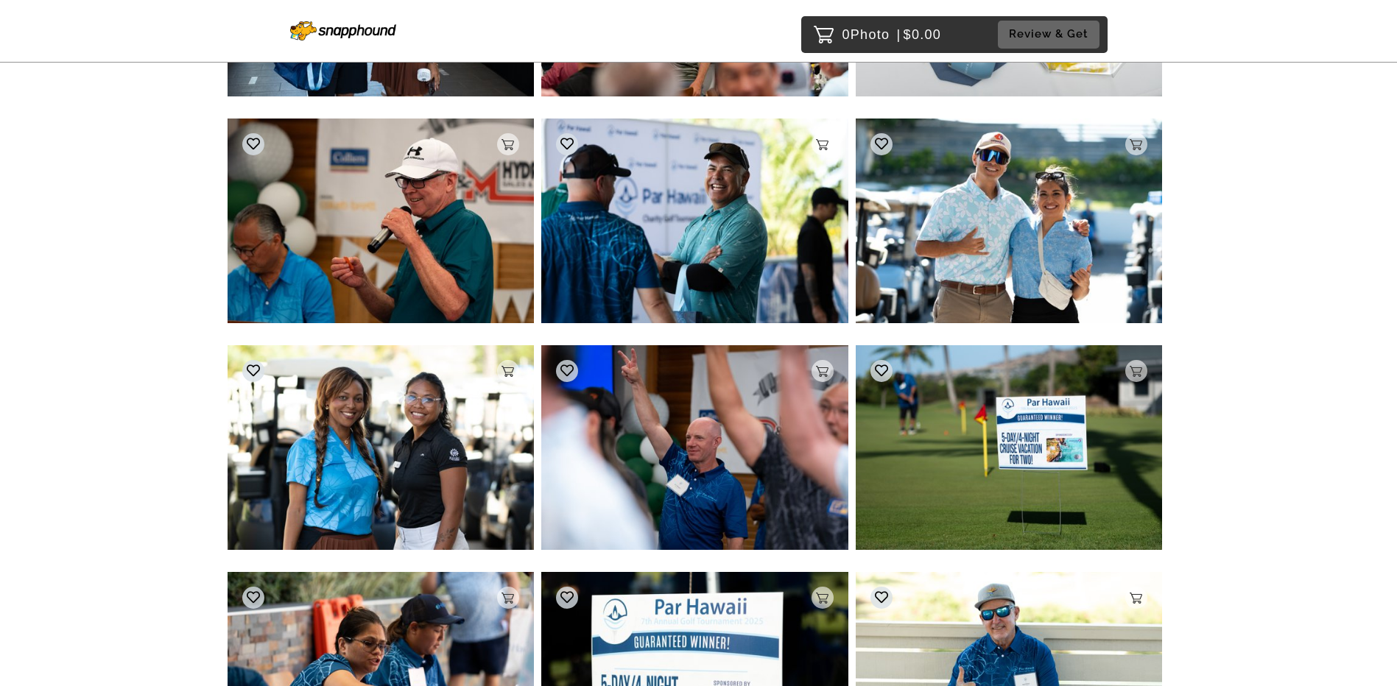
click at [1069, 214] on img at bounding box center [1009, 221] width 307 height 204
